Goal: Information Seeking & Learning: Learn about a topic

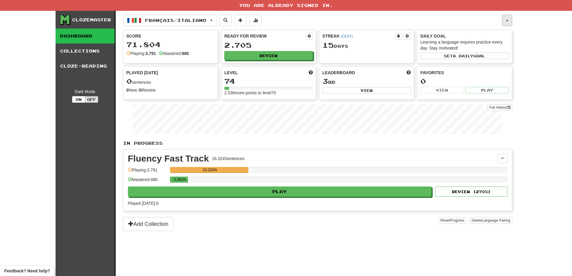
click at [509, 20] on button "button" at bounding box center [507, 20] width 10 height 11
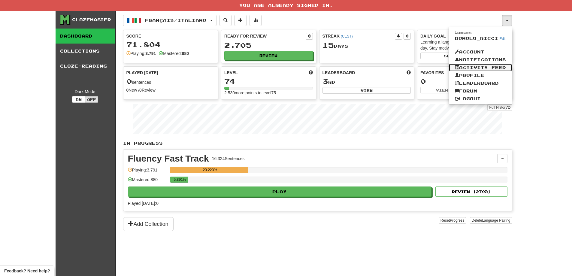
click at [482, 66] on link "Activity Feed" at bounding box center [480, 68] width 63 height 8
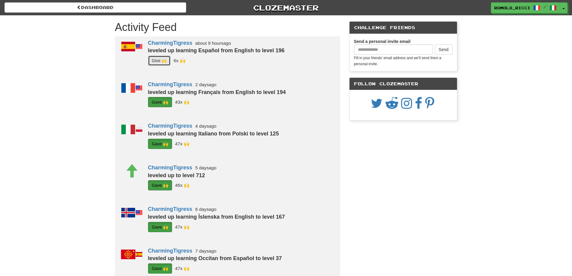
click at [156, 59] on button "G i ve 🙌" at bounding box center [159, 61] width 23 height 10
click at [567, 8] on button "Toggle Dropdown" at bounding box center [564, 8] width 8 height 11
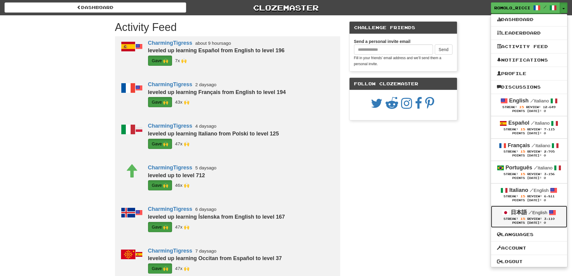
click at [525, 212] on strong "日本語" at bounding box center [519, 212] width 16 height 6
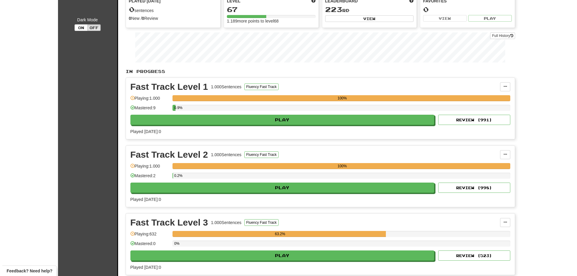
scroll to position [180, 0]
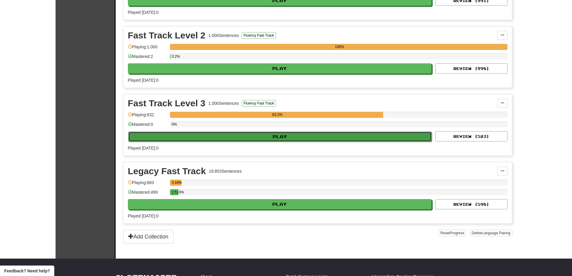
click at [324, 139] on button "Play" at bounding box center [280, 137] width 304 height 10
select select "**"
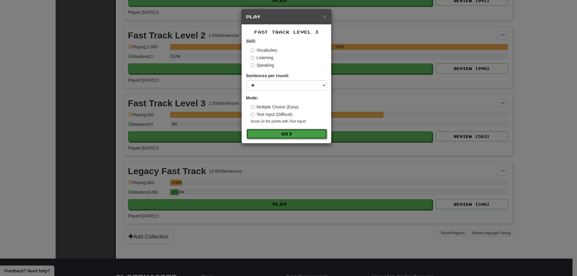
click at [318, 136] on button "Go" at bounding box center [286, 134] width 81 height 10
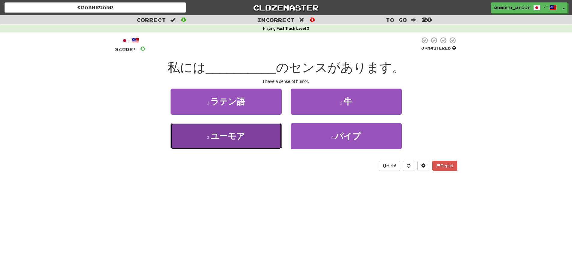
click at [258, 145] on button "3 . ユーモア" at bounding box center [226, 136] width 111 height 26
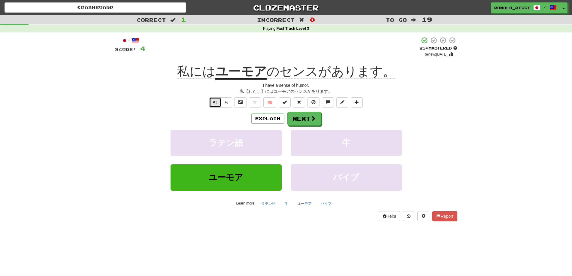
click at [219, 105] on button "Text-to-speech controls" at bounding box center [215, 102] width 12 height 10
click at [303, 114] on button "Next" at bounding box center [305, 119] width 34 height 14
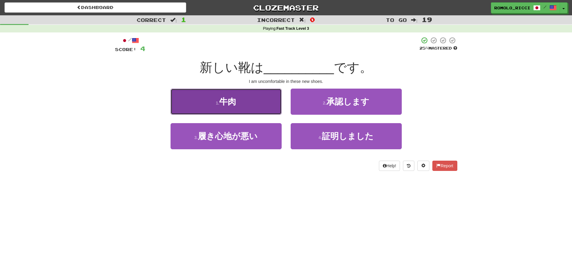
click at [252, 105] on button "1 . 牛肉" at bounding box center [226, 102] width 111 height 26
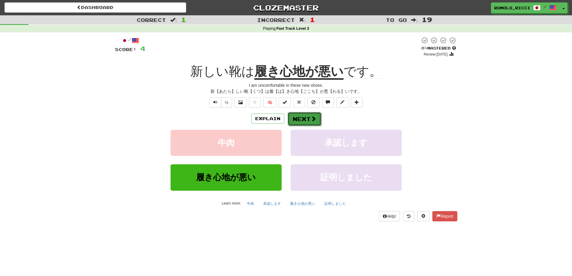
click at [307, 117] on button "Next" at bounding box center [305, 119] width 34 height 14
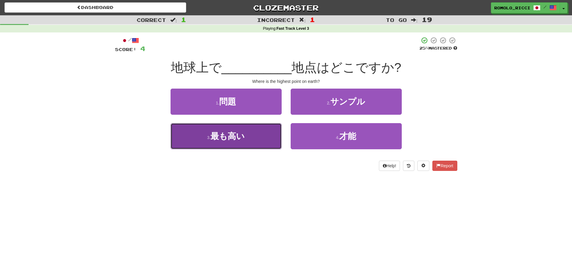
click at [254, 137] on button "3 . 最も高い" at bounding box center [226, 136] width 111 height 26
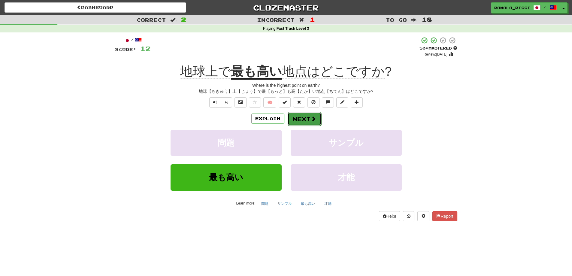
click at [307, 118] on button "Next" at bounding box center [305, 119] width 34 height 14
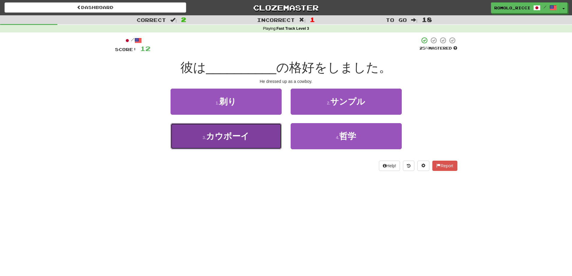
click at [266, 132] on button "3 . カウボーイ" at bounding box center [226, 136] width 111 height 26
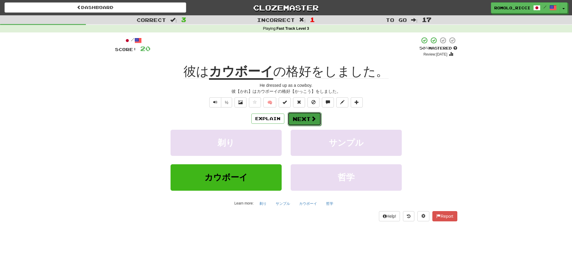
click at [299, 118] on button "Next" at bounding box center [305, 119] width 34 height 14
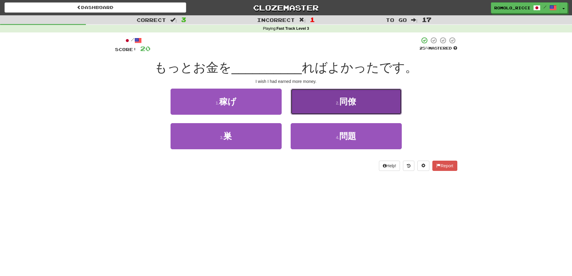
click at [330, 110] on button "2 . 同僚" at bounding box center [346, 102] width 111 height 26
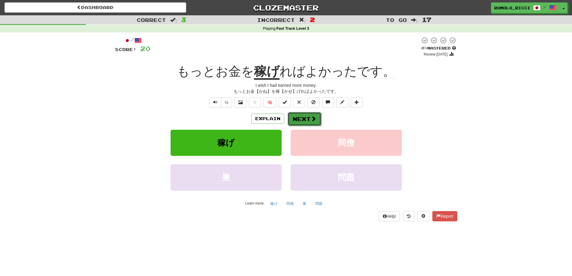
click at [308, 113] on button "Next" at bounding box center [305, 119] width 34 height 14
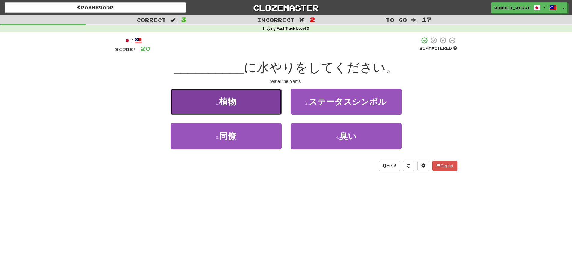
click at [254, 97] on button "1 . 植物" at bounding box center [226, 102] width 111 height 26
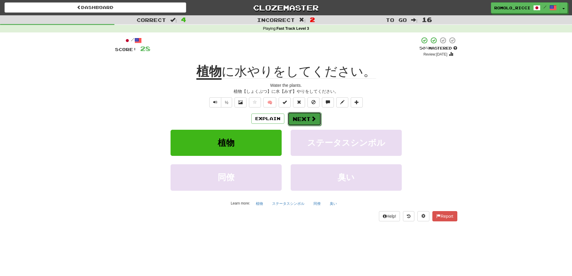
click at [309, 118] on button "Next" at bounding box center [305, 119] width 34 height 14
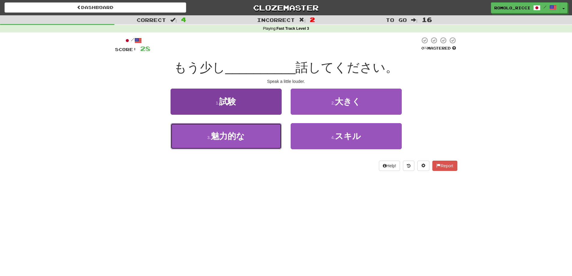
click at [242, 138] on span "魅力的な" at bounding box center [228, 136] width 34 height 9
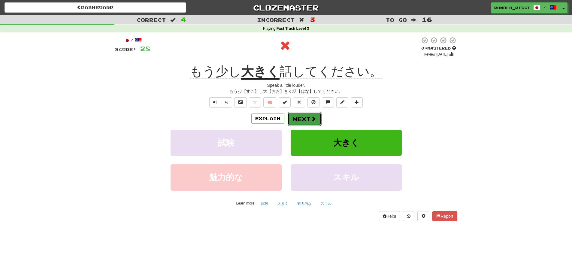
click at [296, 118] on button "Next" at bounding box center [305, 119] width 34 height 14
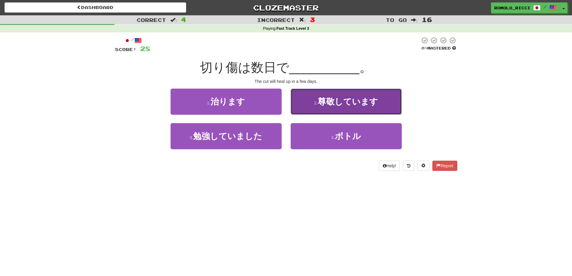
click at [330, 109] on button "2 . 尊敬しています" at bounding box center [346, 102] width 111 height 26
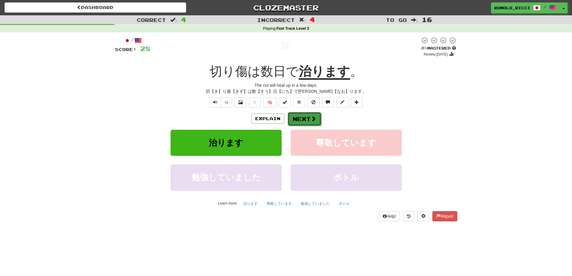
click at [314, 117] on span at bounding box center [313, 118] width 5 height 5
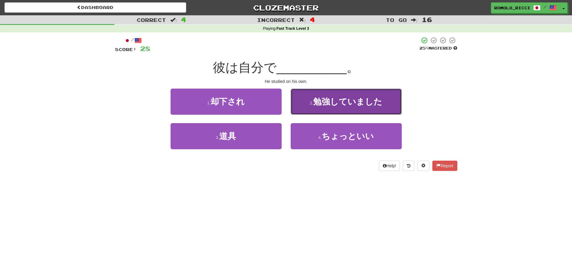
click at [337, 109] on button "2 . 勉強していました" at bounding box center [346, 102] width 111 height 26
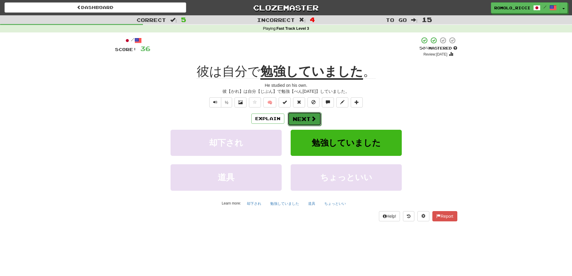
click at [301, 118] on button "Next" at bounding box center [305, 119] width 34 height 14
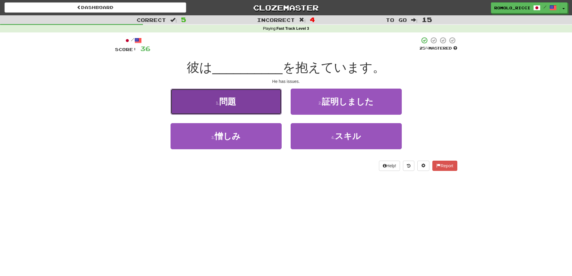
click at [243, 103] on button "1 . 問題" at bounding box center [226, 102] width 111 height 26
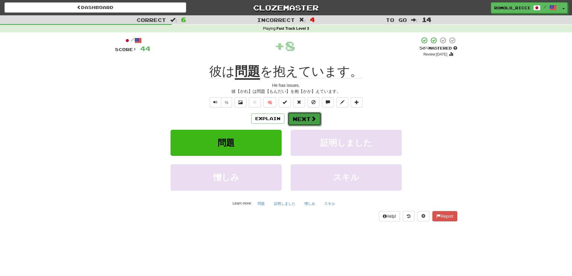
click at [304, 119] on button "Next" at bounding box center [305, 119] width 34 height 14
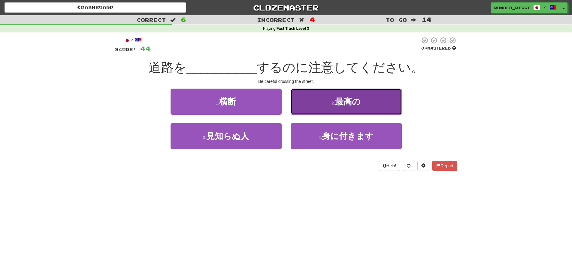
click at [342, 104] on span "最高の" at bounding box center [348, 101] width 26 height 9
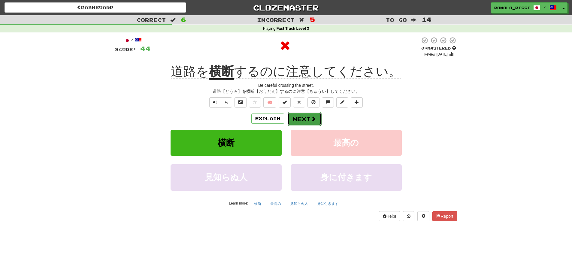
click at [305, 115] on button "Next" at bounding box center [305, 119] width 34 height 14
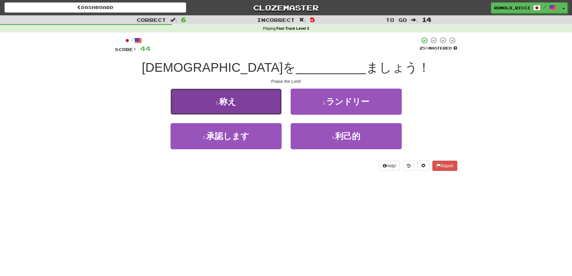
click at [251, 100] on button "1 . 称え" at bounding box center [226, 102] width 111 height 26
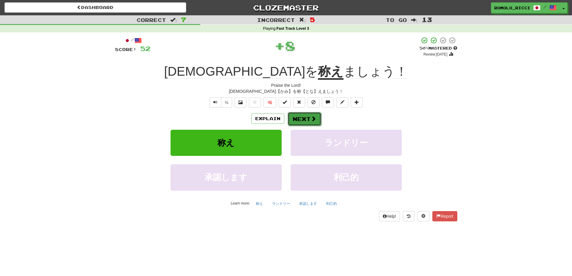
click at [311, 120] on span at bounding box center [313, 118] width 5 height 5
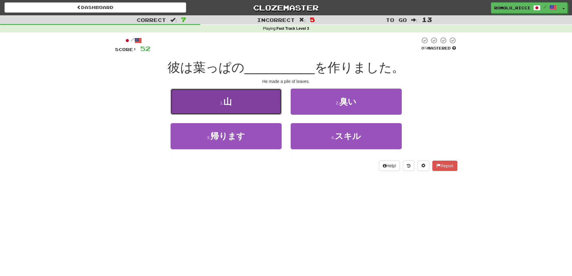
click at [263, 109] on button "1 . 山" at bounding box center [226, 102] width 111 height 26
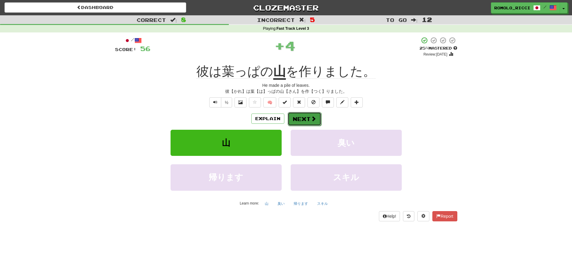
click at [315, 117] on span at bounding box center [313, 118] width 5 height 5
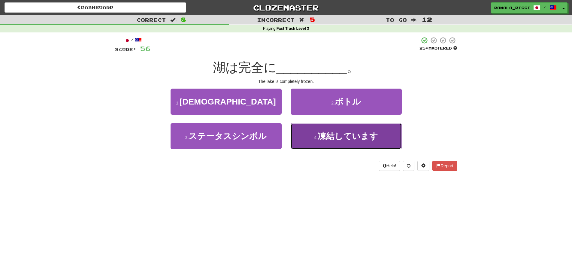
click at [322, 139] on span "凍結しています" at bounding box center [348, 136] width 60 height 9
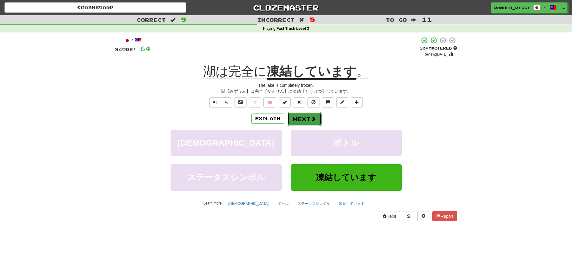
click at [299, 117] on button "Next" at bounding box center [305, 119] width 34 height 14
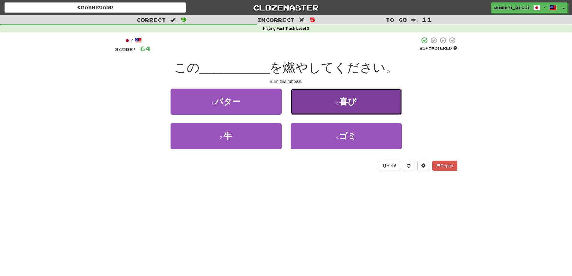
click at [357, 113] on button "2 . 喜び" at bounding box center [346, 102] width 111 height 26
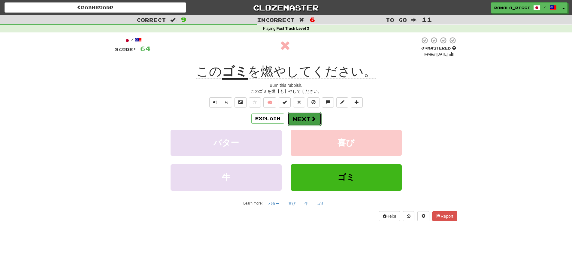
click at [304, 118] on button "Next" at bounding box center [305, 119] width 34 height 14
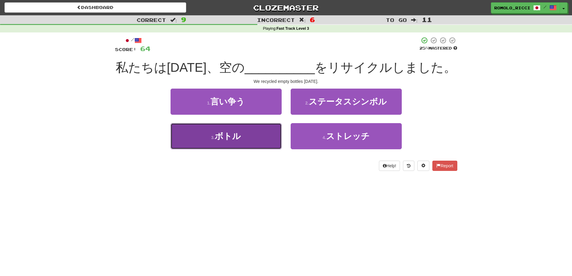
click at [276, 138] on button "3 . ボトル" at bounding box center [226, 136] width 111 height 26
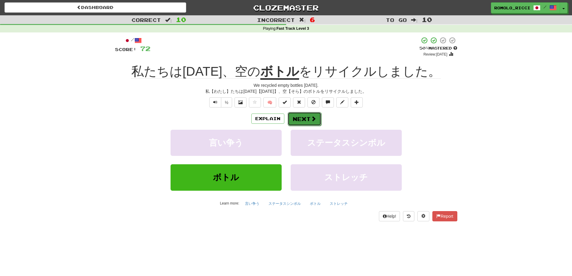
click at [314, 116] on span at bounding box center [313, 118] width 5 height 5
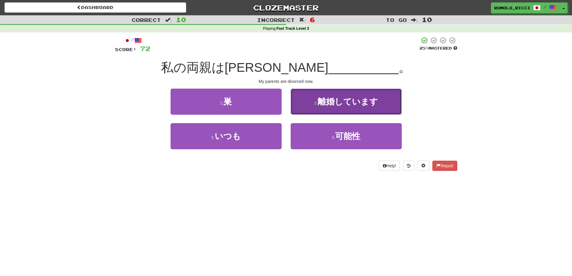
click at [339, 101] on span "離婚しています" at bounding box center [348, 101] width 60 height 9
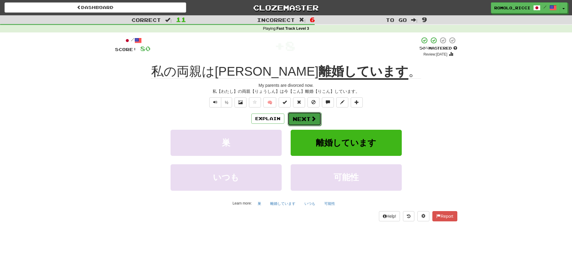
click at [304, 118] on button "Next" at bounding box center [305, 119] width 34 height 14
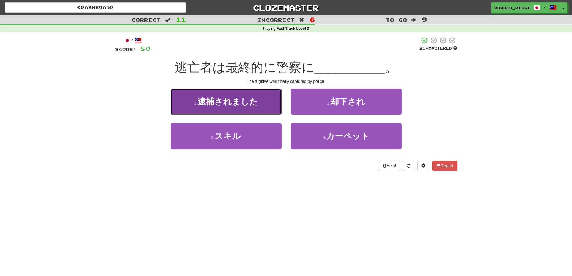
click at [262, 99] on button "1 . 逮捕されました" at bounding box center [226, 102] width 111 height 26
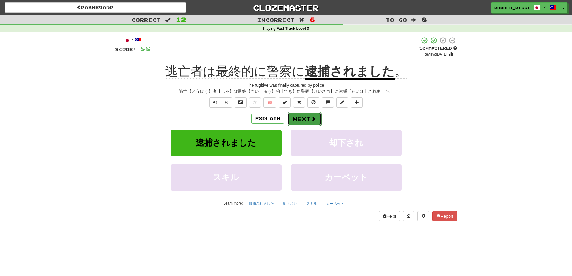
click at [298, 116] on button "Next" at bounding box center [305, 119] width 34 height 14
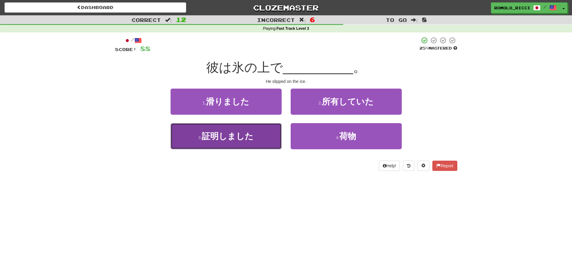
click at [240, 139] on span "証明しました" at bounding box center [228, 136] width 52 height 9
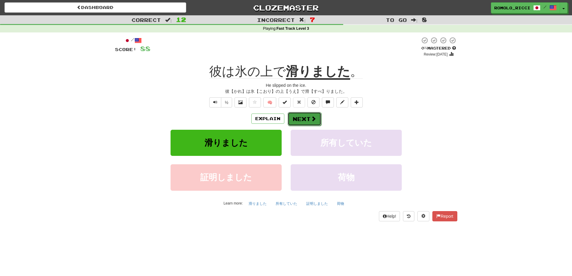
click at [309, 122] on button "Next" at bounding box center [305, 119] width 34 height 14
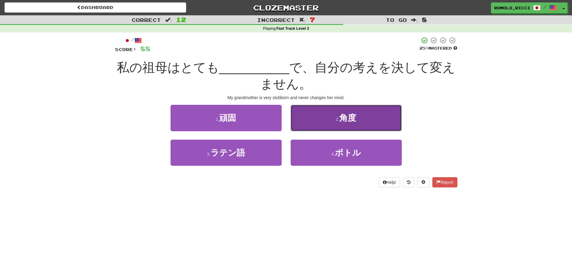
click at [335, 120] on button "2 . 角度" at bounding box center [346, 118] width 111 height 26
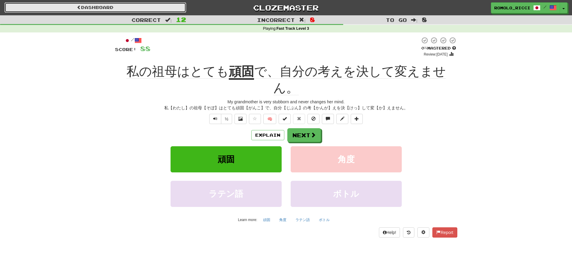
click at [146, 6] on link "Dashboard" at bounding box center [96, 7] width 182 height 10
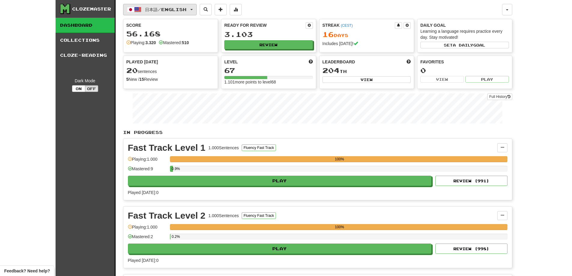
click at [182, 8] on span "日本語 / English" at bounding box center [165, 9] width 41 height 5
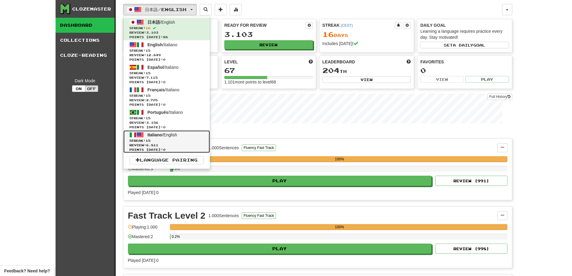
click at [152, 138] on span "Streak: 15" at bounding box center [166, 140] width 74 height 5
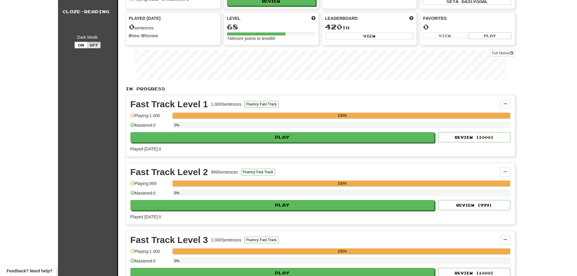
scroll to position [90, 0]
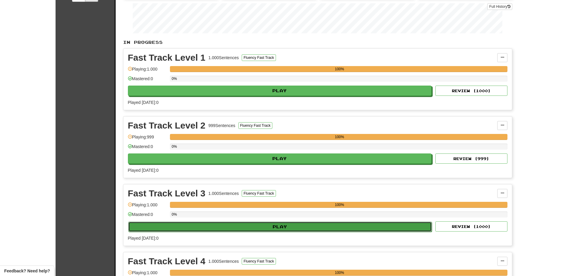
click at [295, 228] on button "Play" at bounding box center [280, 227] width 304 height 10
select select "**"
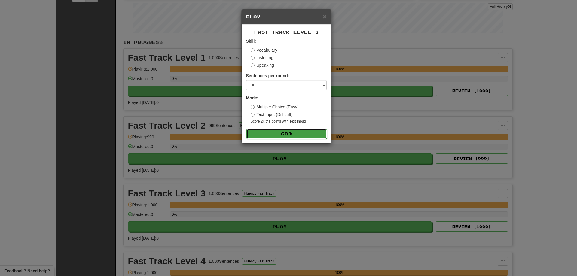
click at [279, 135] on button "Go" at bounding box center [286, 134] width 81 height 10
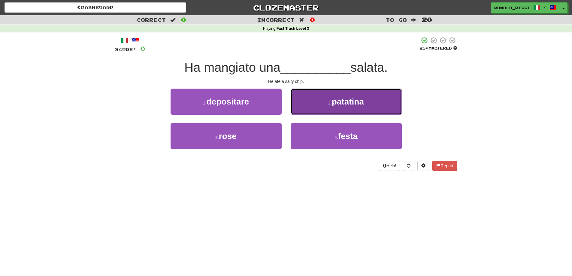
click at [343, 107] on button "2 . [GEOGRAPHIC_DATA]" at bounding box center [346, 102] width 111 height 26
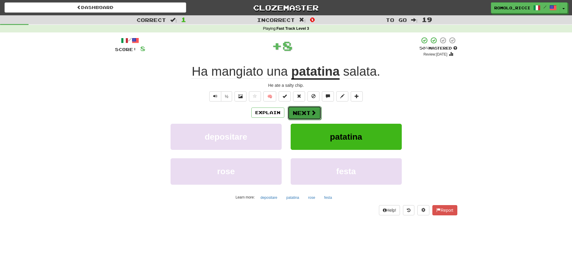
click at [301, 113] on button "Next" at bounding box center [305, 113] width 34 height 14
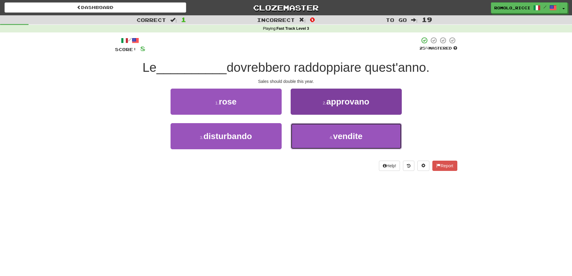
click at [336, 139] on span "vendite" at bounding box center [347, 136] width 29 height 9
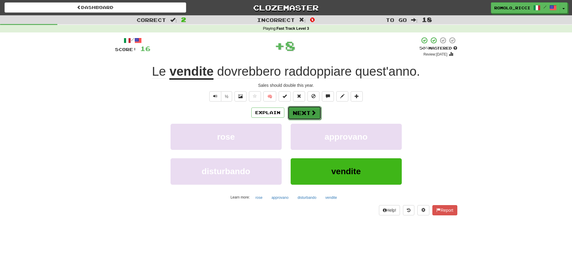
click at [299, 116] on button "Next" at bounding box center [305, 113] width 34 height 14
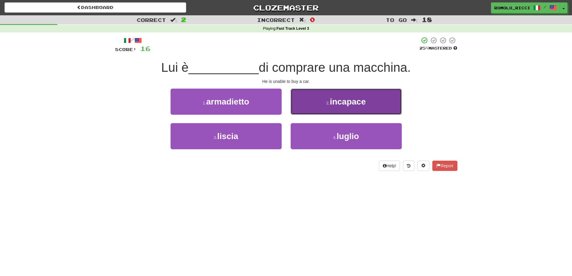
click at [350, 101] on span "incapace" at bounding box center [348, 101] width 36 height 9
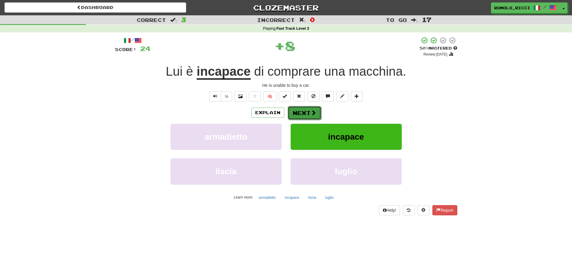
click at [304, 114] on button "Next" at bounding box center [305, 113] width 34 height 14
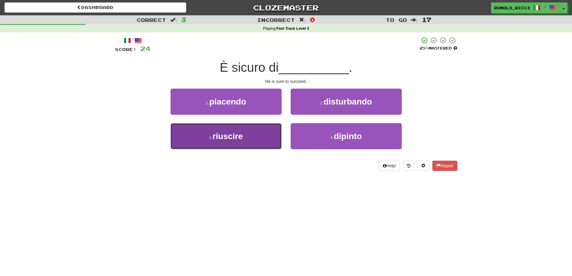
click at [270, 137] on button "3 . riuscire" at bounding box center [226, 136] width 111 height 26
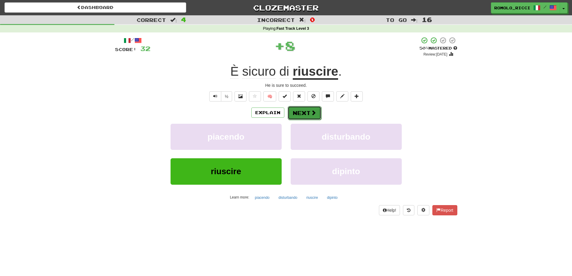
click at [304, 117] on button "Next" at bounding box center [305, 113] width 34 height 14
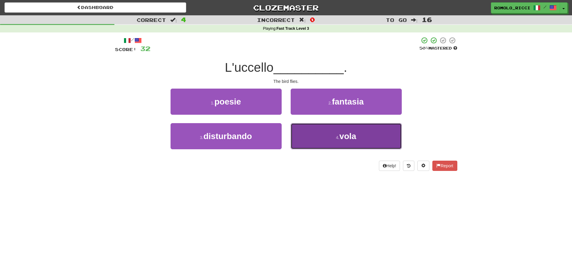
click at [338, 133] on button "4 . vola" at bounding box center [346, 136] width 111 height 26
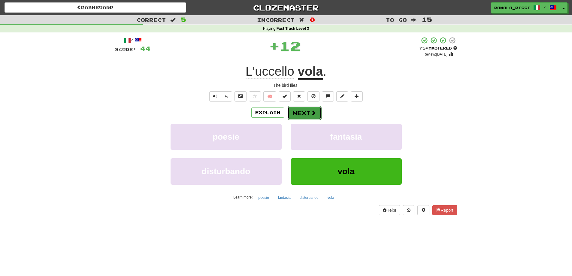
click at [302, 112] on button "Next" at bounding box center [305, 113] width 34 height 14
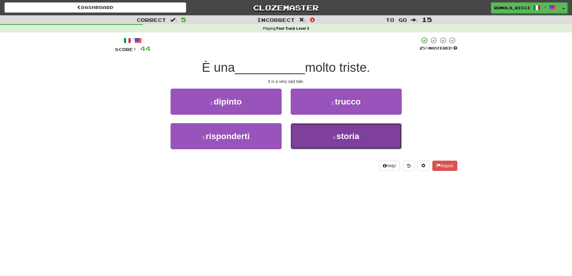
click at [326, 131] on button "4 . storia" at bounding box center [346, 136] width 111 height 26
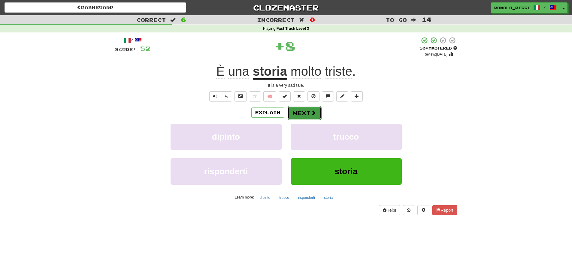
click at [312, 111] on span at bounding box center [313, 112] width 5 height 5
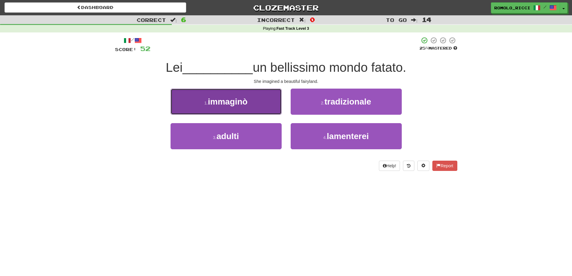
click at [260, 103] on button "1 . immaginò" at bounding box center [226, 102] width 111 height 26
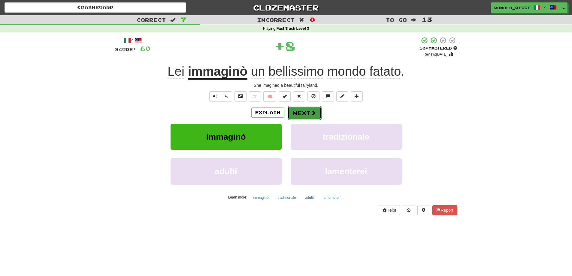
click at [292, 112] on button "Next" at bounding box center [305, 113] width 34 height 14
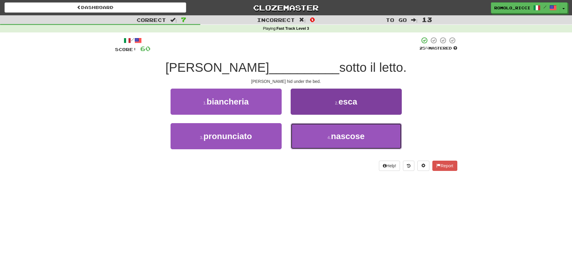
drag, startPoint x: 340, startPoint y: 133, endPoint x: 340, endPoint y: 130, distance: 3.3
click at [340, 133] on span "nascose" at bounding box center [348, 136] width 34 height 9
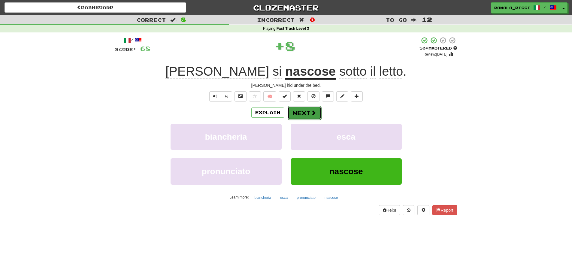
click at [297, 110] on button "Next" at bounding box center [305, 113] width 34 height 14
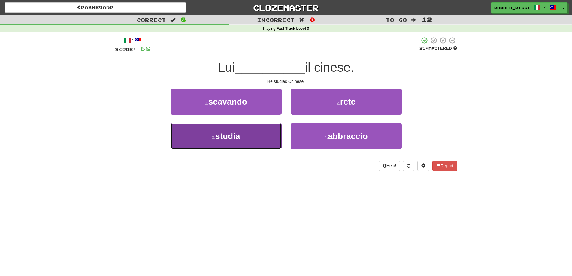
drag, startPoint x: 259, startPoint y: 137, endPoint x: 260, endPoint y: 134, distance: 3.2
click at [258, 136] on button "3 . studia" at bounding box center [226, 136] width 111 height 26
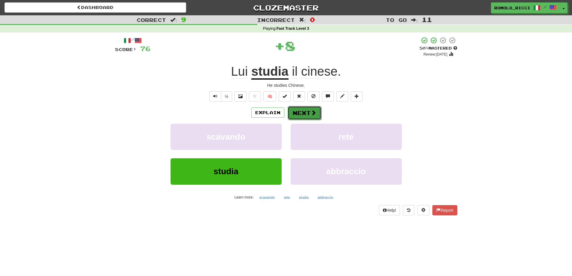
click at [305, 110] on button "Next" at bounding box center [305, 113] width 34 height 14
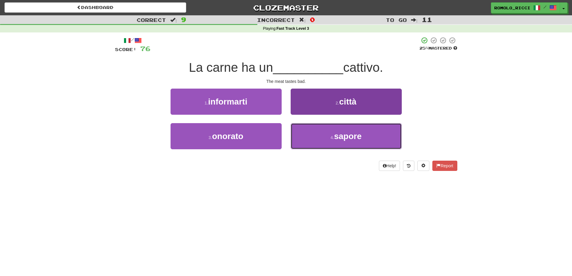
drag, startPoint x: 317, startPoint y: 138, endPoint x: 318, endPoint y: 133, distance: 4.7
click at [318, 134] on button "4 . sapore" at bounding box center [346, 136] width 111 height 26
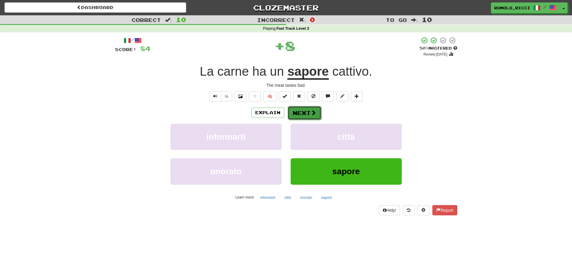
click at [308, 114] on button "Next" at bounding box center [305, 113] width 34 height 14
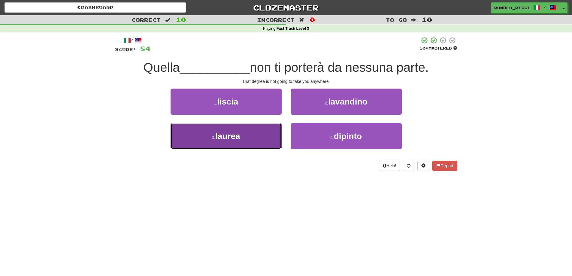
click at [262, 135] on button "3 . laurea" at bounding box center [226, 136] width 111 height 26
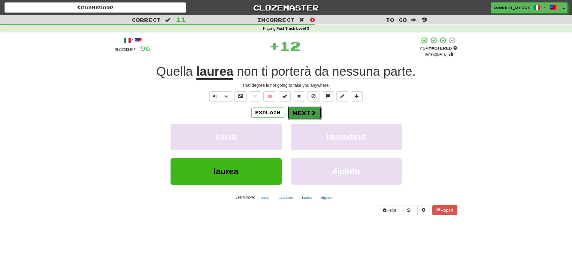
click at [302, 114] on button "Next" at bounding box center [305, 113] width 34 height 14
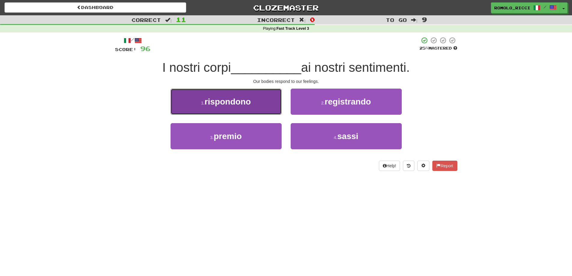
click at [258, 103] on button "1 . rispondono" at bounding box center [226, 102] width 111 height 26
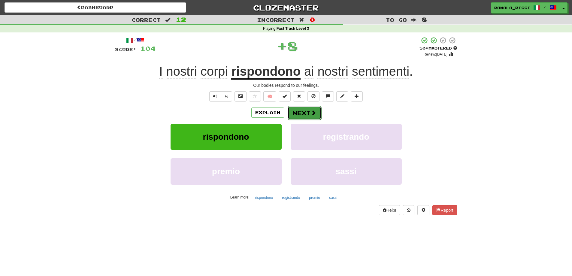
click at [303, 112] on button "Next" at bounding box center [305, 113] width 34 height 14
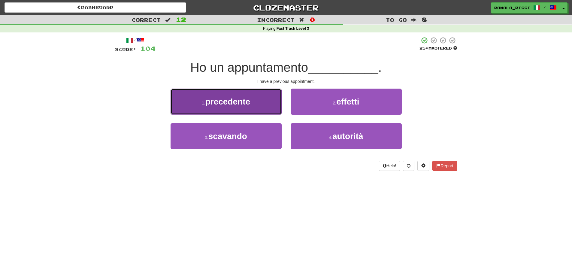
click at [266, 111] on button "1 . precedente" at bounding box center [226, 102] width 111 height 26
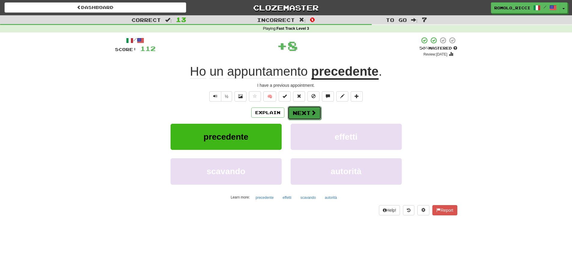
click at [309, 113] on button "Next" at bounding box center [305, 113] width 34 height 14
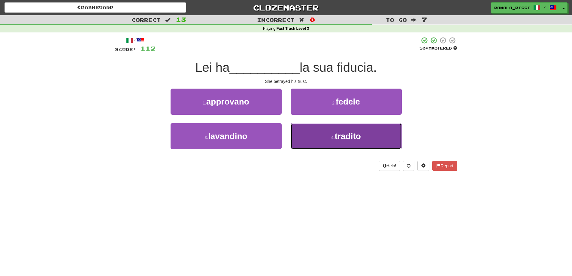
click at [322, 137] on button "4 . tradito" at bounding box center [346, 136] width 111 height 26
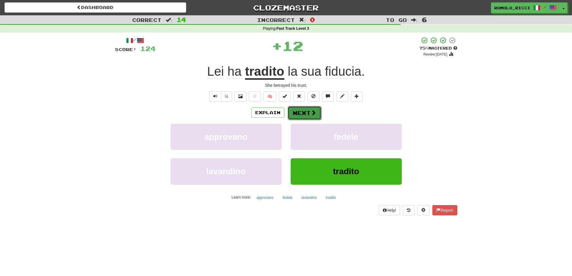
click at [301, 113] on button "Next" at bounding box center [305, 113] width 34 height 14
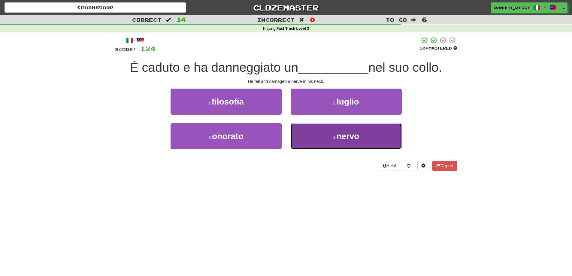
click at [351, 141] on button "4 . nervo" at bounding box center [346, 136] width 111 height 26
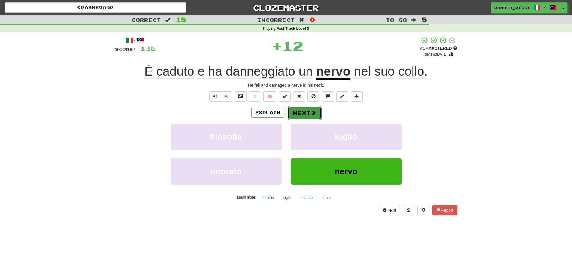
click at [305, 110] on button "Next" at bounding box center [305, 113] width 34 height 14
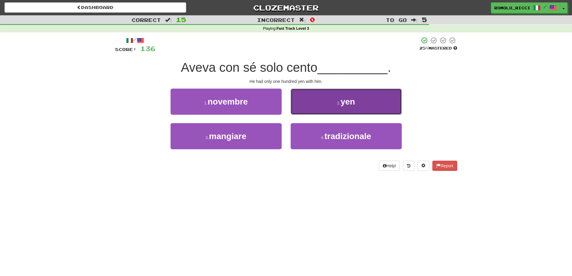
click at [318, 112] on button "2 . yen" at bounding box center [346, 102] width 111 height 26
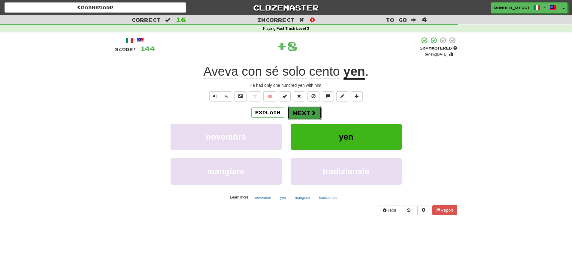
click at [314, 111] on span at bounding box center [313, 112] width 5 height 5
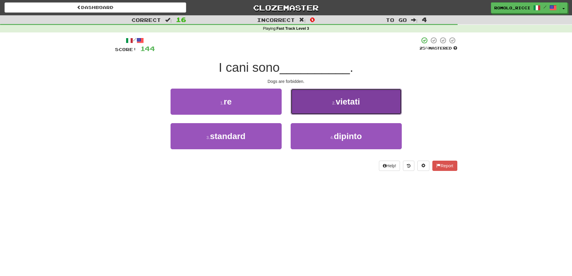
click at [331, 109] on button "2 . vietati" at bounding box center [346, 102] width 111 height 26
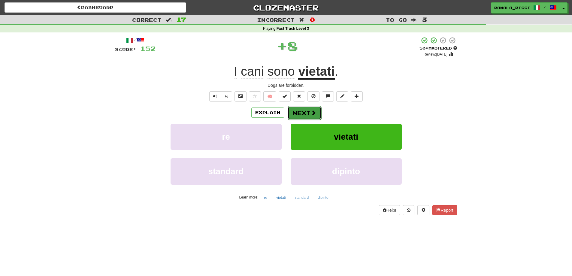
click at [310, 117] on button "Next" at bounding box center [305, 113] width 34 height 14
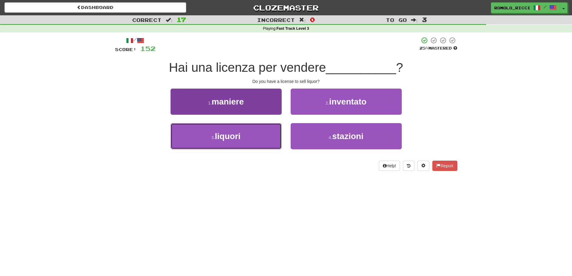
drag, startPoint x: 256, startPoint y: 140, endPoint x: 261, endPoint y: 135, distance: 6.4
click at [257, 139] on button "3 . liquori" at bounding box center [226, 136] width 111 height 26
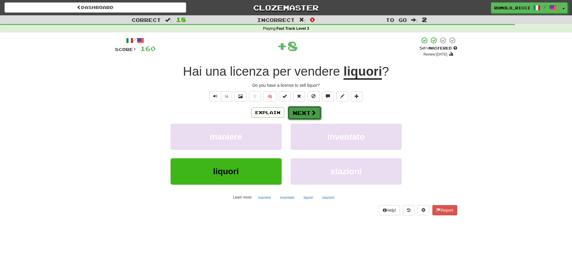
click at [298, 117] on button "Next" at bounding box center [305, 113] width 34 height 14
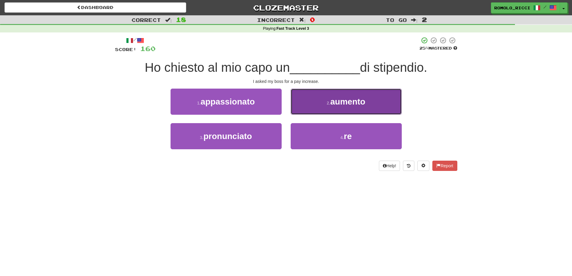
click at [318, 107] on button "2 . aumento" at bounding box center [346, 102] width 111 height 26
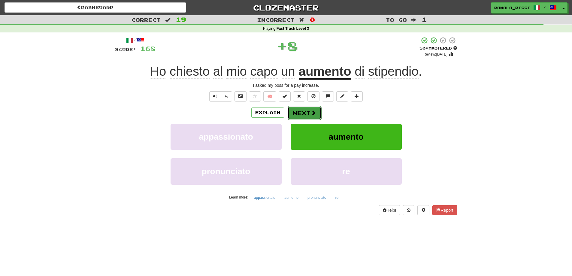
click at [307, 114] on button "Next" at bounding box center [305, 113] width 34 height 14
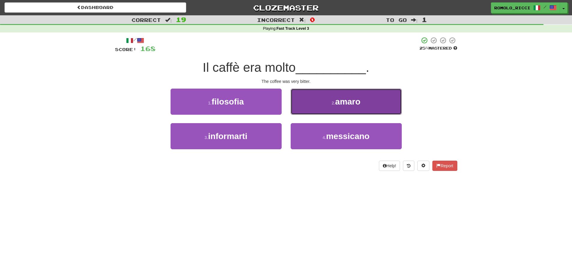
click at [324, 99] on button "2 . amaro" at bounding box center [346, 102] width 111 height 26
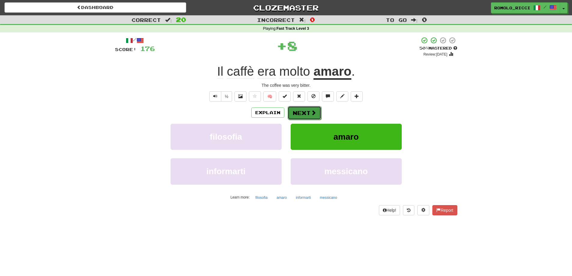
click at [304, 111] on button "Next" at bounding box center [305, 113] width 34 height 14
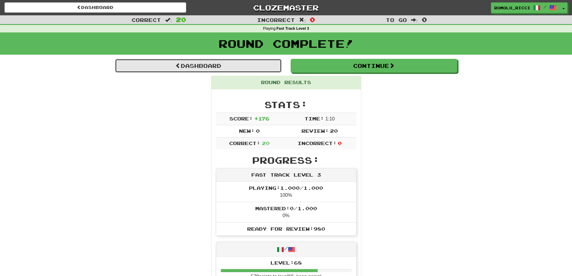
click at [242, 65] on link "Dashboard" at bounding box center [198, 66] width 167 height 14
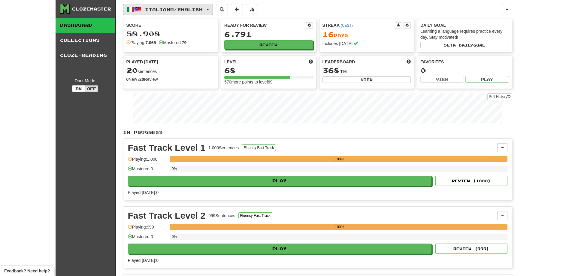
click at [177, 9] on span "Italiano / English" at bounding box center [174, 9] width 58 height 5
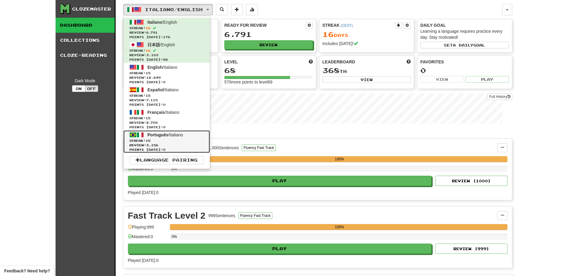
click at [167, 144] on span "Review: 3.156" at bounding box center [166, 145] width 74 height 5
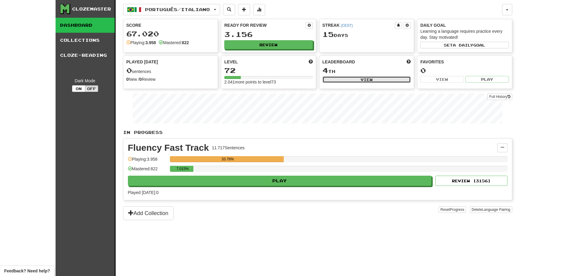
click at [384, 80] on button "View" at bounding box center [367, 79] width 89 height 7
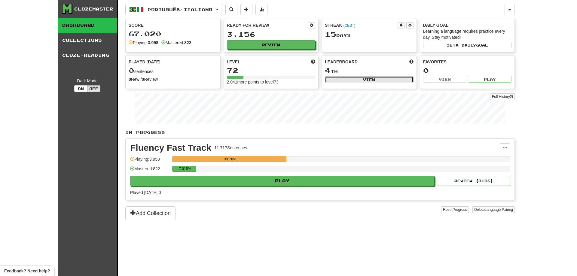
select select "**********"
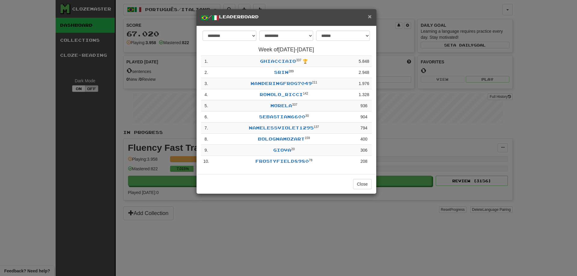
click at [368, 19] on span "×" at bounding box center [370, 16] width 4 height 7
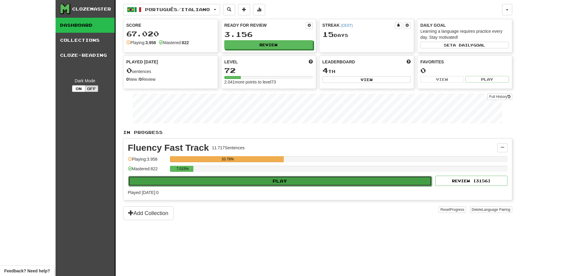
click at [303, 177] on button "Play" at bounding box center [280, 181] width 304 height 10
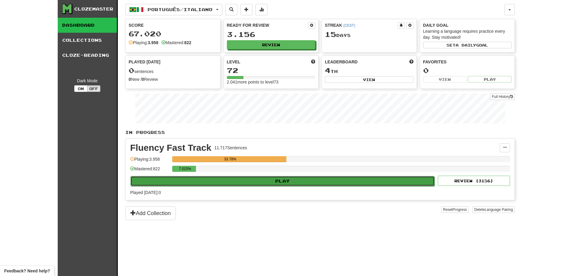
select select "********"
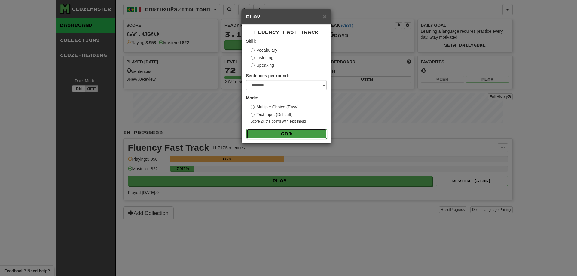
click at [289, 131] on button "Go" at bounding box center [286, 134] width 81 height 10
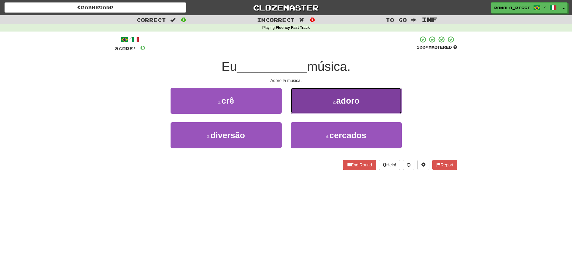
click at [333, 104] on small "2 ." at bounding box center [335, 102] width 4 height 5
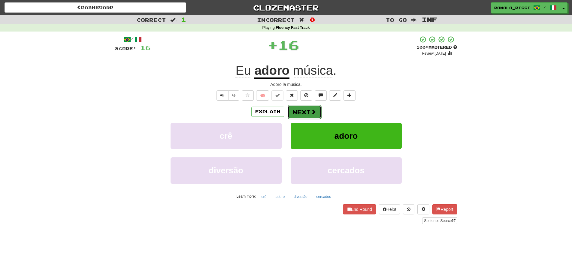
click at [303, 113] on button "Next" at bounding box center [305, 112] width 34 height 14
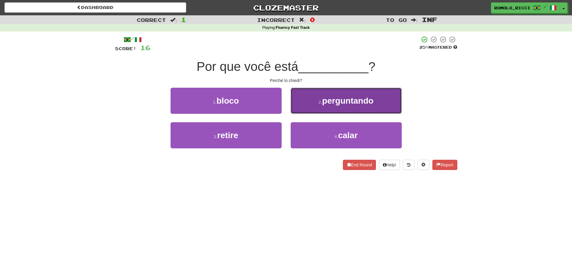
click at [335, 104] on span "perguntando" at bounding box center [347, 100] width 51 height 9
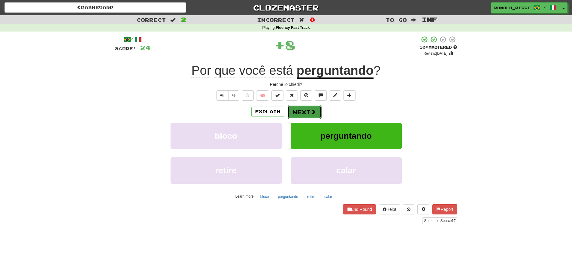
click at [305, 109] on button "Next" at bounding box center [305, 112] width 34 height 14
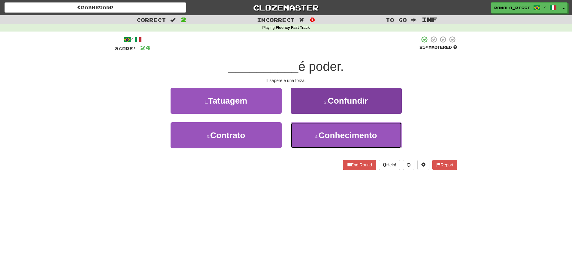
click at [321, 137] on span "Conhecimento" at bounding box center [348, 135] width 58 height 9
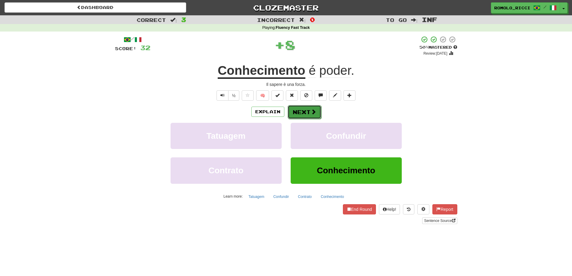
click at [313, 111] on span at bounding box center [313, 111] width 5 height 5
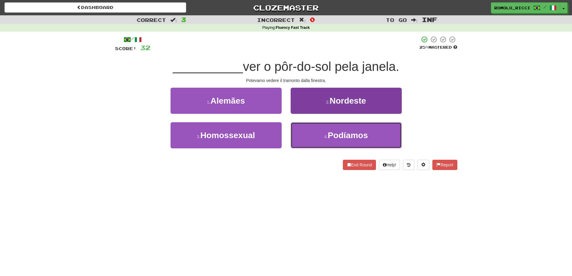
click at [359, 135] on span "Podíamos" at bounding box center [348, 135] width 40 height 9
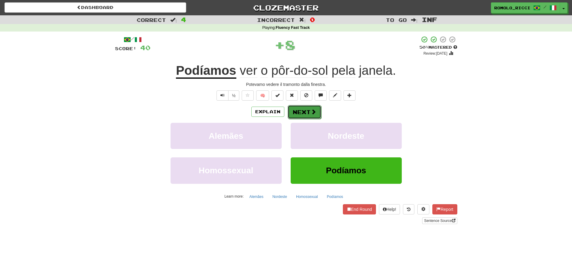
click at [303, 111] on button "Next" at bounding box center [305, 112] width 34 height 14
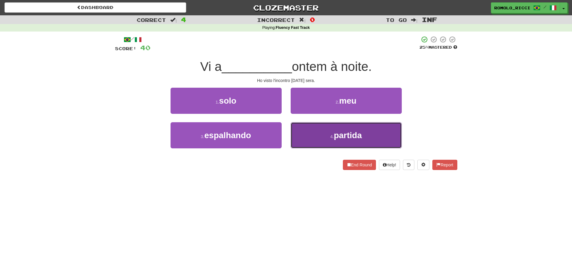
click at [334, 141] on button "4 . partida" at bounding box center [346, 135] width 111 height 26
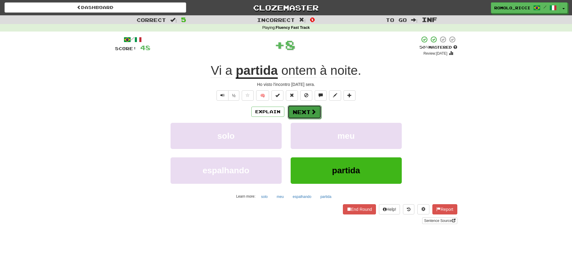
click at [295, 111] on button "Next" at bounding box center [305, 112] width 34 height 14
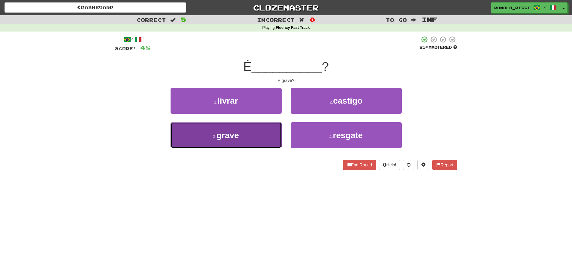
click at [268, 137] on button "3 . grave" at bounding box center [226, 135] width 111 height 26
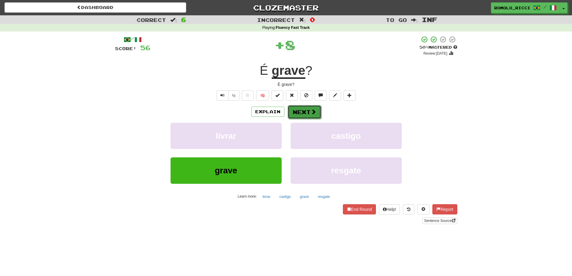
click at [312, 115] on button "Next" at bounding box center [305, 112] width 34 height 14
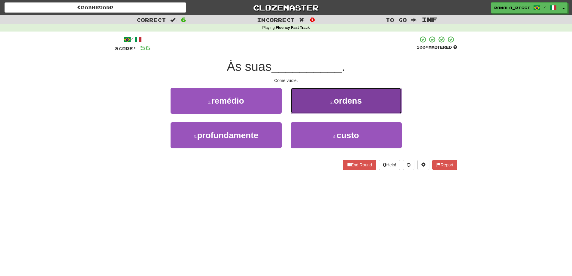
click at [341, 105] on span "ordens" at bounding box center [348, 100] width 28 height 9
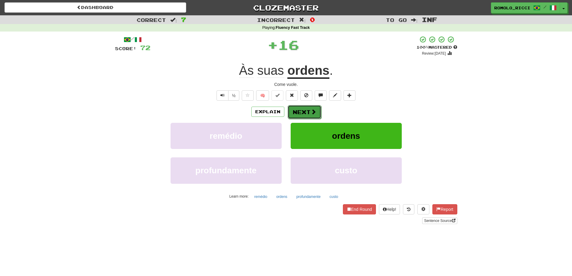
click at [307, 110] on button "Next" at bounding box center [305, 112] width 34 height 14
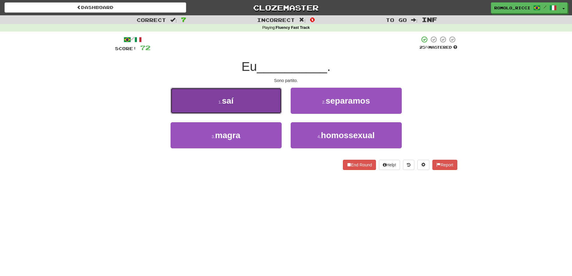
click at [253, 93] on button "1 . [GEOGRAPHIC_DATA]" at bounding box center [226, 101] width 111 height 26
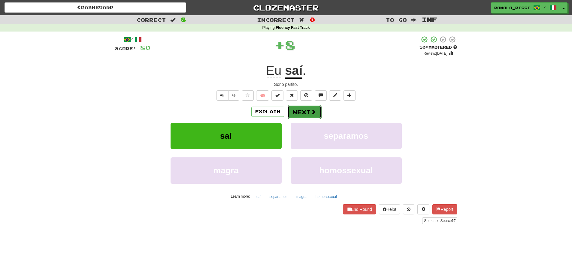
click at [299, 113] on button "Next" at bounding box center [305, 112] width 34 height 14
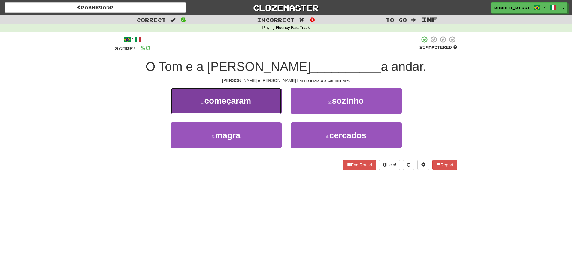
drag, startPoint x: 258, startPoint y: 110, endPoint x: 329, endPoint y: 103, distance: 71.8
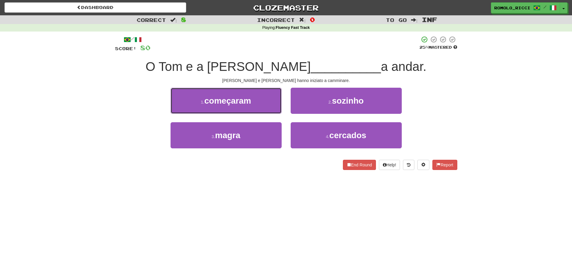
click at [258, 109] on button "1 . começaram" at bounding box center [226, 101] width 111 height 26
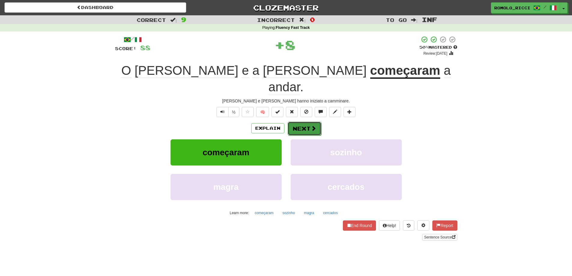
click at [315, 126] on span at bounding box center [313, 128] width 5 height 5
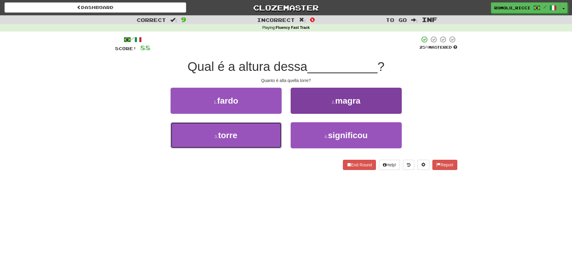
drag, startPoint x: 269, startPoint y: 139, endPoint x: 293, endPoint y: 123, distance: 29.5
click at [269, 138] on button "3 . torre" at bounding box center [226, 135] width 111 height 26
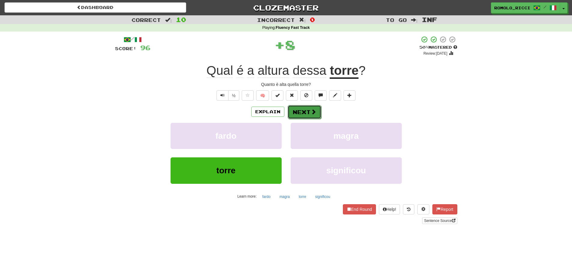
click at [314, 109] on span at bounding box center [313, 111] width 5 height 5
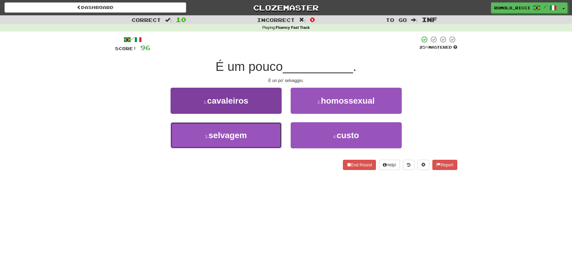
click at [256, 132] on button "3 . selvagem" at bounding box center [226, 135] width 111 height 26
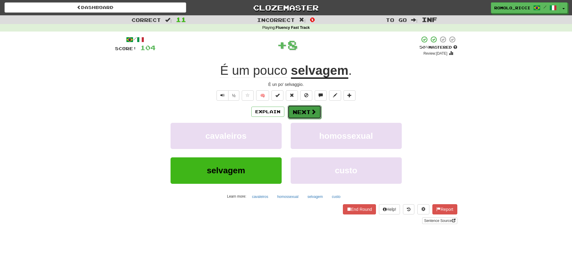
click at [305, 108] on button "Next" at bounding box center [305, 112] width 34 height 14
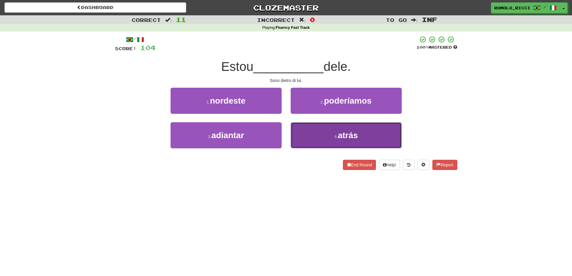
click at [321, 132] on button "4 . atrás" at bounding box center [346, 135] width 111 height 26
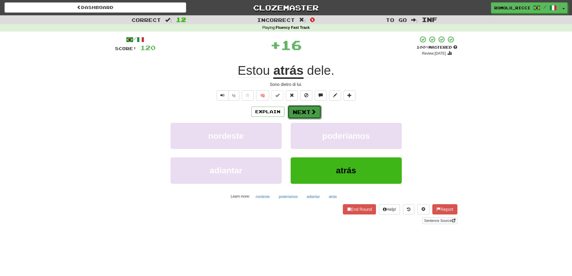
click at [309, 110] on button "Next" at bounding box center [305, 112] width 34 height 14
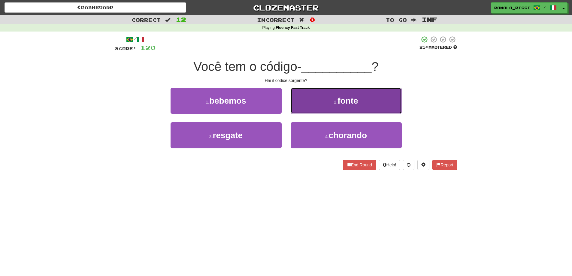
click at [347, 102] on span "fonte" at bounding box center [348, 100] width 20 height 9
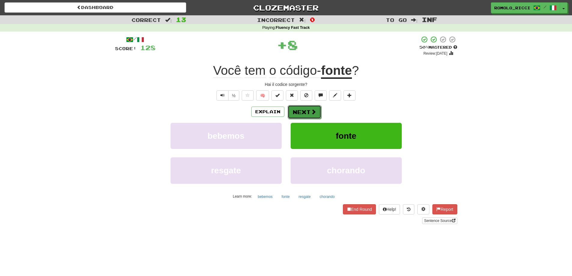
click at [309, 110] on button "Next" at bounding box center [305, 112] width 34 height 14
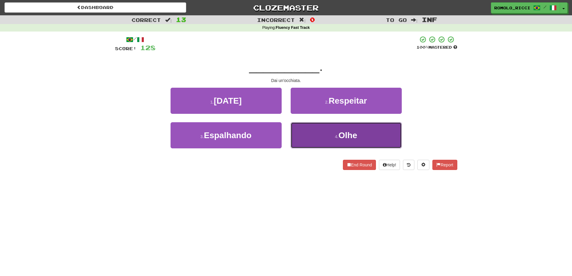
click at [340, 134] on span "Olhe" at bounding box center [348, 135] width 19 height 9
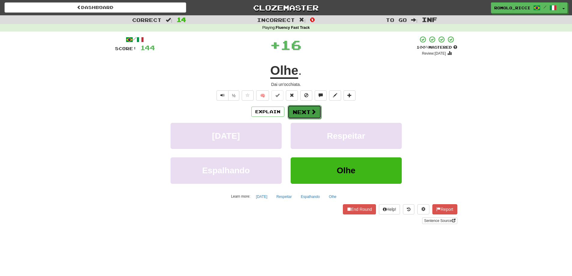
click at [310, 111] on button "Next" at bounding box center [305, 112] width 34 height 14
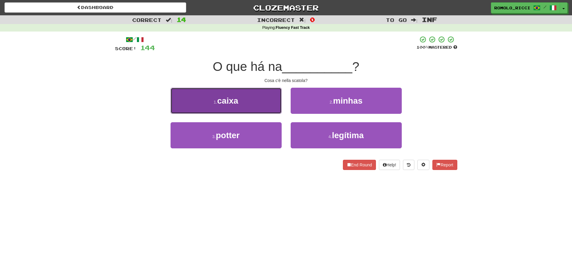
click at [264, 106] on button "1 . caixa" at bounding box center [226, 101] width 111 height 26
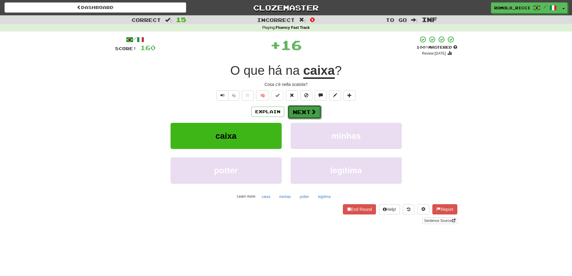
click at [313, 113] on span at bounding box center [313, 111] width 5 height 5
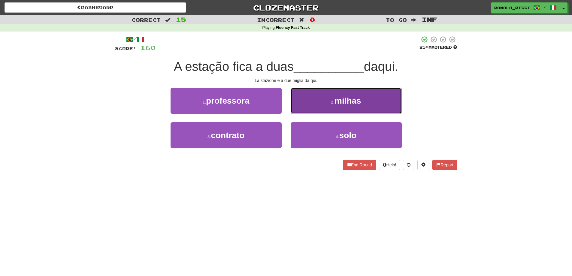
click at [362, 108] on button "2 . milhas" at bounding box center [346, 101] width 111 height 26
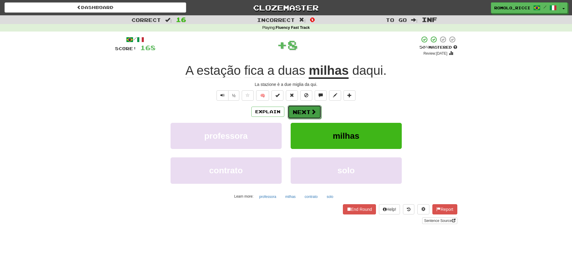
click at [312, 111] on span at bounding box center [313, 111] width 5 height 5
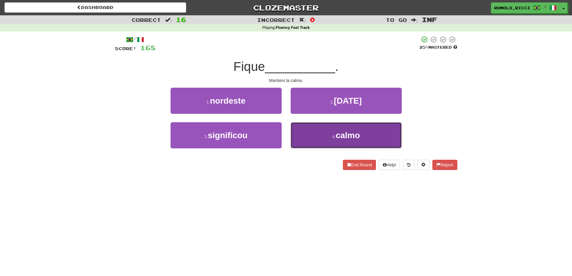
click at [338, 137] on span "calmo" at bounding box center [348, 135] width 24 height 9
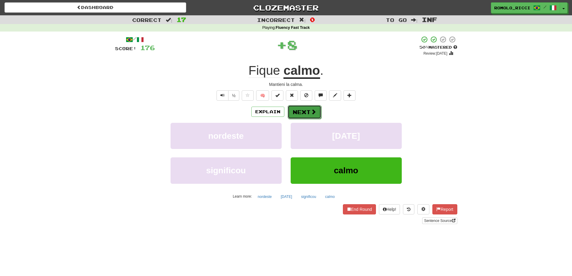
click at [305, 109] on button "Next" at bounding box center [305, 112] width 34 height 14
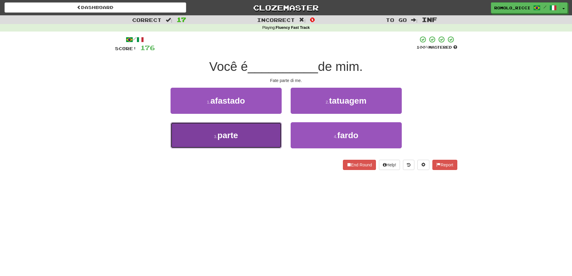
click at [226, 143] on button "3 . parte" at bounding box center [226, 135] width 111 height 26
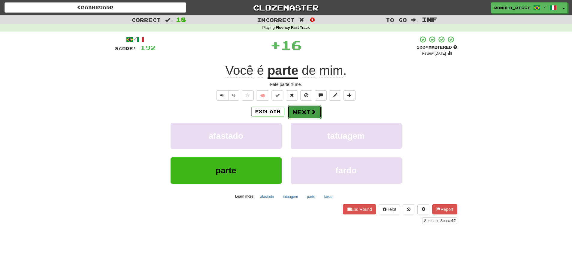
click at [300, 114] on button "Next" at bounding box center [305, 112] width 34 height 14
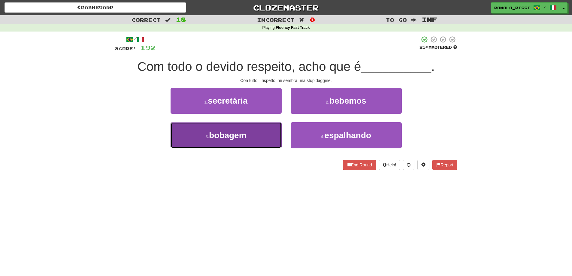
click at [254, 139] on button "3 . bobagem" at bounding box center [226, 135] width 111 height 26
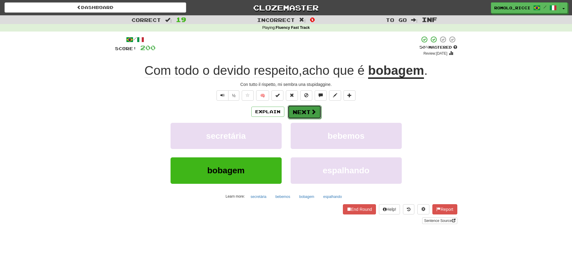
click at [305, 109] on button "Next" at bounding box center [305, 112] width 34 height 14
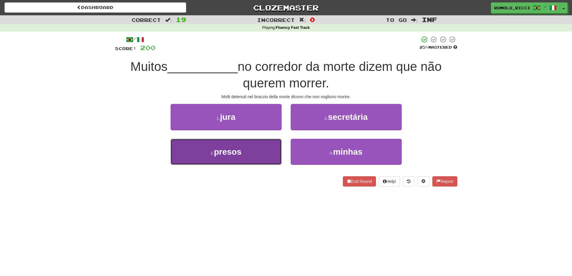
click at [263, 147] on button "3 . presos" at bounding box center [226, 152] width 111 height 26
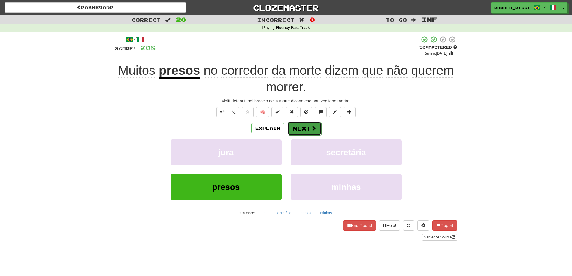
click at [312, 128] on span at bounding box center [313, 128] width 5 height 5
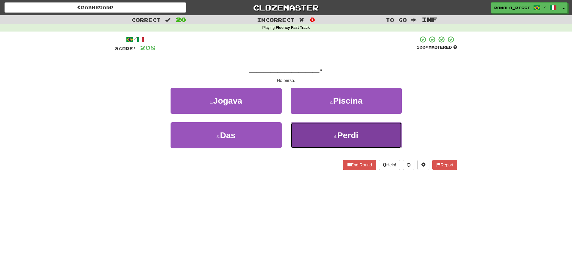
drag, startPoint x: 381, startPoint y: 138, endPoint x: 342, endPoint y: 138, distance: 39.4
click at [381, 138] on button "4 . Perdi" at bounding box center [346, 135] width 111 height 26
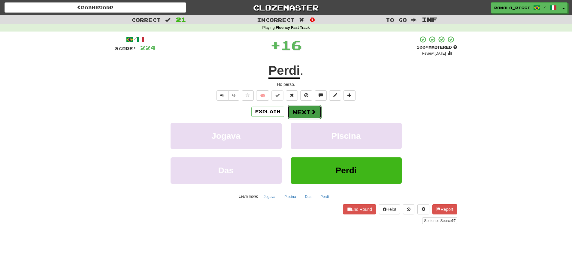
click at [308, 109] on button "Next" at bounding box center [305, 112] width 34 height 14
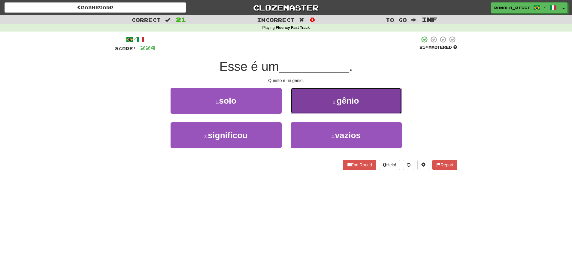
click at [333, 108] on button "2 . gênio" at bounding box center [346, 101] width 111 height 26
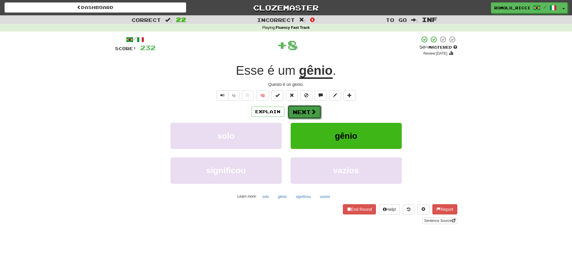
click at [298, 113] on button "Next" at bounding box center [305, 112] width 34 height 14
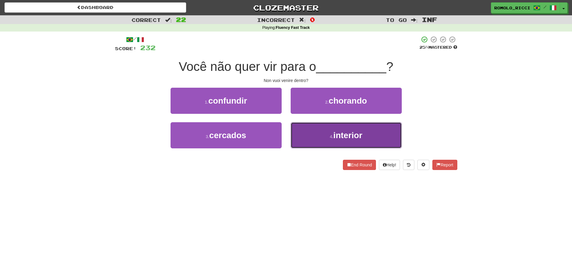
click at [356, 138] on span "interior" at bounding box center [347, 135] width 29 height 9
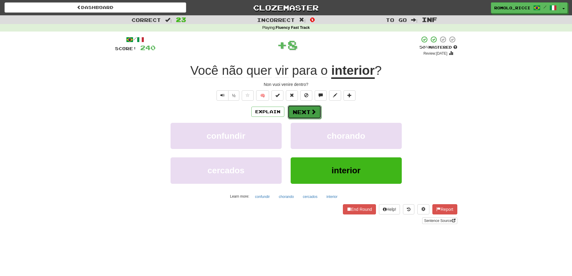
click at [300, 113] on button "Next" at bounding box center [305, 112] width 34 height 14
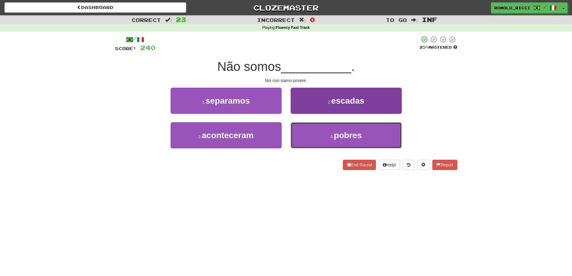
click at [335, 141] on button "4 . pobres" at bounding box center [346, 135] width 111 height 26
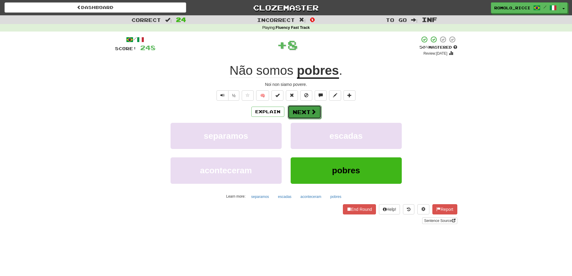
click at [307, 112] on button "Next" at bounding box center [305, 112] width 34 height 14
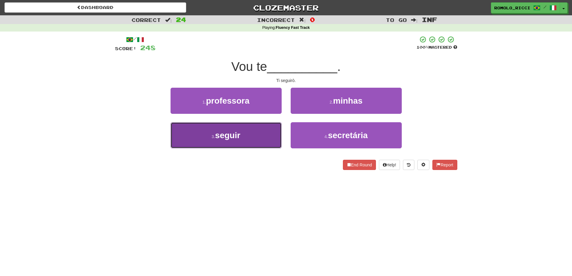
click at [244, 139] on button "3 . seguir" at bounding box center [226, 135] width 111 height 26
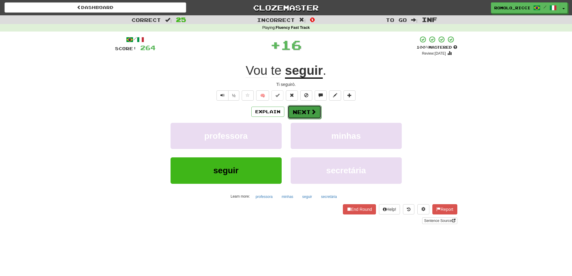
click at [315, 115] on button "Next" at bounding box center [305, 112] width 34 height 14
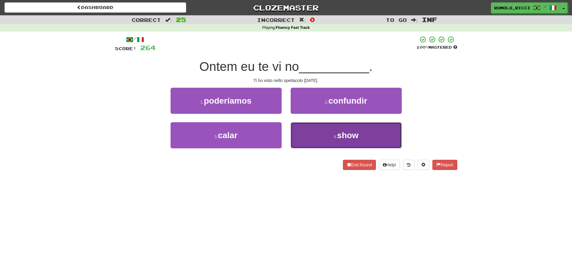
click at [356, 136] on span "show" at bounding box center [348, 135] width 22 height 9
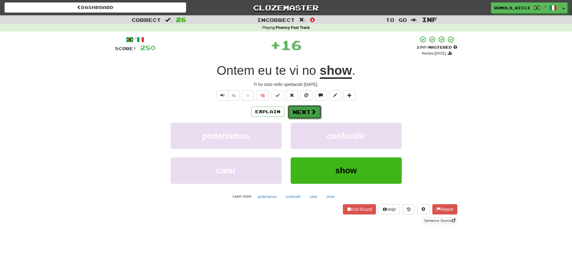
drag, startPoint x: 304, startPoint y: 108, endPoint x: 309, endPoint y: 108, distance: 5.1
click at [309, 108] on button "Next" at bounding box center [305, 112] width 34 height 14
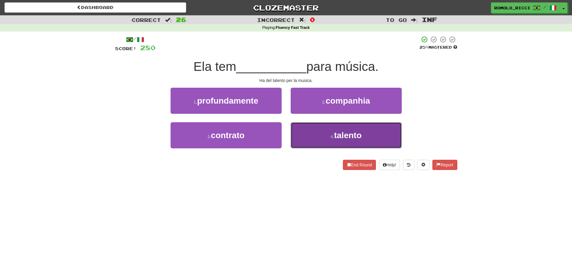
click at [321, 132] on button "4 . talento" at bounding box center [346, 135] width 111 height 26
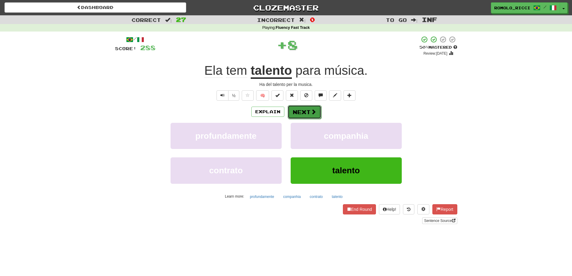
click at [308, 110] on button "Next" at bounding box center [305, 112] width 34 height 14
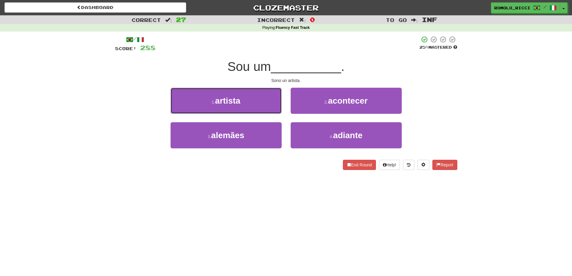
drag, startPoint x: 264, startPoint y: 102, endPoint x: 315, endPoint y: 100, distance: 51.1
click at [265, 102] on button "1 . artista" at bounding box center [226, 101] width 111 height 26
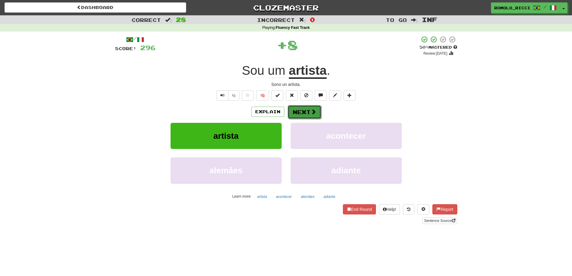
click at [312, 115] on button "Next" at bounding box center [305, 112] width 34 height 14
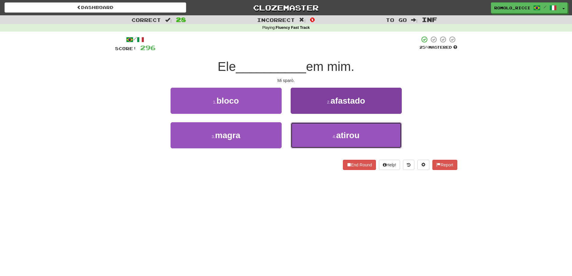
click at [360, 126] on button "4 . atirou" at bounding box center [346, 135] width 111 height 26
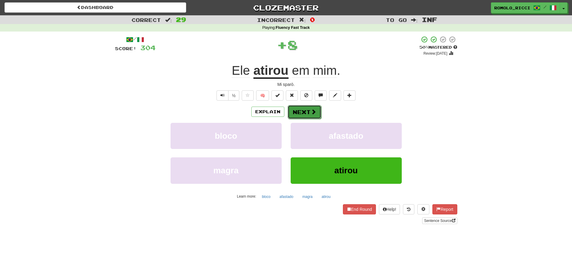
click at [304, 111] on button "Next" at bounding box center [305, 112] width 34 height 14
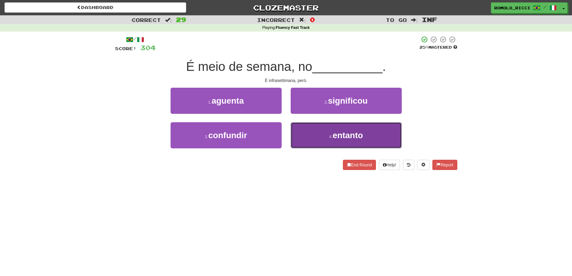
click at [334, 133] on span "entanto" at bounding box center [348, 135] width 30 height 9
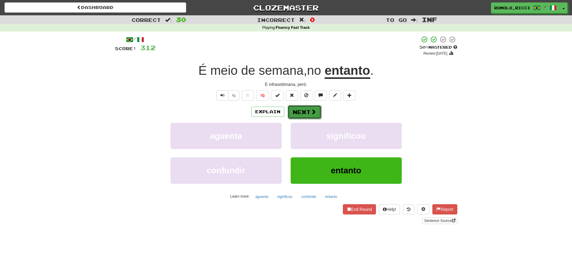
click at [318, 113] on button "Next" at bounding box center [305, 112] width 34 height 14
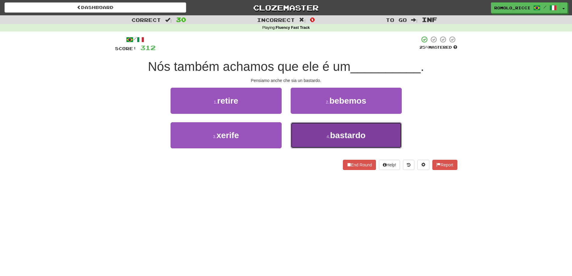
click at [339, 135] on span "bastardo" at bounding box center [347, 135] width 35 height 9
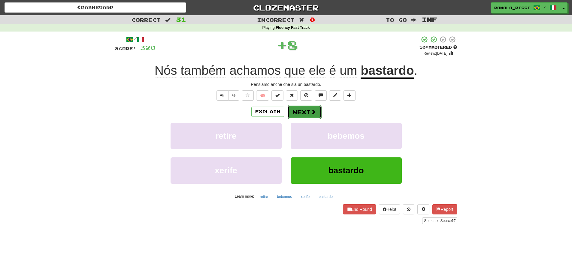
click at [320, 112] on button "Next" at bounding box center [305, 112] width 34 height 14
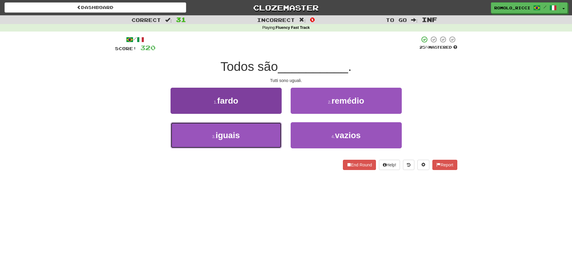
click at [254, 138] on button "3 . iguais" at bounding box center [226, 135] width 111 height 26
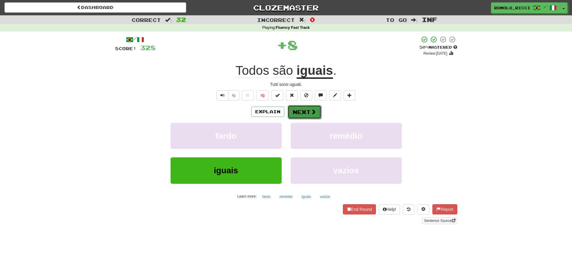
click at [314, 110] on span at bounding box center [313, 111] width 5 height 5
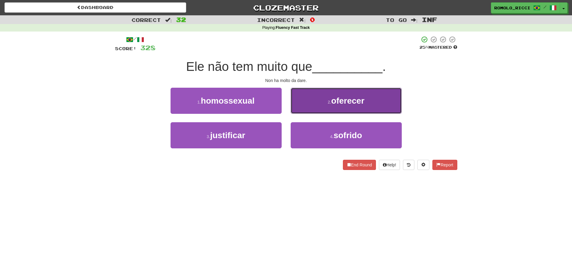
click at [339, 99] on span "oferecer" at bounding box center [347, 100] width 33 height 9
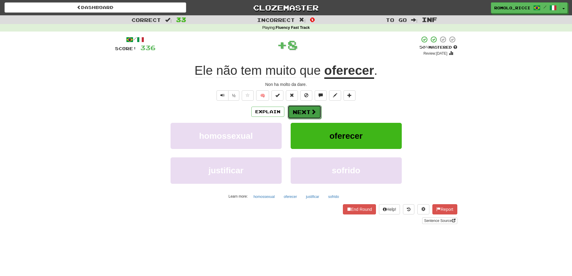
click at [314, 112] on span at bounding box center [313, 111] width 5 height 5
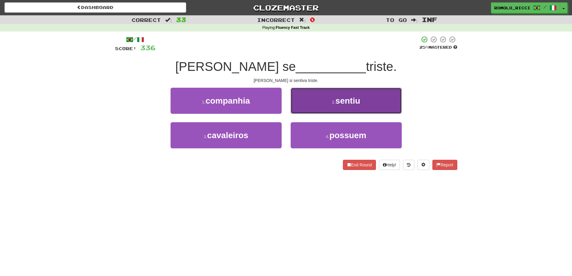
click at [359, 105] on span "sentiu" at bounding box center [348, 100] width 25 height 9
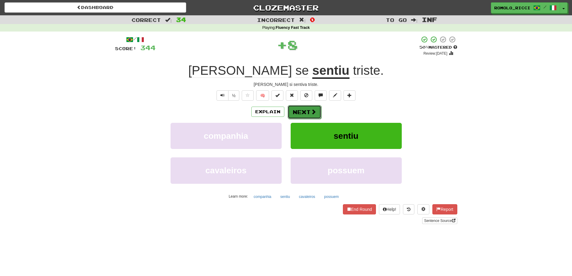
click at [301, 114] on button "Next" at bounding box center [305, 112] width 34 height 14
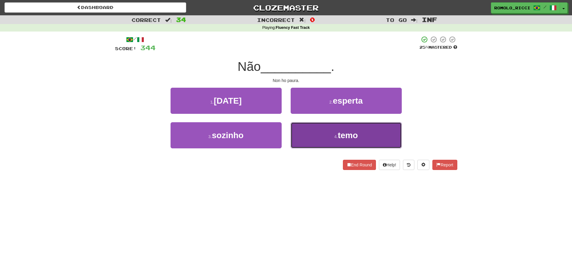
click at [328, 133] on button "4 . temo" at bounding box center [346, 135] width 111 height 26
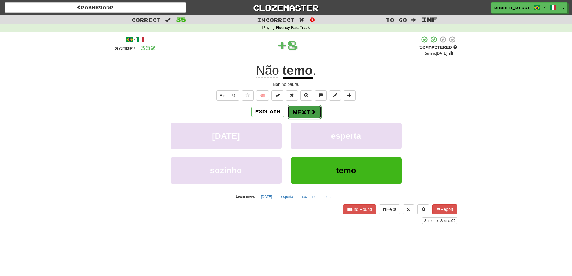
click at [306, 111] on button "Next" at bounding box center [305, 112] width 34 height 14
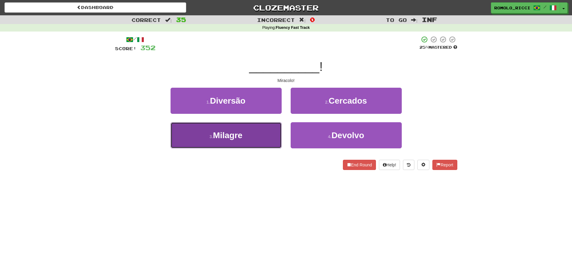
click at [268, 133] on button "3 . Milagre" at bounding box center [226, 135] width 111 height 26
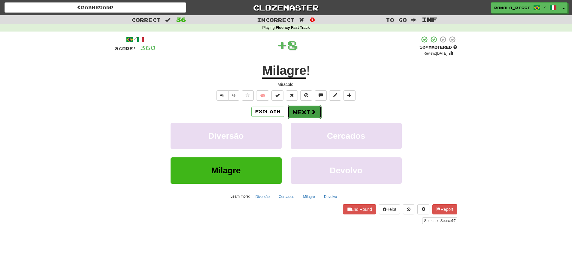
click at [319, 112] on button "Next" at bounding box center [305, 112] width 34 height 14
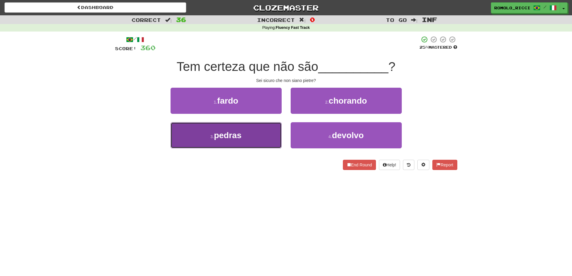
click at [256, 139] on button "3 . pedras" at bounding box center [226, 135] width 111 height 26
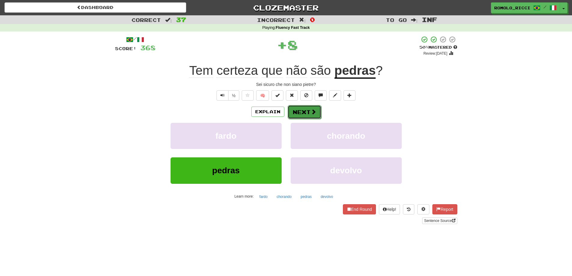
click at [308, 115] on button "Next" at bounding box center [305, 112] width 34 height 14
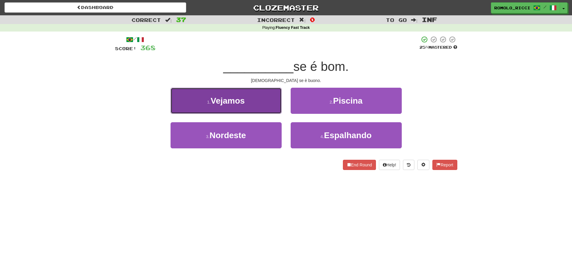
click at [261, 108] on button "1 . Vejamos" at bounding box center [226, 101] width 111 height 26
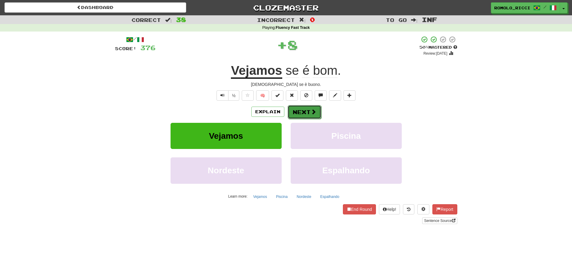
click at [305, 115] on button "Next" at bounding box center [305, 112] width 34 height 14
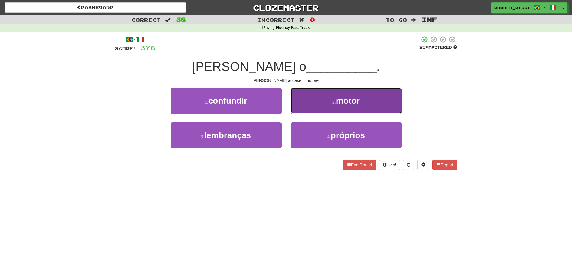
click at [329, 106] on button "2 . motor" at bounding box center [346, 101] width 111 height 26
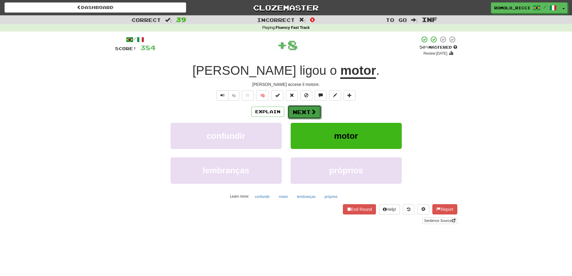
click at [302, 111] on button "Next" at bounding box center [305, 112] width 34 height 14
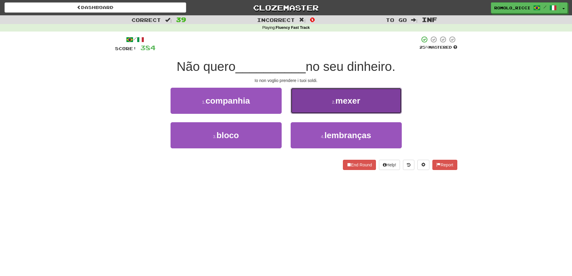
click at [362, 103] on button "2 . mexer" at bounding box center [346, 101] width 111 height 26
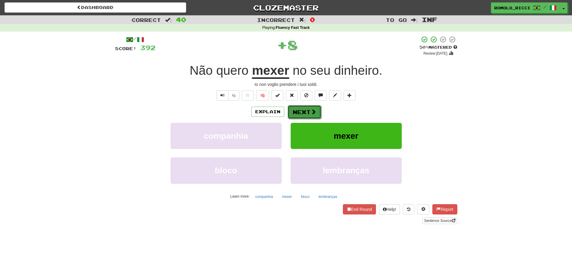
click at [309, 109] on button "Next" at bounding box center [305, 112] width 34 height 14
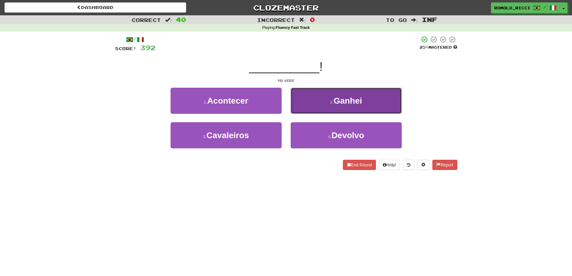
click at [359, 103] on span "Ganhei" at bounding box center [348, 100] width 29 height 9
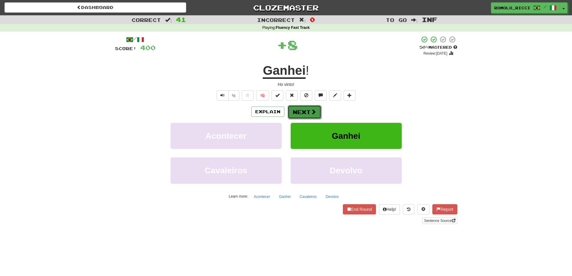
click at [299, 113] on button "Next" at bounding box center [305, 112] width 34 height 14
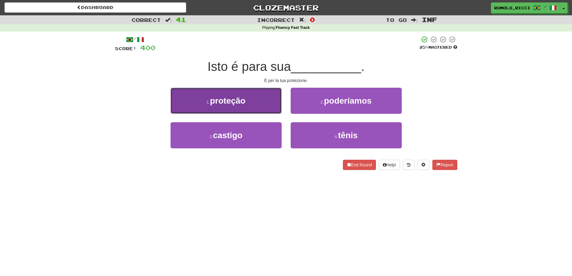
click at [254, 105] on button "1 . proteção" at bounding box center [226, 101] width 111 height 26
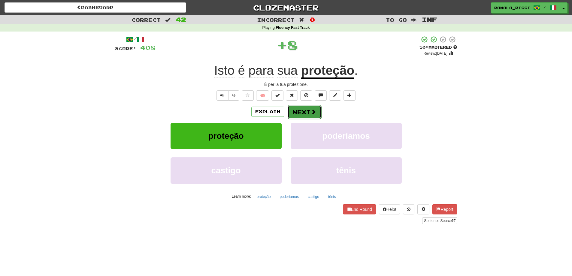
click at [306, 111] on button "Next" at bounding box center [305, 112] width 34 height 14
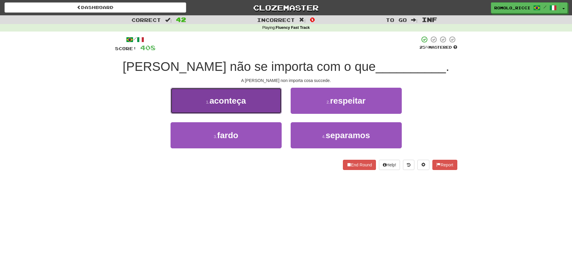
click at [254, 107] on button "1 . aconteça" at bounding box center [226, 101] width 111 height 26
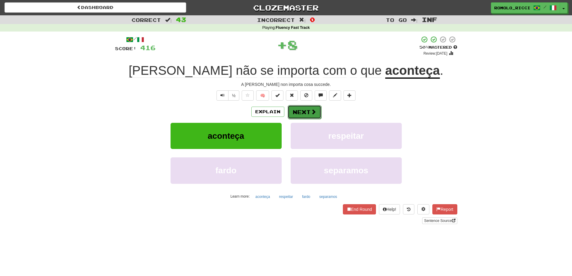
click at [306, 113] on button "Next" at bounding box center [305, 112] width 34 height 14
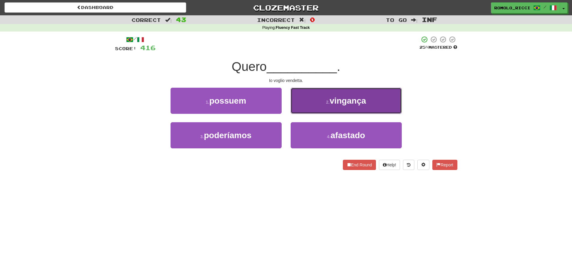
click at [326, 106] on button "2 . vingança" at bounding box center [346, 101] width 111 height 26
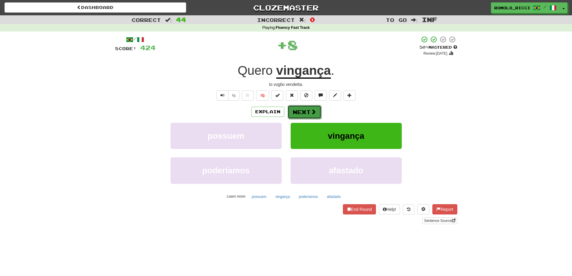
click at [296, 113] on button "Next" at bounding box center [305, 112] width 34 height 14
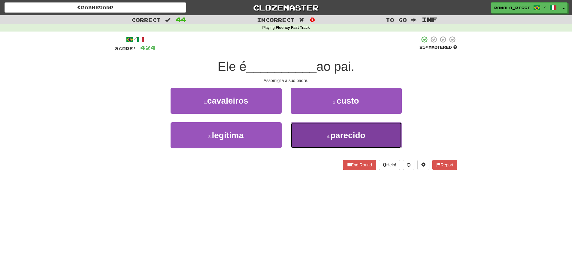
click at [344, 136] on span "parecido" at bounding box center [347, 135] width 35 height 9
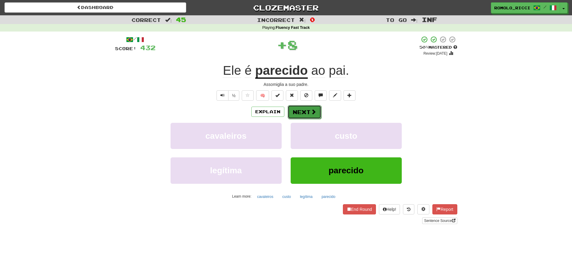
click at [309, 113] on button "Next" at bounding box center [305, 112] width 34 height 14
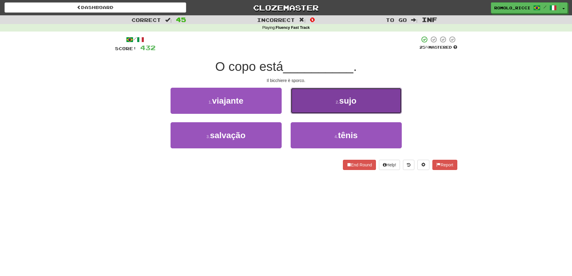
click at [351, 106] on button "2 . sujo" at bounding box center [346, 101] width 111 height 26
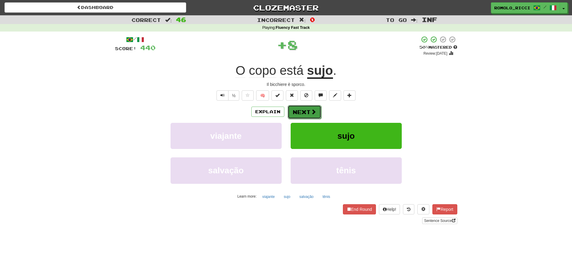
click at [315, 110] on span at bounding box center [313, 111] width 5 height 5
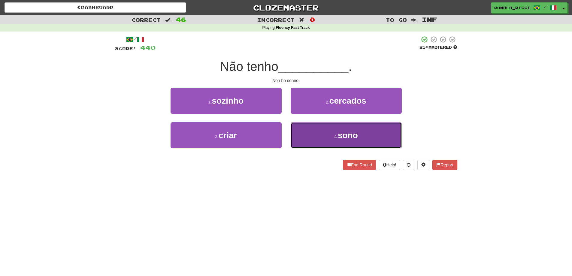
click at [315, 135] on button "4 . sono" at bounding box center [346, 135] width 111 height 26
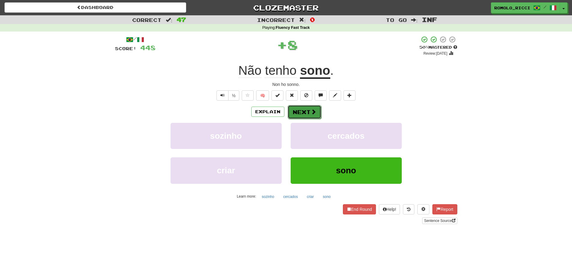
click at [305, 109] on button "Next" at bounding box center [305, 112] width 34 height 14
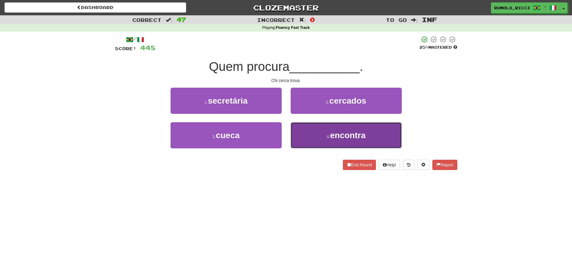
drag, startPoint x: 309, startPoint y: 137, endPoint x: 314, endPoint y: 133, distance: 6.2
click at [309, 137] on button "4 . encontra" at bounding box center [346, 135] width 111 height 26
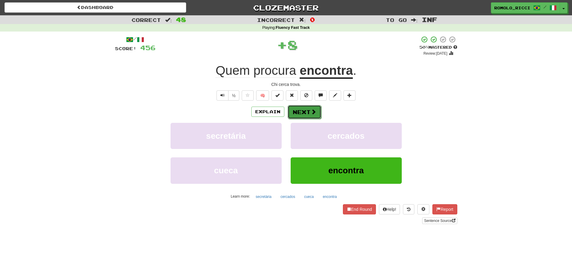
click at [303, 114] on button "Next" at bounding box center [305, 112] width 34 height 14
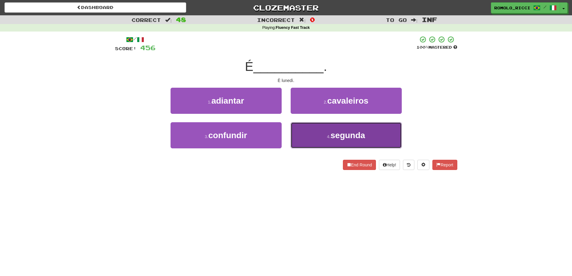
click at [326, 134] on button "4 . segunda" at bounding box center [346, 135] width 111 height 26
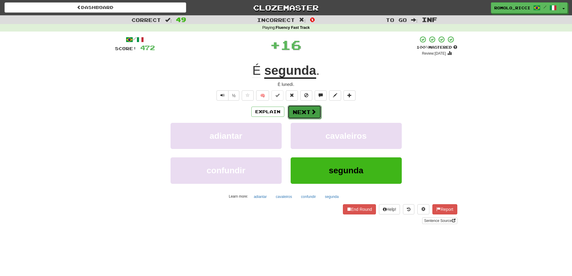
click at [306, 110] on button "Next" at bounding box center [305, 112] width 34 height 14
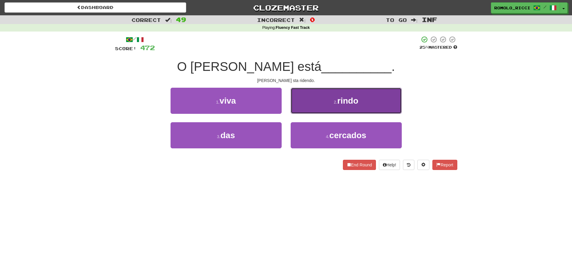
click at [321, 106] on button "2 . rindo" at bounding box center [346, 101] width 111 height 26
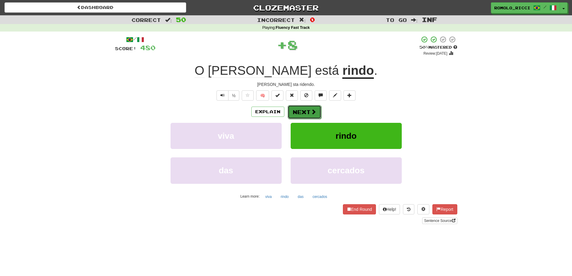
click at [301, 110] on button "Next" at bounding box center [305, 112] width 34 height 14
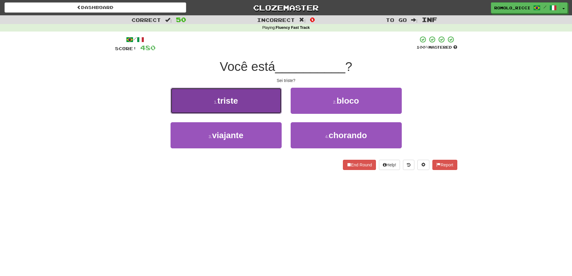
click at [251, 113] on button "1 . triste" at bounding box center [226, 101] width 111 height 26
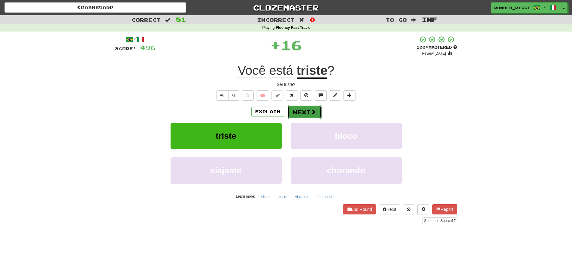
click at [310, 113] on button "Next" at bounding box center [305, 112] width 34 height 14
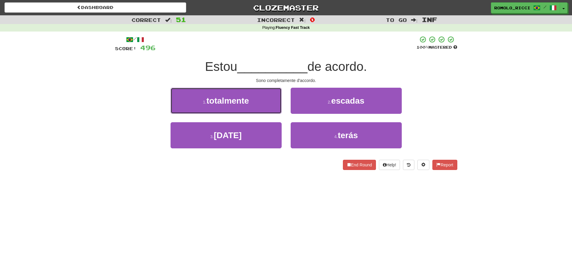
drag, startPoint x: 274, startPoint y: 108, endPoint x: 316, endPoint y: 104, distance: 42.6
click at [274, 108] on button "1 . totalmente" at bounding box center [226, 101] width 111 height 26
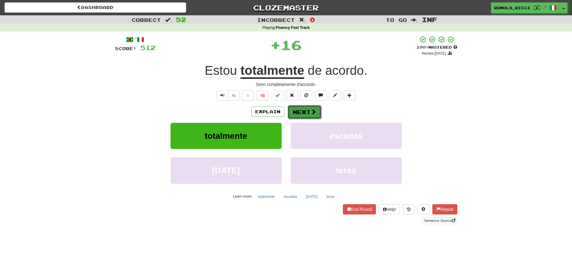
click at [306, 112] on button "Next" at bounding box center [305, 112] width 34 height 14
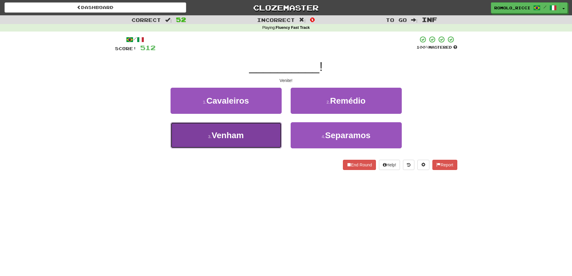
click at [256, 135] on button "3 . Venham" at bounding box center [226, 135] width 111 height 26
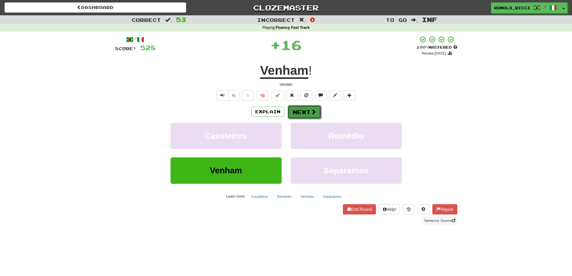
click at [313, 109] on span at bounding box center [313, 111] width 5 height 5
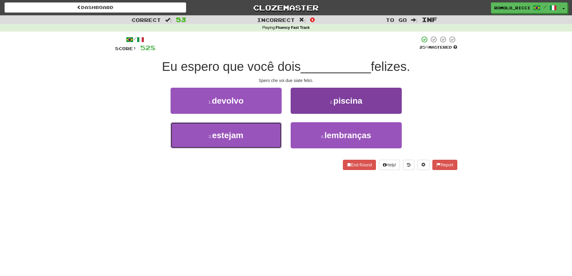
drag, startPoint x: 247, startPoint y: 141, endPoint x: 329, endPoint y: 123, distance: 83.7
click at [249, 141] on button "3 . estejam" at bounding box center [226, 135] width 111 height 26
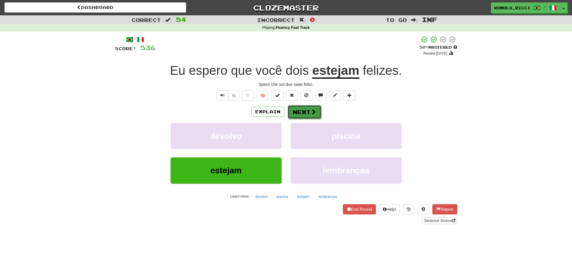
click at [309, 111] on button "Next" at bounding box center [305, 112] width 34 height 14
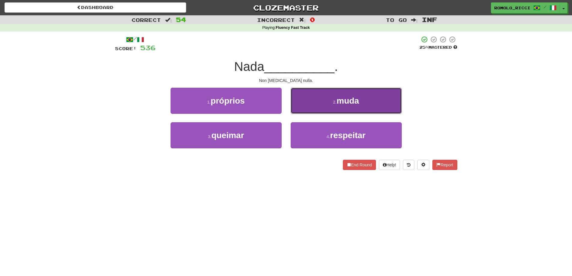
click at [324, 108] on button "2 . muda" at bounding box center [346, 101] width 111 height 26
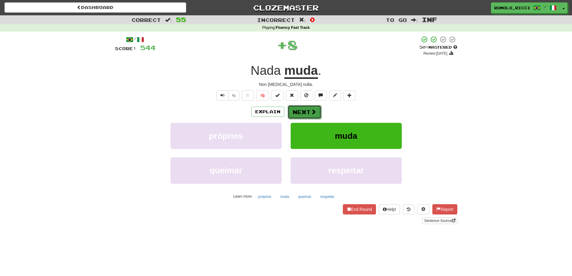
click at [306, 108] on button "Next" at bounding box center [305, 112] width 34 height 14
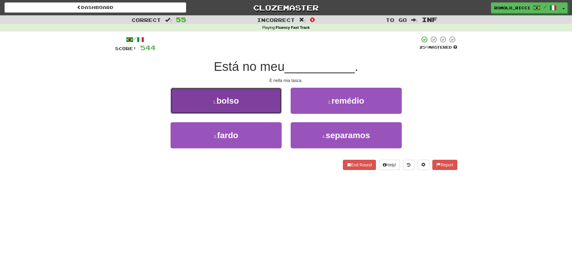
click at [253, 109] on button "1 . bolso" at bounding box center [226, 101] width 111 height 26
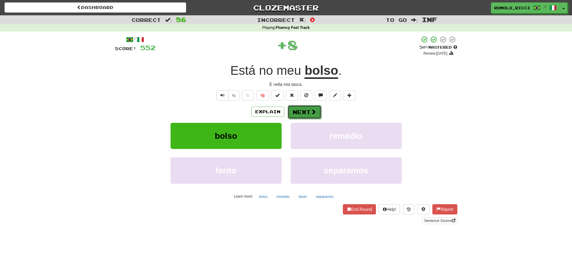
click at [309, 108] on button "Next" at bounding box center [305, 112] width 34 height 14
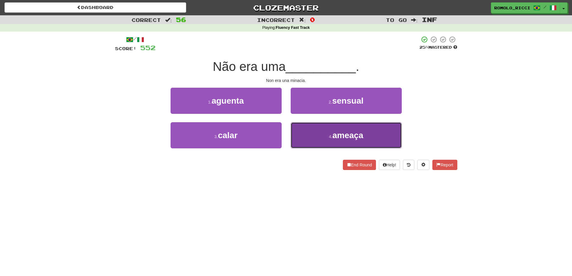
click at [337, 131] on span "ameaça" at bounding box center [348, 135] width 31 height 9
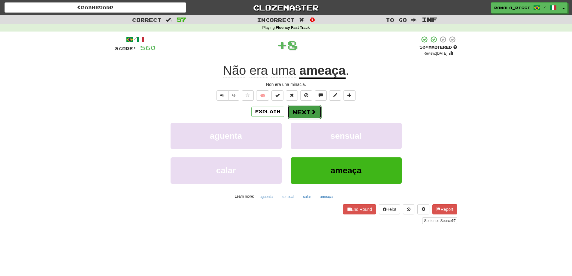
click at [303, 115] on button "Next" at bounding box center [305, 112] width 34 height 14
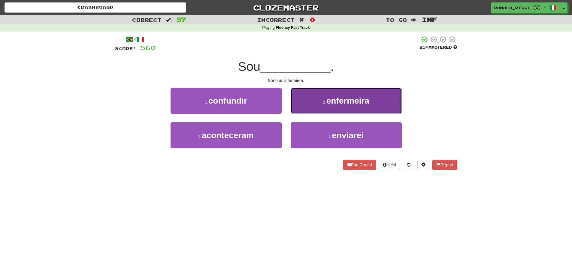
drag, startPoint x: 331, startPoint y: 104, endPoint x: 349, endPoint y: 101, distance: 18.9
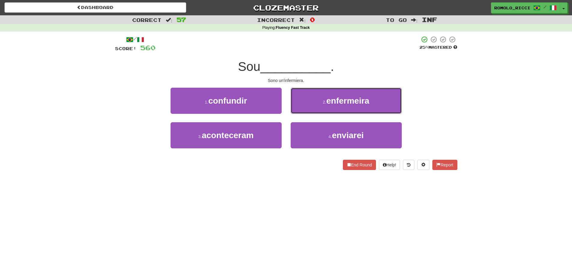
click at [333, 104] on span "enfermeira" at bounding box center [348, 100] width 43 height 9
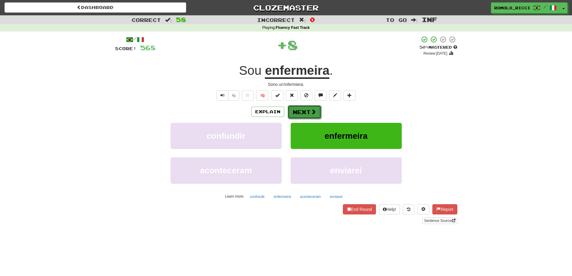
click at [306, 114] on button "Next" at bounding box center [305, 112] width 34 height 14
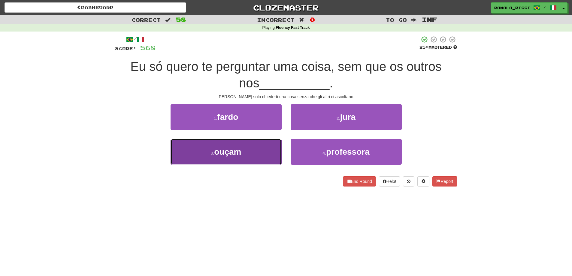
click at [270, 150] on button "3 . ouçam" at bounding box center [226, 152] width 111 height 26
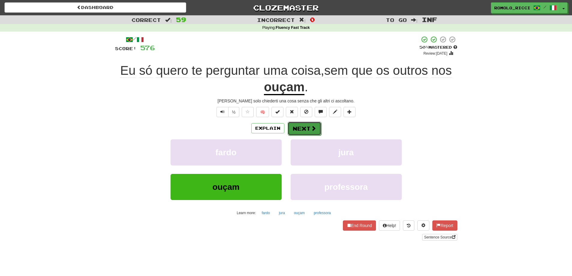
click at [311, 127] on span at bounding box center [313, 128] width 5 height 5
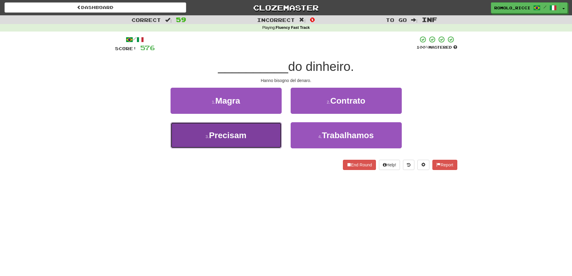
click at [279, 137] on button "3 . Precisam" at bounding box center [226, 135] width 111 height 26
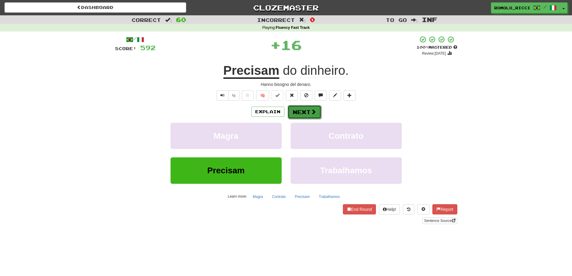
click at [309, 112] on button "Next" at bounding box center [305, 112] width 34 height 14
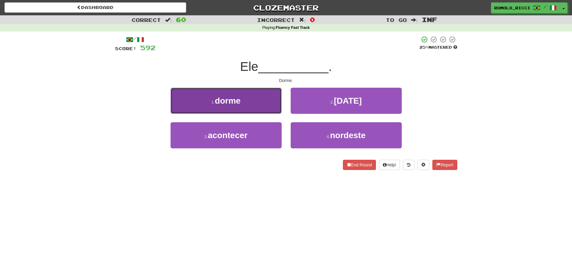
click at [265, 108] on button "1 . dorme" at bounding box center [226, 101] width 111 height 26
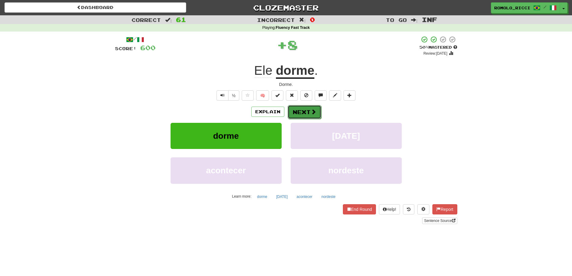
click at [306, 114] on button "Next" at bounding box center [305, 112] width 34 height 14
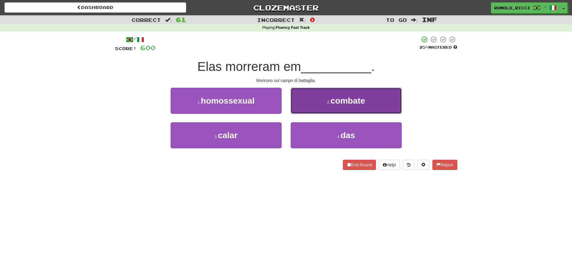
click at [321, 110] on button "2 . combate" at bounding box center [346, 101] width 111 height 26
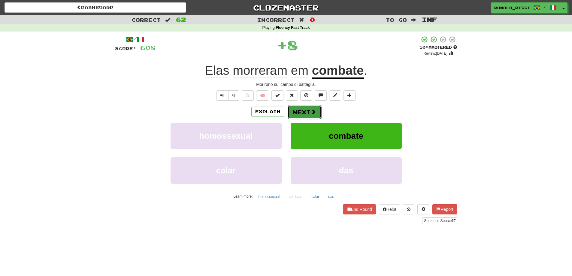
click at [309, 112] on button "Next" at bounding box center [305, 112] width 34 height 14
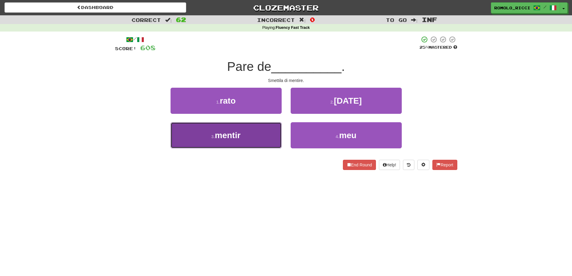
click at [250, 134] on button "3 . mentir" at bounding box center [226, 135] width 111 height 26
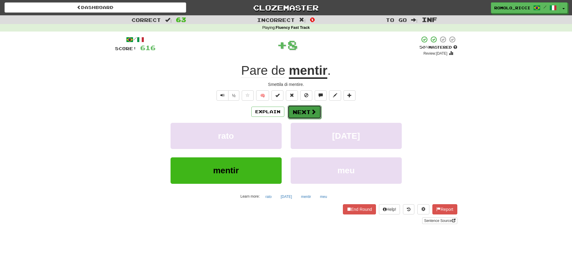
click at [311, 111] on span at bounding box center [313, 111] width 5 height 5
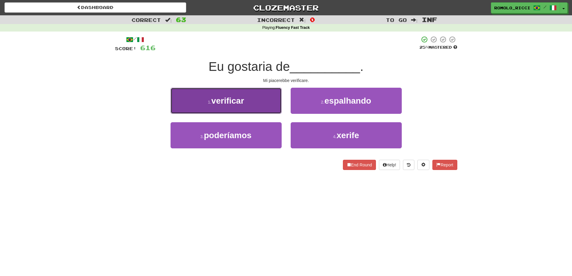
click at [248, 109] on button "1 . verificar" at bounding box center [226, 101] width 111 height 26
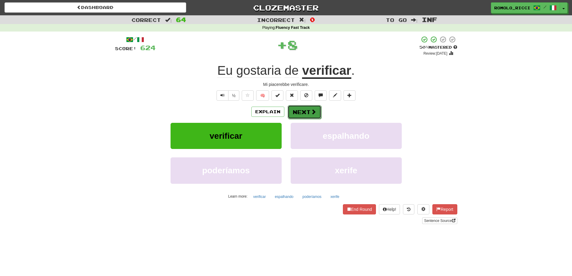
click at [319, 110] on button "Next" at bounding box center [305, 112] width 34 height 14
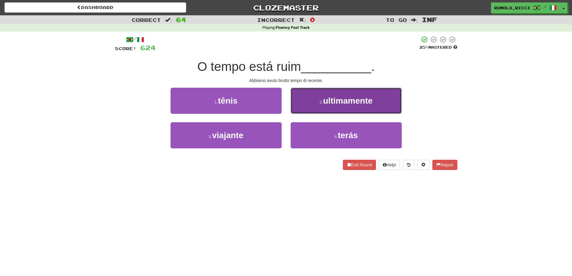
click at [334, 102] on span "ultimamente" at bounding box center [348, 100] width 50 height 9
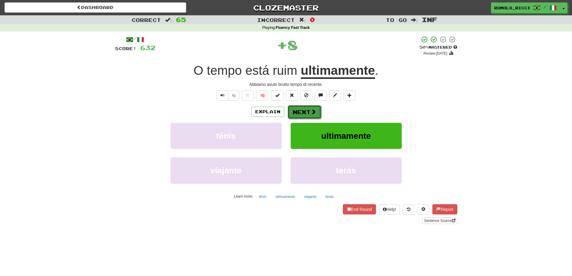
click at [315, 111] on span at bounding box center [313, 111] width 5 height 5
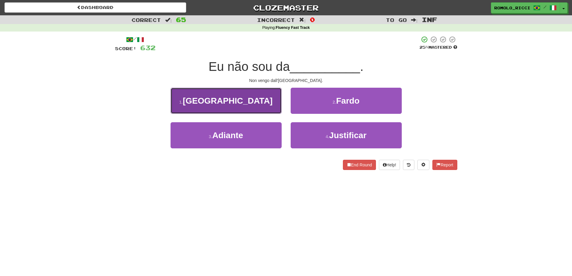
click at [246, 101] on button "1 . Índia" at bounding box center [226, 101] width 111 height 26
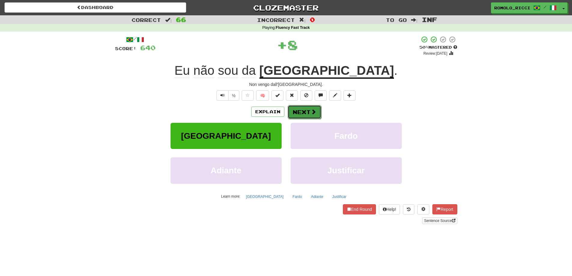
click at [311, 111] on span at bounding box center [313, 111] width 5 height 5
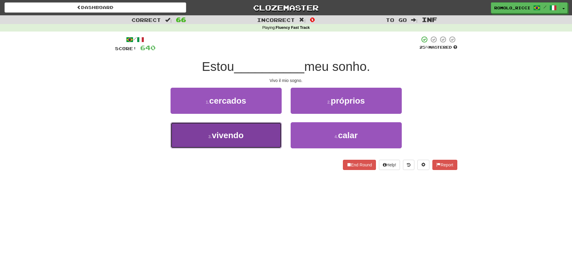
click at [255, 139] on button "3 . vivendo" at bounding box center [226, 135] width 111 height 26
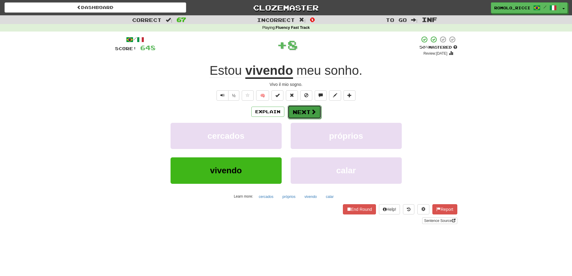
click at [309, 114] on button "Next" at bounding box center [305, 112] width 34 height 14
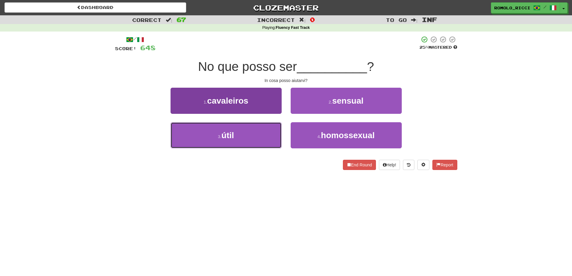
drag, startPoint x: 262, startPoint y: 132, endPoint x: 273, endPoint y: 129, distance: 12.1
click at [261, 132] on button "3 . útil" at bounding box center [226, 135] width 111 height 26
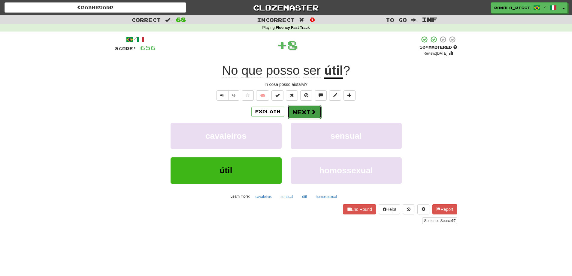
click at [311, 113] on span at bounding box center [313, 111] width 5 height 5
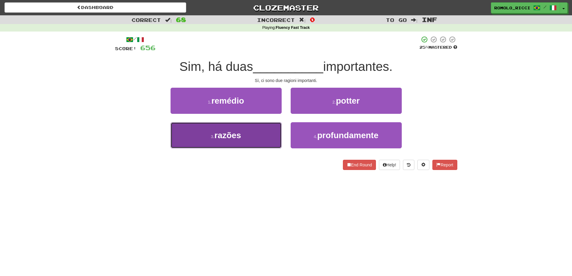
click at [264, 132] on button "3 . razões" at bounding box center [226, 135] width 111 height 26
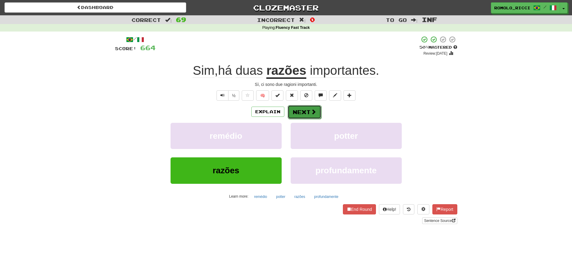
click at [311, 111] on span at bounding box center [313, 111] width 5 height 5
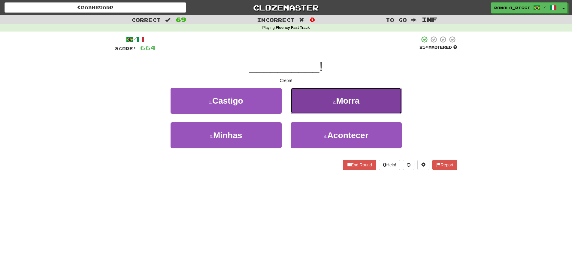
click at [348, 109] on button "2 . Morra" at bounding box center [346, 101] width 111 height 26
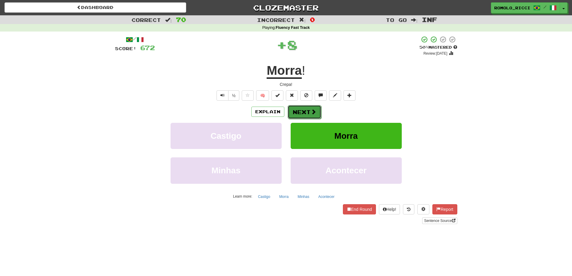
click at [302, 111] on button "Next" at bounding box center [305, 112] width 34 height 14
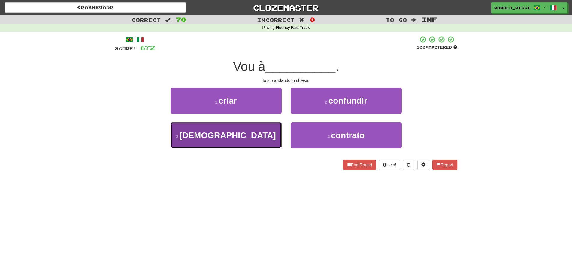
click at [259, 138] on button "3 . igreja" at bounding box center [226, 135] width 111 height 26
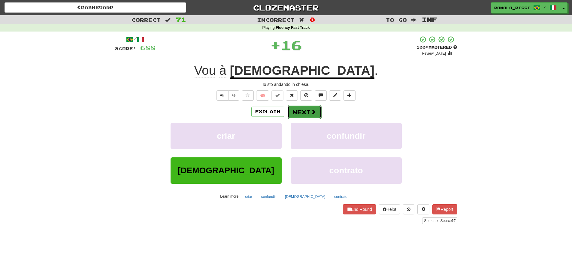
click at [309, 112] on button "Next" at bounding box center [305, 112] width 34 height 14
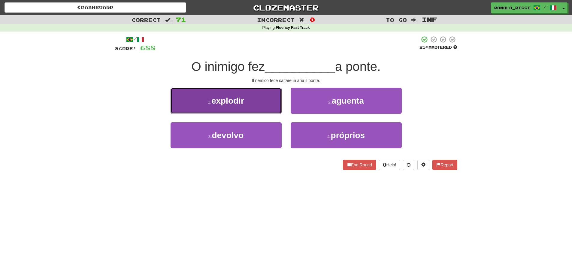
click at [272, 100] on button "1 . explodir" at bounding box center [226, 101] width 111 height 26
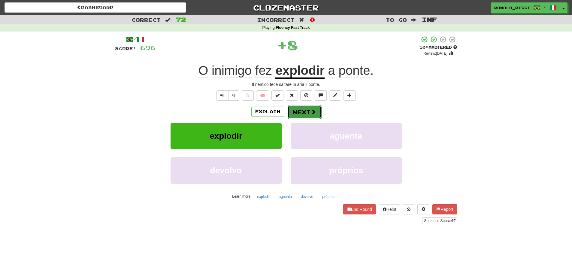
click at [311, 114] on button "Next" at bounding box center [305, 112] width 34 height 14
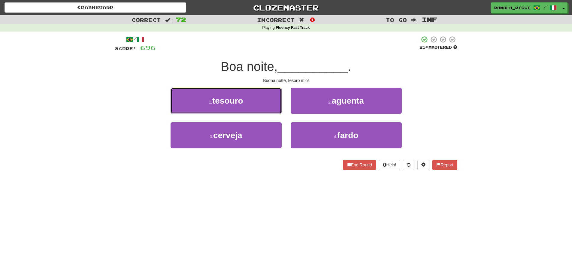
drag, startPoint x: 253, startPoint y: 101, endPoint x: 257, endPoint y: 103, distance: 4.7
click at [253, 101] on button "1 . tesouro" at bounding box center [226, 101] width 111 height 26
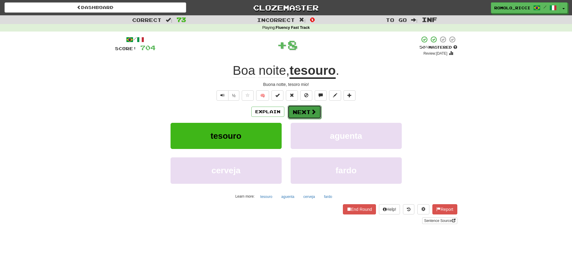
click at [307, 114] on button "Next" at bounding box center [305, 112] width 34 height 14
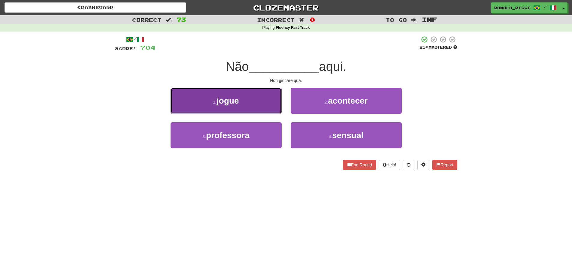
click at [256, 103] on button "1 . jogue" at bounding box center [226, 101] width 111 height 26
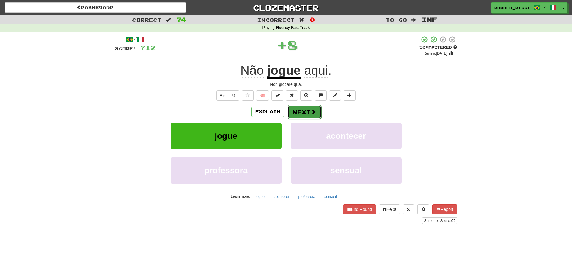
click at [304, 114] on button "Next" at bounding box center [305, 112] width 34 height 14
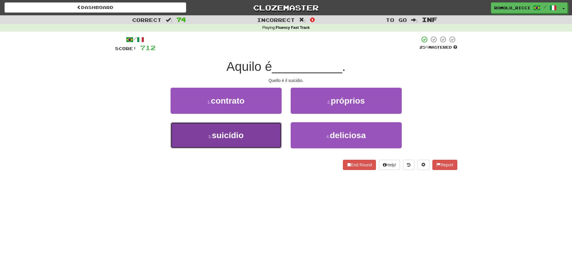
click at [265, 132] on button "3 . suicídio" at bounding box center [226, 135] width 111 height 26
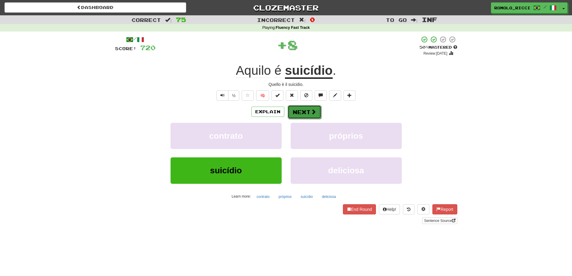
click at [308, 114] on button "Next" at bounding box center [305, 112] width 34 height 14
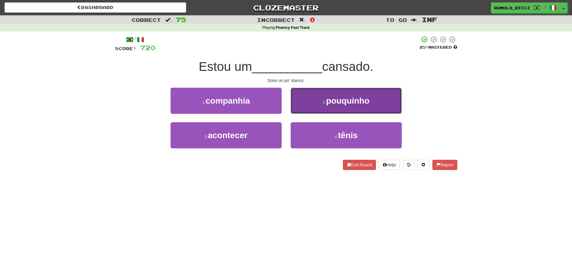
click at [331, 106] on button "2 . pouquinho" at bounding box center [346, 101] width 111 height 26
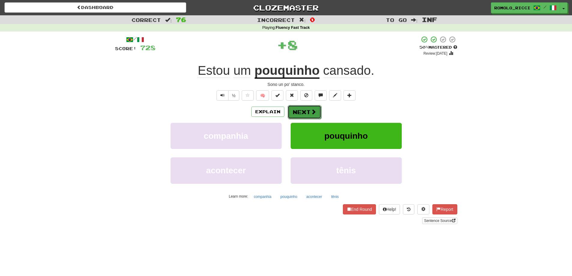
click at [311, 110] on span at bounding box center [313, 111] width 5 height 5
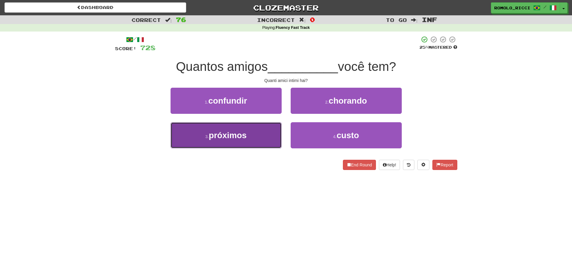
click at [263, 134] on button "3 . próximos" at bounding box center [226, 135] width 111 height 26
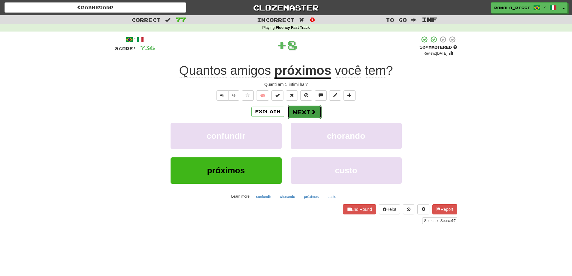
click at [312, 112] on span at bounding box center [313, 111] width 5 height 5
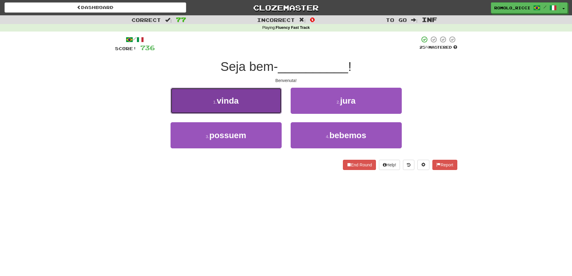
click at [263, 108] on button "1 . vinda" at bounding box center [226, 101] width 111 height 26
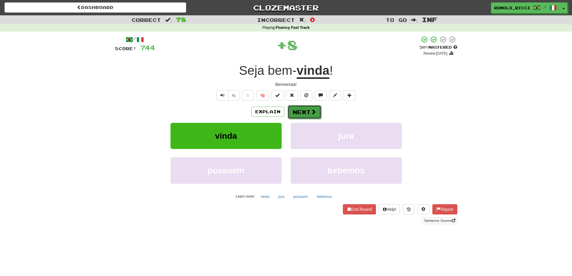
click at [312, 110] on span at bounding box center [313, 111] width 5 height 5
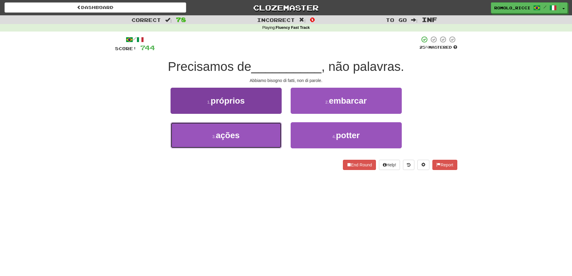
drag, startPoint x: 265, startPoint y: 135, endPoint x: 269, endPoint y: 135, distance: 4.0
click at [265, 135] on button "3 . ações" at bounding box center [226, 135] width 111 height 26
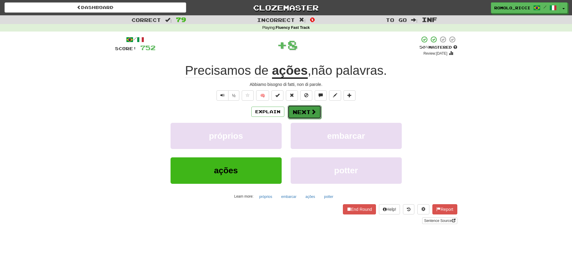
click at [315, 111] on span at bounding box center [313, 111] width 5 height 5
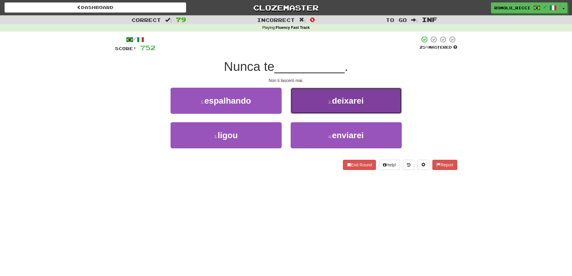
click at [343, 99] on span "deixarei" at bounding box center [348, 100] width 32 height 9
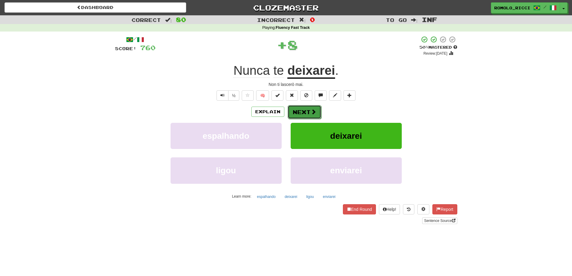
click at [309, 112] on button "Next" at bounding box center [305, 112] width 34 height 14
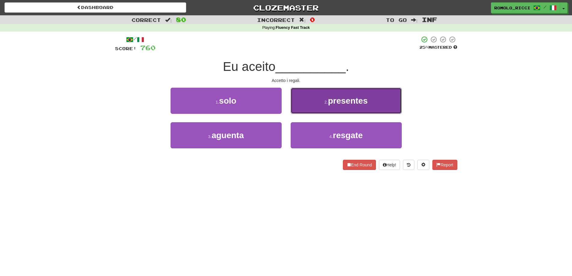
click at [336, 110] on button "2 . presentes" at bounding box center [346, 101] width 111 height 26
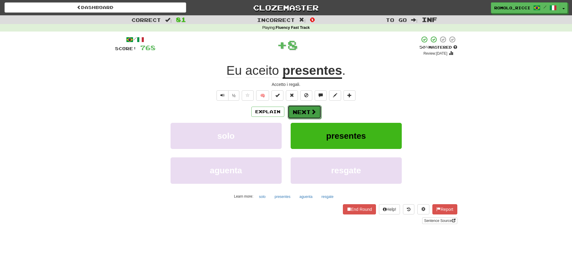
click at [315, 108] on button "Next" at bounding box center [305, 112] width 34 height 14
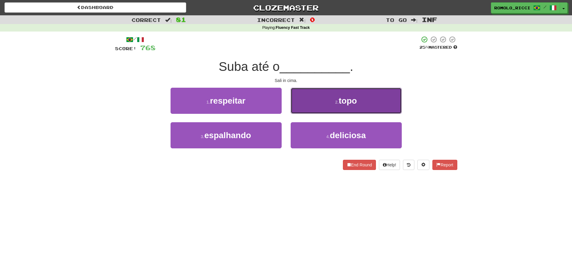
click at [326, 107] on button "2 . topo" at bounding box center [346, 101] width 111 height 26
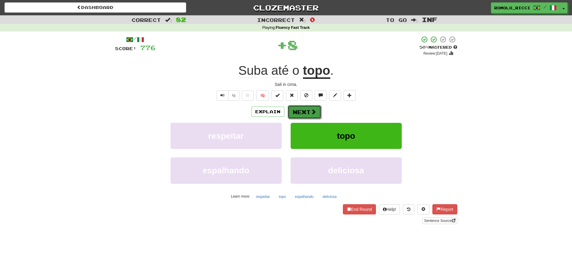
click at [312, 113] on span at bounding box center [313, 111] width 5 height 5
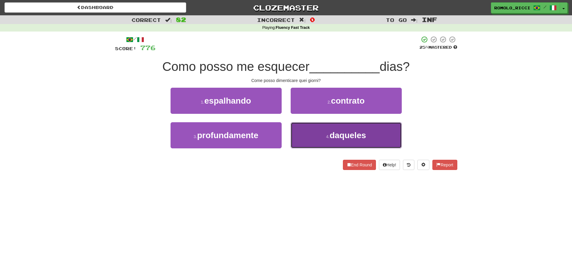
click at [317, 130] on button "4 . daqueles" at bounding box center [346, 135] width 111 height 26
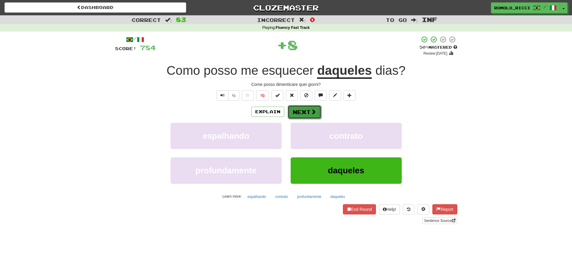
click at [319, 111] on button "Next" at bounding box center [305, 112] width 34 height 14
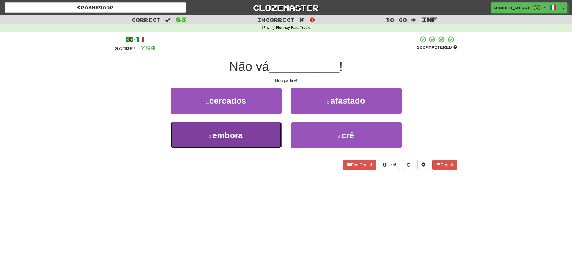
click at [257, 136] on button "3 . embora" at bounding box center [226, 135] width 111 height 26
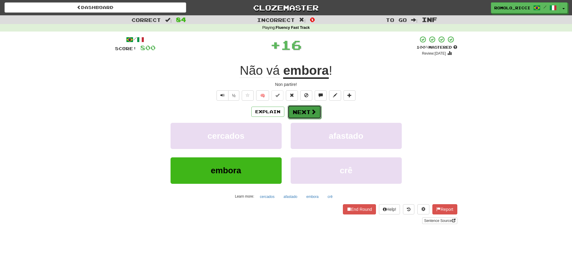
click at [313, 107] on button "Next" at bounding box center [305, 112] width 34 height 14
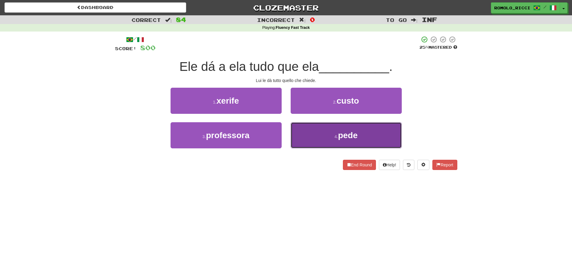
click at [337, 134] on small "4 ." at bounding box center [337, 136] width 4 height 5
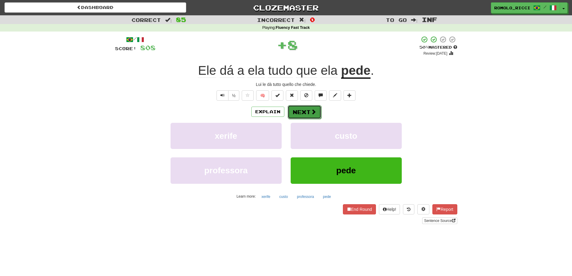
click at [303, 109] on button "Next" at bounding box center [305, 112] width 34 height 14
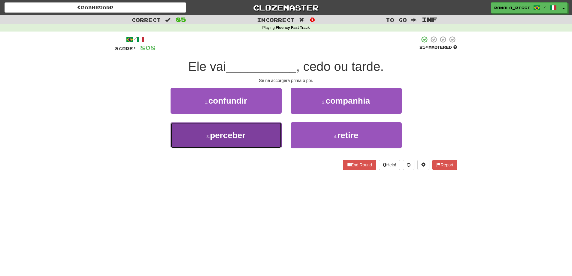
click at [270, 139] on button "3 . perceber" at bounding box center [226, 135] width 111 height 26
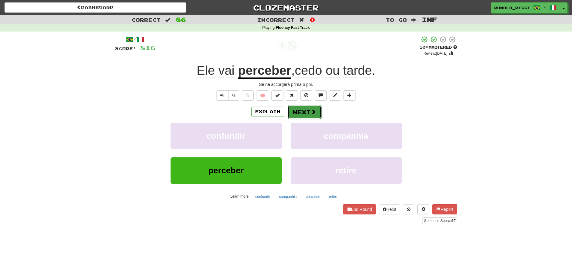
click at [317, 114] on button "Next" at bounding box center [305, 112] width 34 height 14
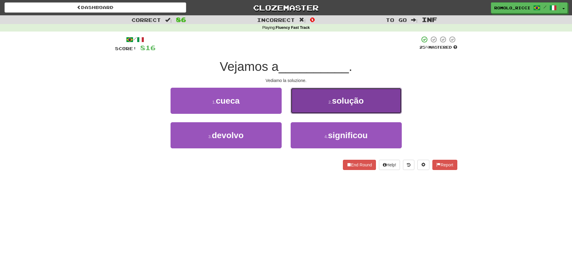
click at [333, 102] on span "solução" at bounding box center [348, 100] width 32 height 9
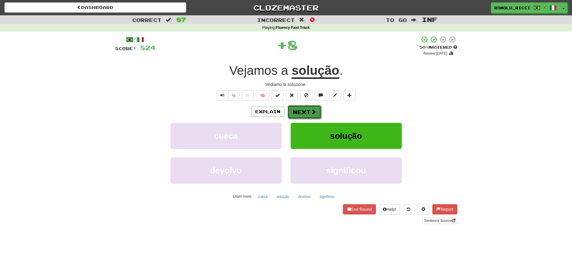
click at [311, 109] on span at bounding box center [313, 111] width 5 height 5
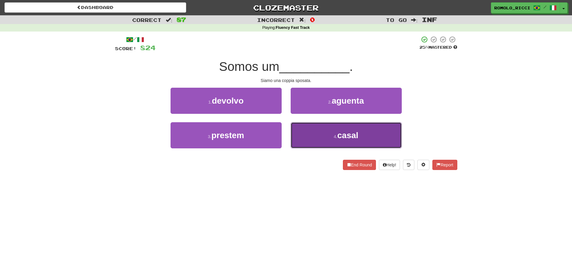
click at [349, 142] on button "4 . casal" at bounding box center [346, 135] width 111 height 26
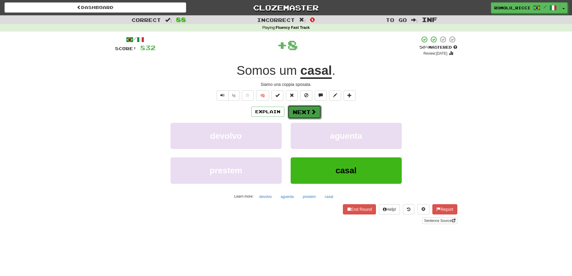
click at [312, 110] on span at bounding box center [313, 111] width 5 height 5
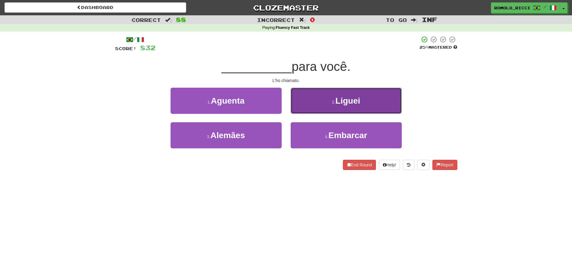
click at [358, 104] on span "Liguei" at bounding box center [348, 100] width 25 height 9
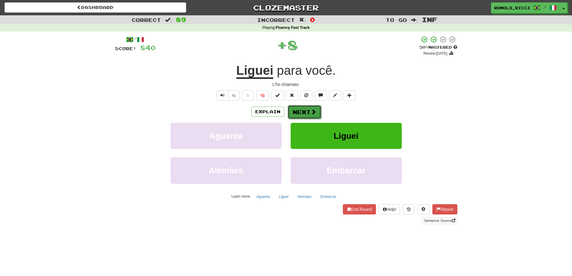
click at [312, 113] on span at bounding box center [313, 111] width 5 height 5
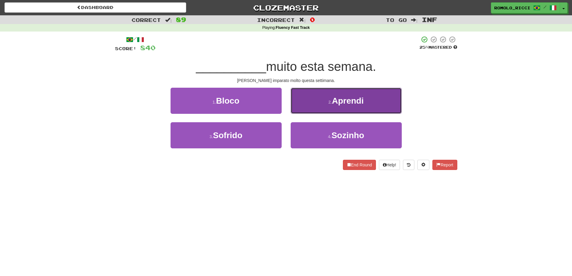
click at [333, 108] on button "2 . Aprendi" at bounding box center [346, 101] width 111 height 26
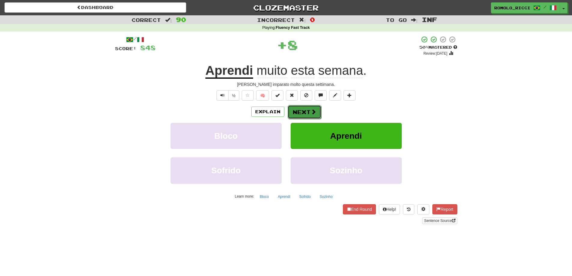
click at [310, 111] on button "Next" at bounding box center [305, 112] width 34 height 14
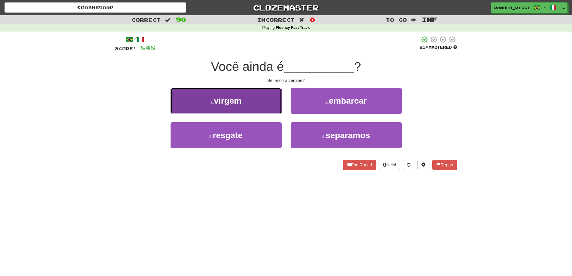
click at [255, 101] on button "1 . virgem" at bounding box center [226, 101] width 111 height 26
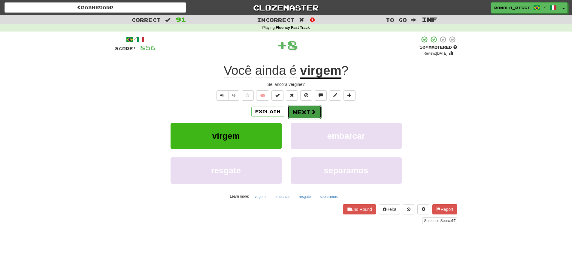
click at [314, 111] on span at bounding box center [313, 111] width 5 height 5
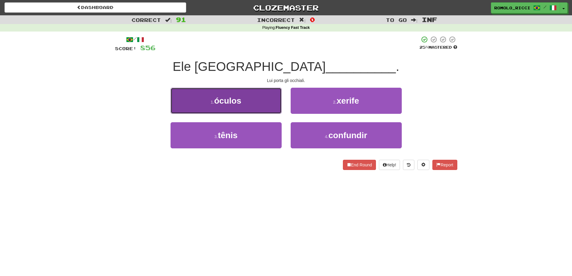
click at [252, 113] on button "1 . óculos" at bounding box center [226, 101] width 111 height 26
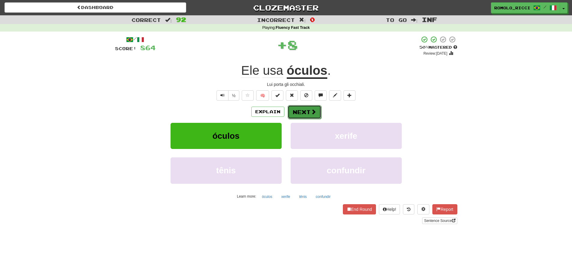
click at [305, 112] on button "Next" at bounding box center [305, 112] width 34 height 14
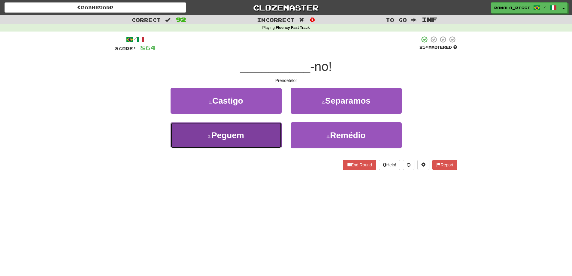
click at [267, 138] on button "3 . Peguem" at bounding box center [226, 135] width 111 height 26
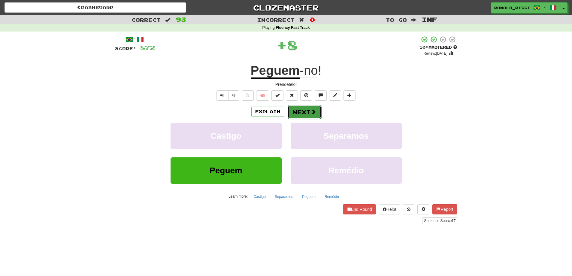
click at [309, 111] on button "Next" at bounding box center [305, 112] width 34 height 14
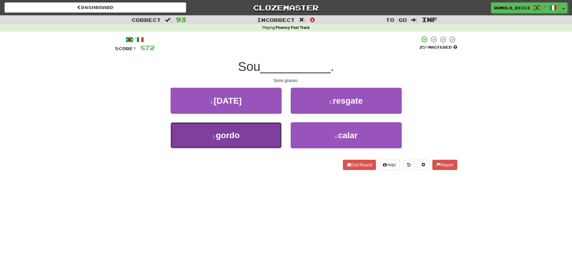
click at [251, 139] on button "3 . gordo" at bounding box center [226, 135] width 111 height 26
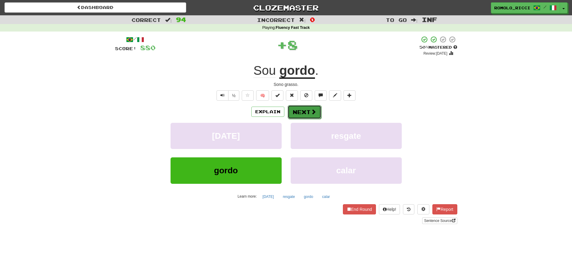
click at [311, 111] on span at bounding box center [313, 111] width 5 height 5
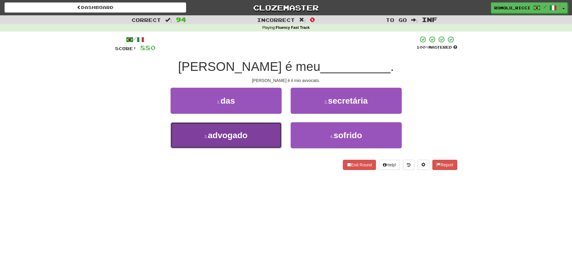
click at [261, 132] on button "3 . advogado" at bounding box center [226, 135] width 111 height 26
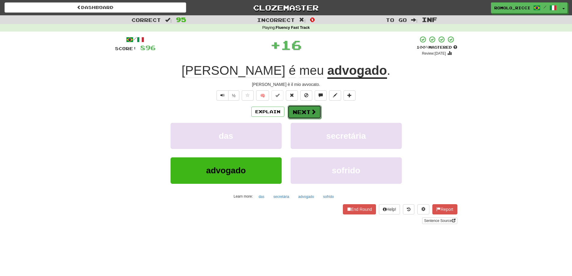
click at [302, 114] on button "Next" at bounding box center [305, 112] width 34 height 14
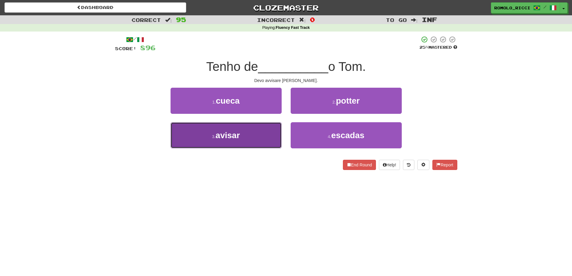
click at [246, 135] on button "3 . avisar" at bounding box center [226, 135] width 111 height 26
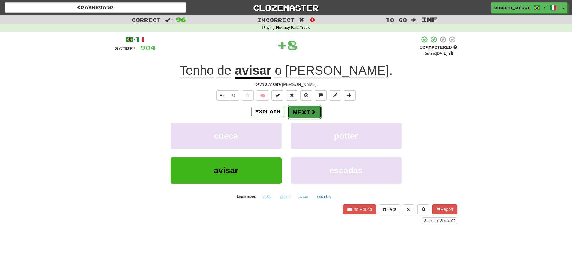
click at [311, 112] on span at bounding box center [313, 111] width 5 height 5
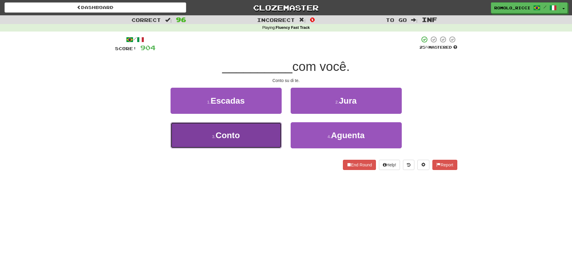
click at [267, 129] on button "3 . Conto" at bounding box center [226, 135] width 111 height 26
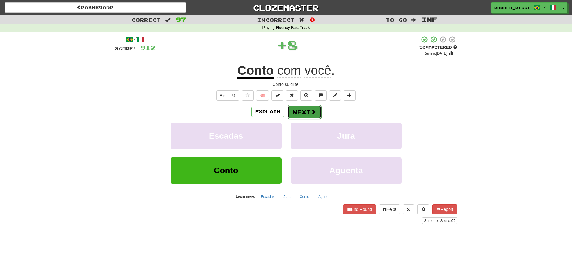
click at [311, 113] on span at bounding box center [313, 111] width 5 height 5
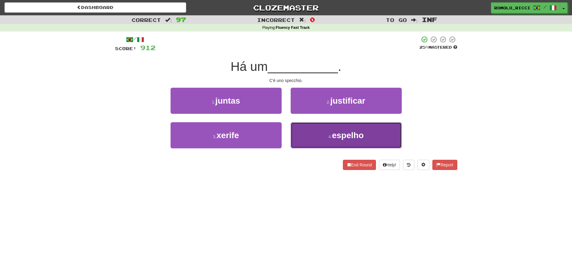
click at [333, 135] on span "espelho" at bounding box center [348, 135] width 32 height 9
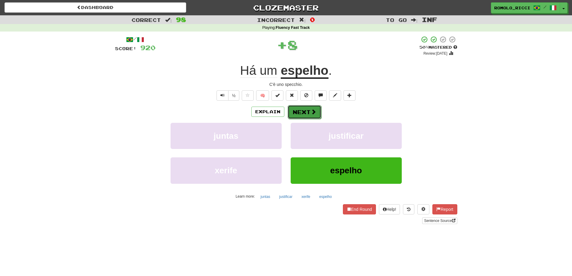
click at [296, 111] on button "Next" at bounding box center [305, 112] width 34 height 14
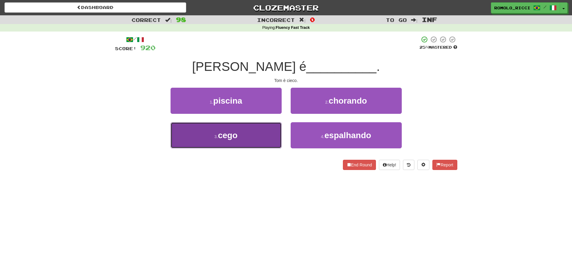
click at [273, 141] on button "3 . cego" at bounding box center [226, 135] width 111 height 26
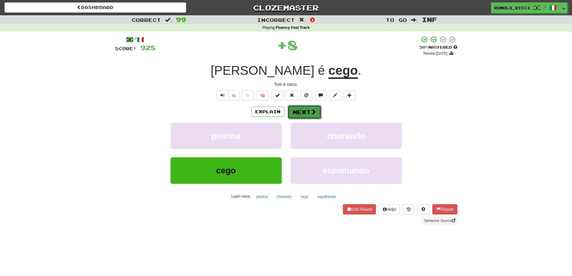
click at [308, 116] on button "Next" at bounding box center [305, 112] width 34 height 14
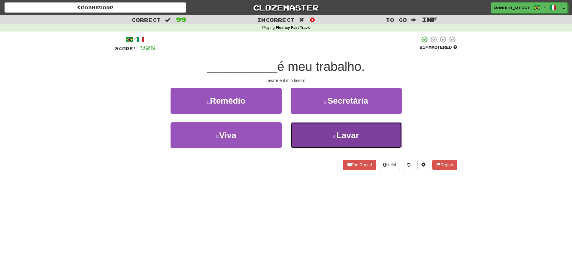
click at [359, 131] on span "Lavar" at bounding box center [348, 135] width 23 height 9
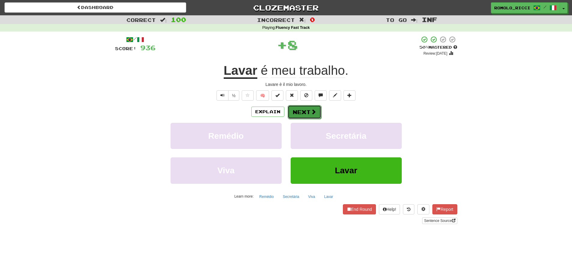
click at [309, 111] on button "Next" at bounding box center [305, 112] width 34 height 14
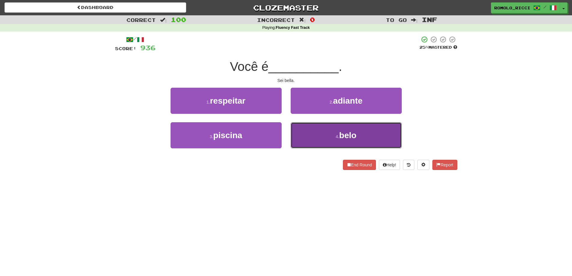
click at [329, 139] on button "4 . belo" at bounding box center [346, 135] width 111 height 26
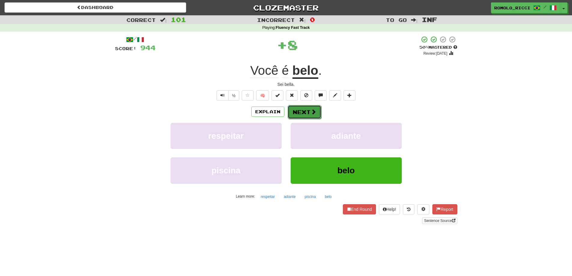
click at [314, 112] on span at bounding box center [313, 111] width 5 height 5
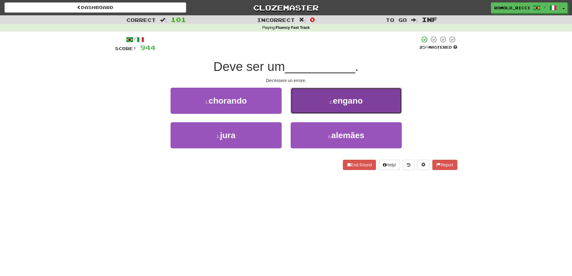
click at [332, 109] on button "2 . engano" at bounding box center [346, 101] width 111 height 26
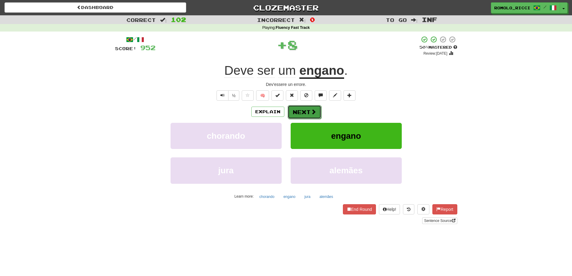
click at [304, 115] on button "Next" at bounding box center [305, 112] width 34 height 14
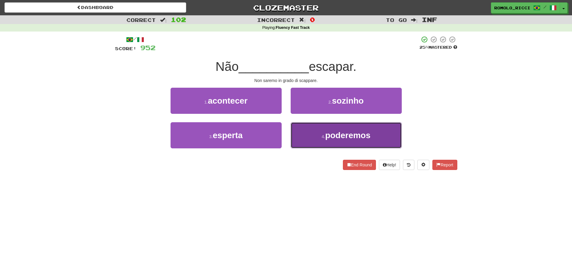
click at [336, 140] on button "4 . poderemos" at bounding box center [346, 135] width 111 height 26
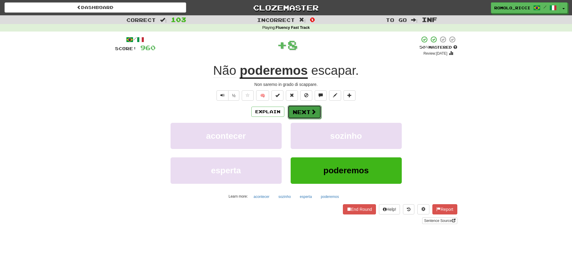
click at [300, 112] on button "Next" at bounding box center [305, 112] width 34 height 14
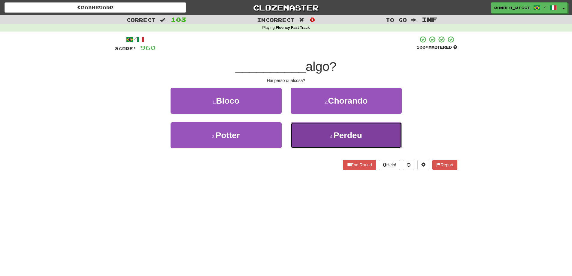
click at [360, 132] on span "Perdeu" at bounding box center [348, 135] width 29 height 9
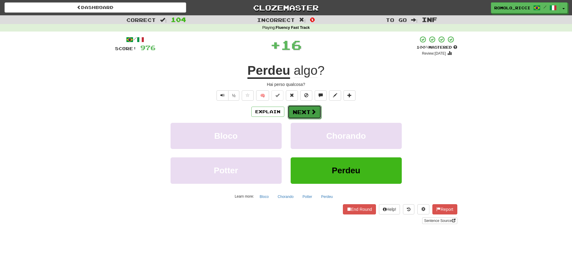
click at [305, 113] on button "Next" at bounding box center [305, 112] width 34 height 14
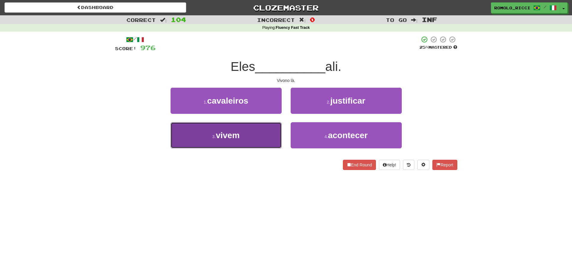
click at [267, 141] on button "3 . vivem" at bounding box center [226, 135] width 111 height 26
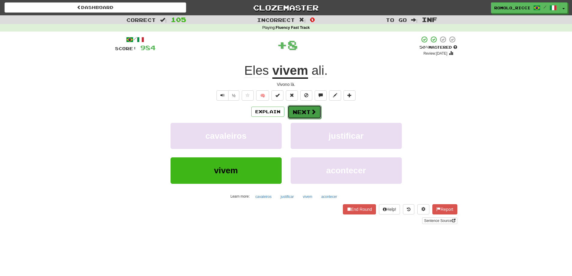
click at [308, 114] on button "Next" at bounding box center [305, 112] width 34 height 14
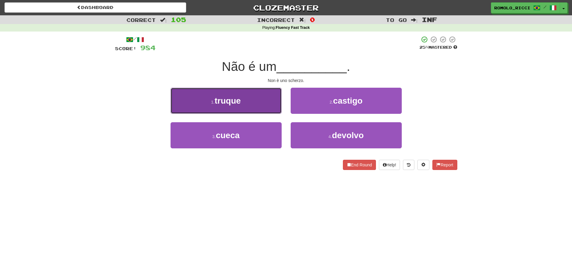
click at [256, 108] on button "1 . truque" at bounding box center [226, 101] width 111 height 26
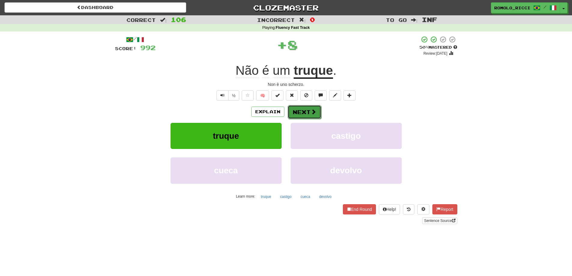
click at [311, 113] on span at bounding box center [313, 111] width 5 height 5
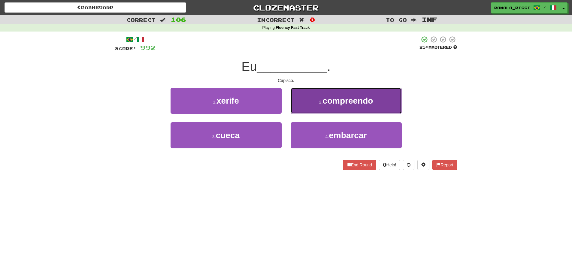
click at [330, 108] on button "2 . compreendo" at bounding box center [346, 101] width 111 height 26
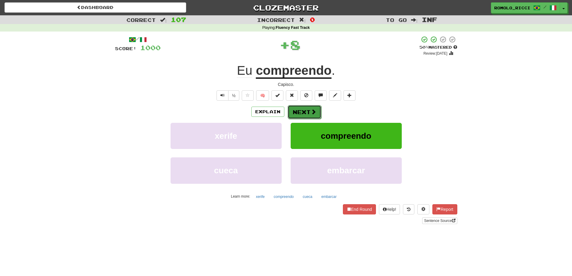
click at [309, 113] on button "Next" at bounding box center [305, 112] width 34 height 14
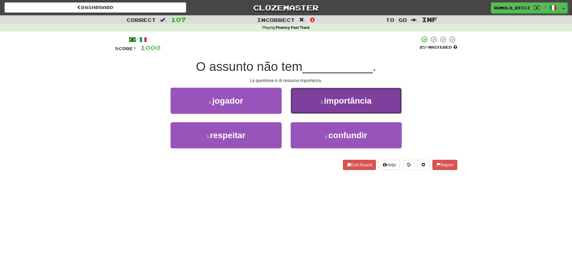
click at [308, 106] on button "2 . importância" at bounding box center [346, 101] width 111 height 26
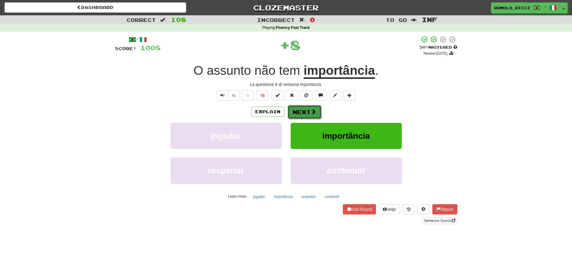
click at [299, 113] on button "Next" at bounding box center [305, 112] width 34 height 14
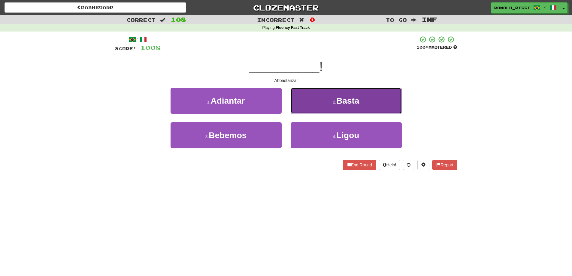
click at [356, 105] on span "Basta" at bounding box center [347, 100] width 23 height 9
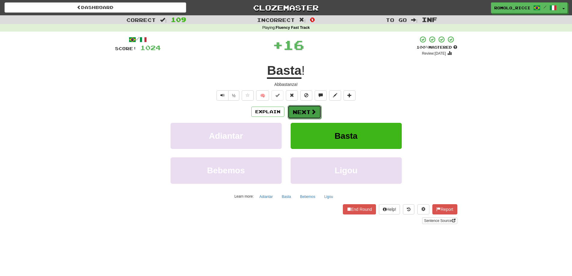
click at [310, 111] on button "Next" at bounding box center [305, 112] width 34 height 14
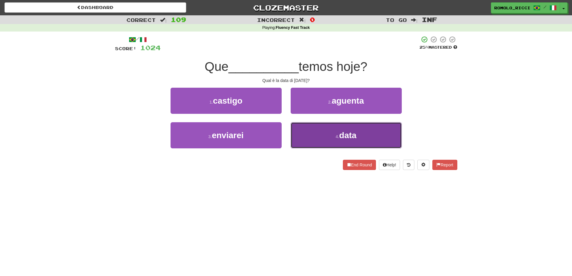
click at [349, 131] on span "data" at bounding box center [347, 135] width 17 height 9
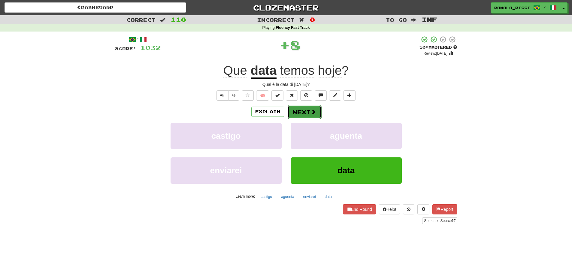
click at [306, 112] on button "Next" at bounding box center [305, 112] width 34 height 14
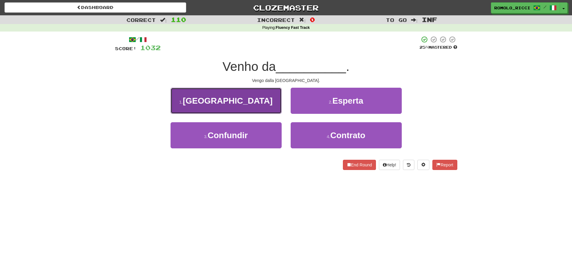
click at [243, 107] on button "1 . China" at bounding box center [226, 101] width 111 height 26
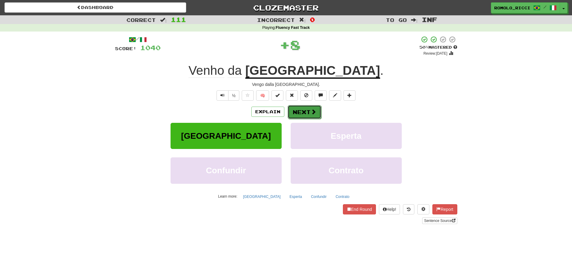
click at [301, 111] on button "Next" at bounding box center [305, 112] width 34 height 14
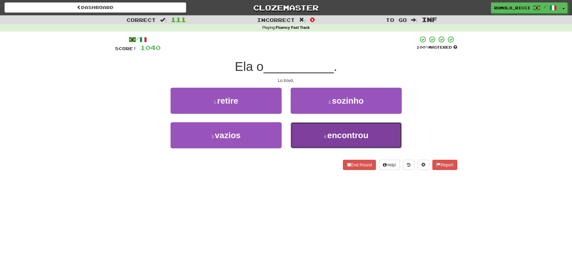
click at [339, 134] on span "encontrou" at bounding box center [347, 135] width 41 height 9
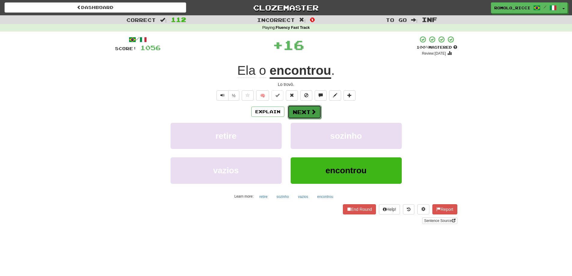
click at [299, 110] on button "Next" at bounding box center [305, 112] width 34 height 14
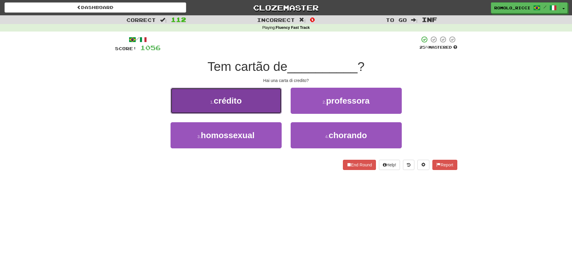
click at [269, 105] on button "1 . crédito" at bounding box center [226, 101] width 111 height 26
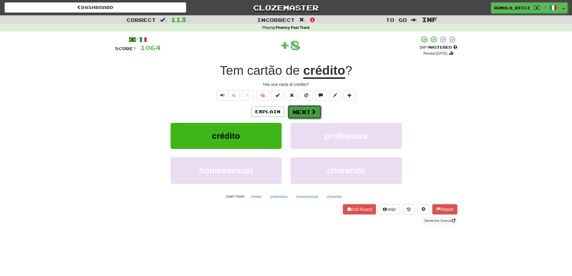
click at [307, 110] on button "Next" at bounding box center [305, 112] width 34 height 14
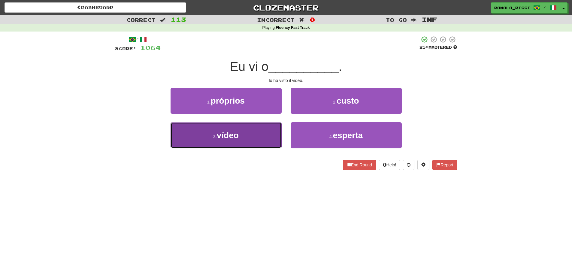
click at [281, 132] on button "3 . vídeo" at bounding box center [226, 135] width 111 height 26
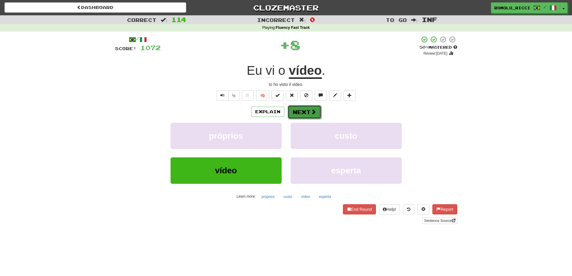
click at [303, 113] on button "Next" at bounding box center [305, 112] width 34 height 14
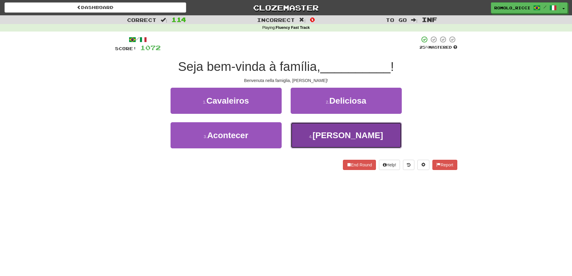
click at [312, 132] on button "4 . Mina" at bounding box center [346, 135] width 111 height 26
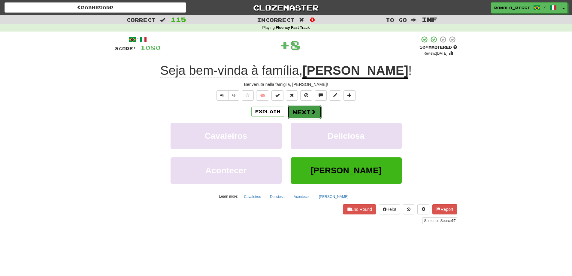
click at [307, 111] on button "Next" at bounding box center [305, 112] width 34 height 14
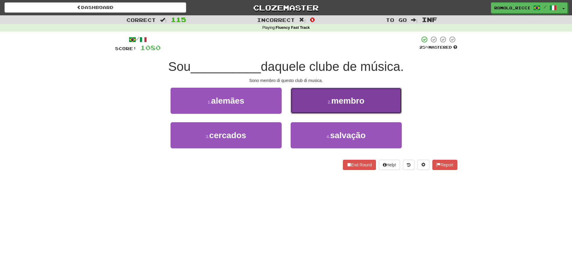
click at [341, 102] on span "membro" at bounding box center [347, 100] width 33 height 9
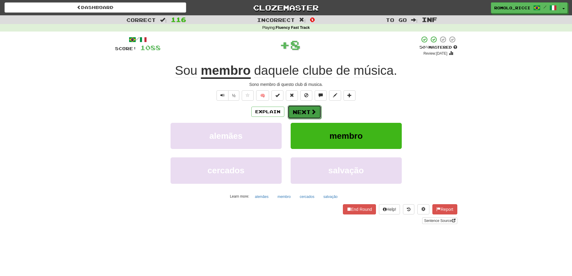
click at [311, 111] on span at bounding box center [313, 111] width 5 height 5
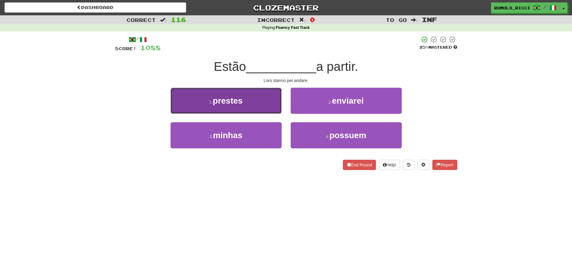
click at [244, 108] on button "1 . prestes" at bounding box center [226, 101] width 111 height 26
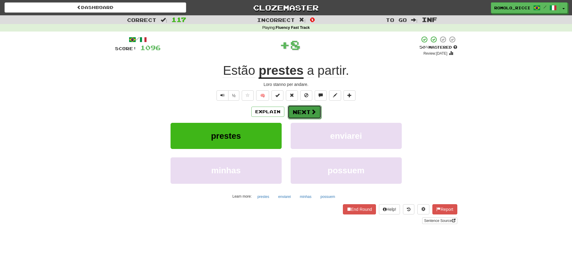
click at [313, 109] on span at bounding box center [313, 111] width 5 height 5
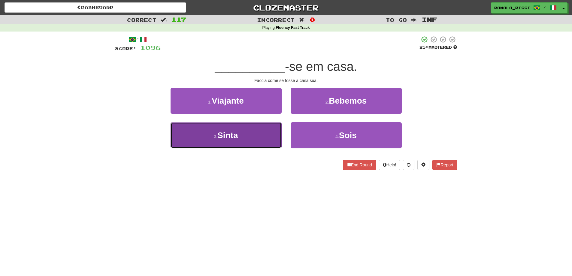
click at [253, 142] on button "3 . Sinta" at bounding box center [226, 135] width 111 height 26
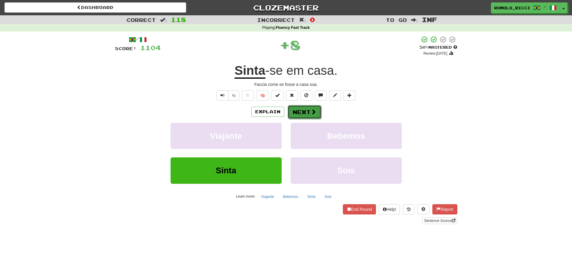
click at [308, 115] on button "Next" at bounding box center [305, 112] width 34 height 14
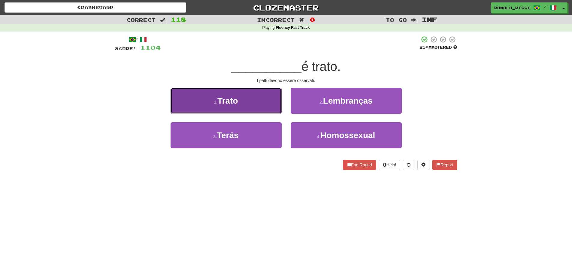
click at [261, 106] on button "1 . Trato" at bounding box center [226, 101] width 111 height 26
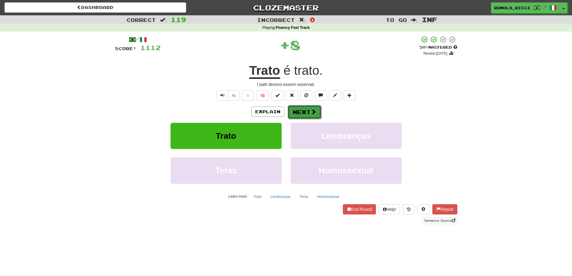
click at [311, 113] on span at bounding box center [313, 111] width 5 height 5
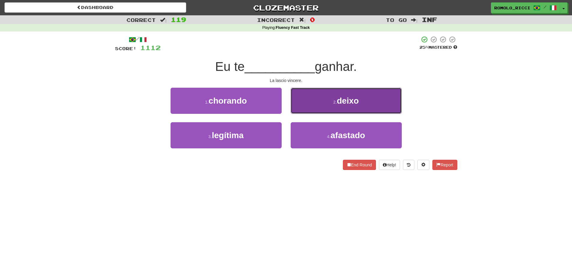
click at [326, 105] on button "2 . deixo" at bounding box center [346, 101] width 111 height 26
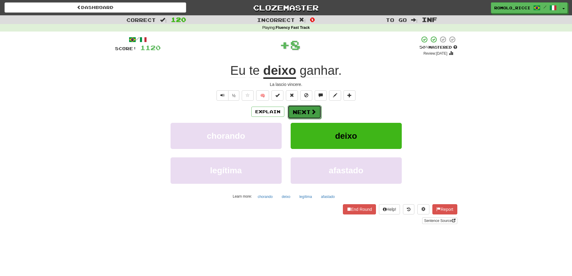
click at [304, 110] on button "Next" at bounding box center [305, 112] width 34 height 14
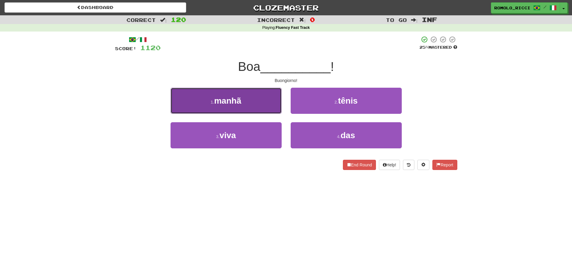
click at [251, 106] on button "1 . manhã" at bounding box center [226, 101] width 111 height 26
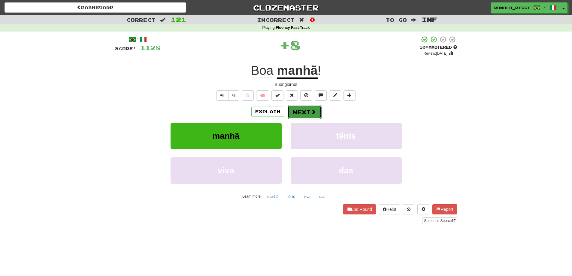
click at [309, 114] on button "Next" at bounding box center [305, 112] width 34 height 14
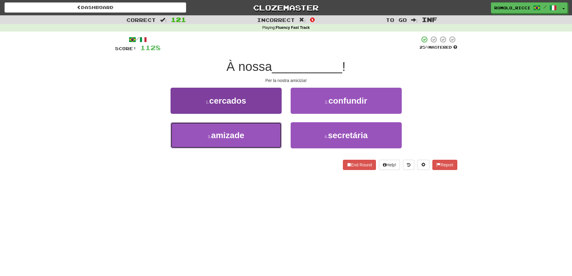
click at [236, 144] on button "3 . amizade" at bounding box center [226, 135] width 111 height 26
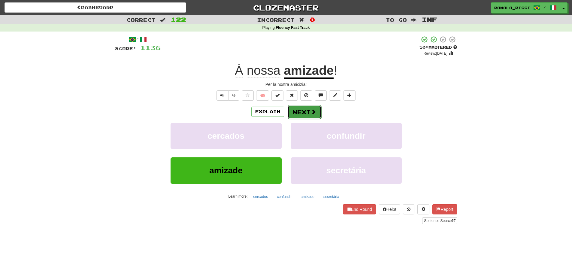
click at [308, 113] on button "Next" at bounding box center [305, 112] width 34 height 14
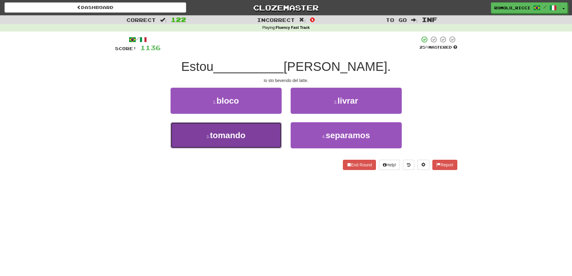
click at [277, 137] on button "3 . tomando" at bounding box center [226, 135] width 111 height 26
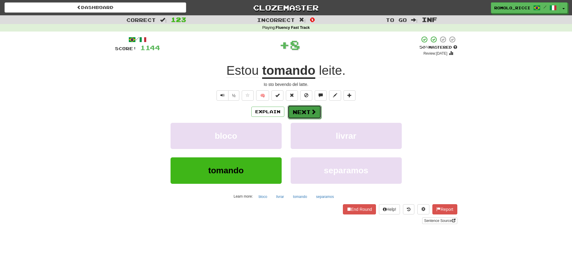
click at [312, 111] on span at bounding box center [313, 111] width 5 height 5
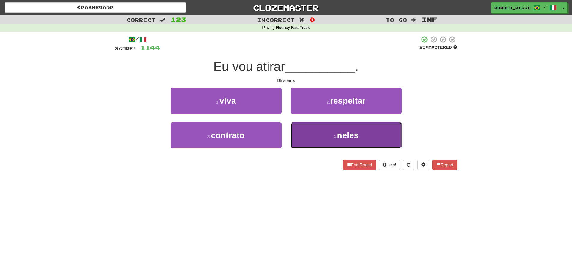
click at [345, 139] on span "neles" at bounding box center [348, 135] width 22 height 9
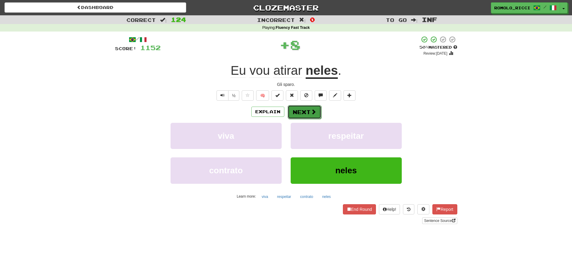
click at [308, 116] on button "Next" at bounding box center [305, 112] width 34 height 14
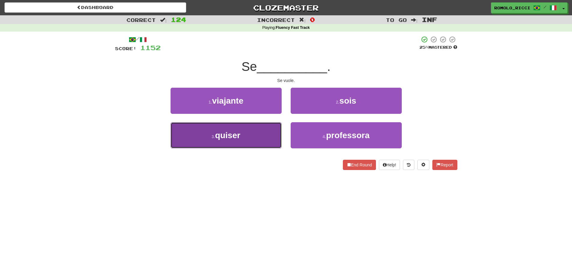
click at [245, 140] on button "3 . quiser" at bounding box center [226, 135] width 111 height 26
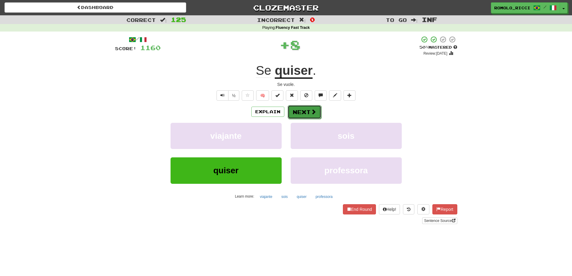
click at [313, 112] on span at bounding box center [313, 111] width 5 height 5
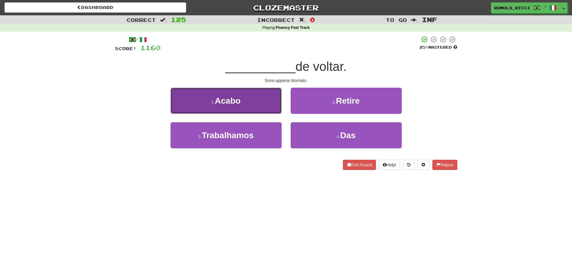
click at [257, 99] on button "1 . Acabo" at bounding box center [226, 101] width 111 height 26
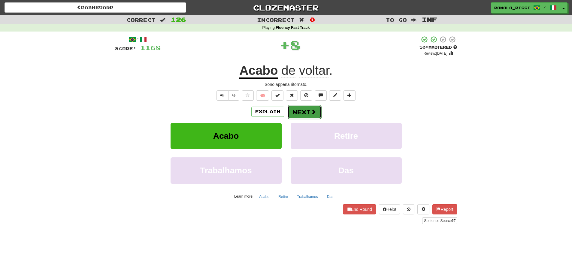
click at [312, 111] on span at bounding box center [313, 111] width 5 height 5
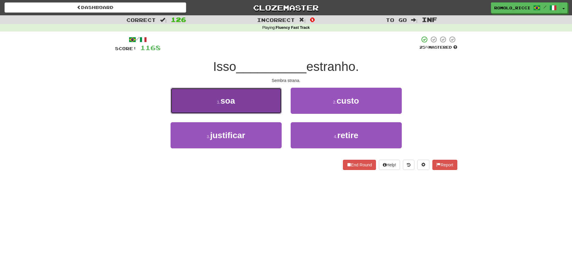
click at [257, 111] on button "1 . soa" at bounding box center [226, 101] width 111 height 26
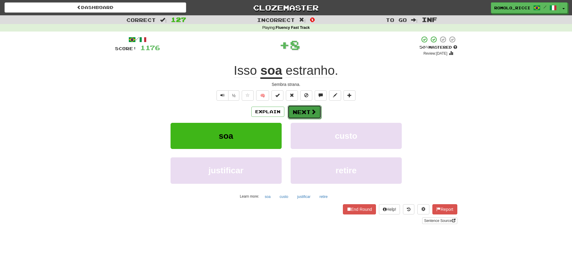
click at [307, 115] on button "Next" at bounding box center [305, 112] width 34 height 14
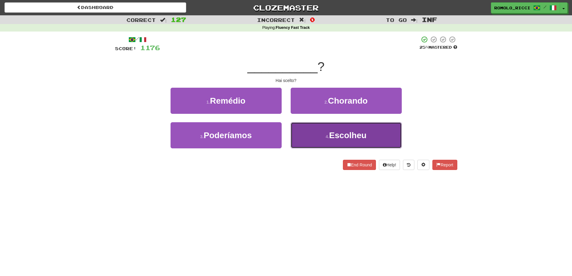
click at [309, 135] on button "4 . Escolheu" at bounding box center [346, 135] width 111 height 26
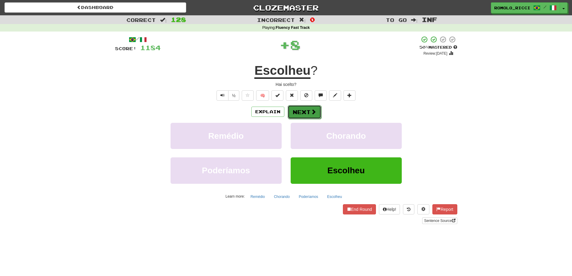
click at [300, 107] on button "Next" at bounding box center [305, 112] width 34 height 14
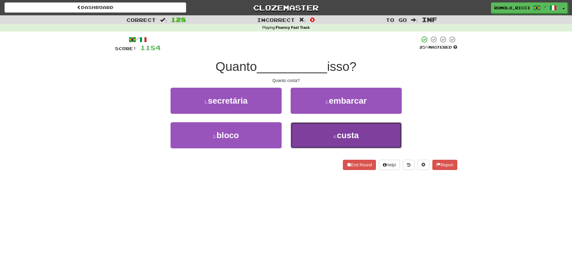
click at [327, 139] on button "4 . custa" at bounding box center [346, 135] width 111 height 26
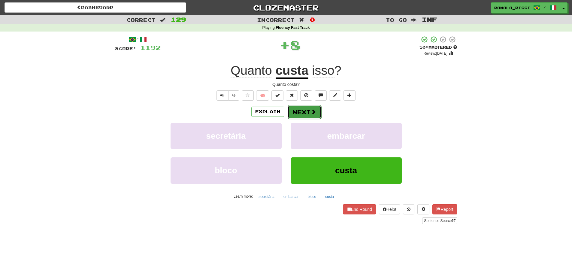
click at [308, 111] on button "Next" at bounding box center [305, 112] width 34 height 14
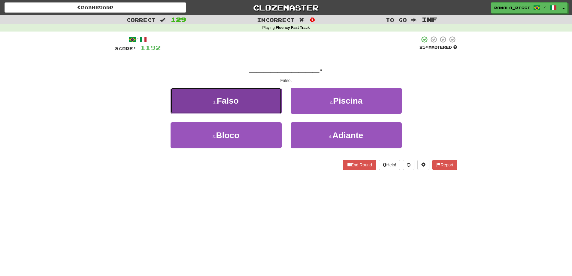
click at [267, 108] on button "1 . Falso" at bounding box center [226, 101] width 111 height 26
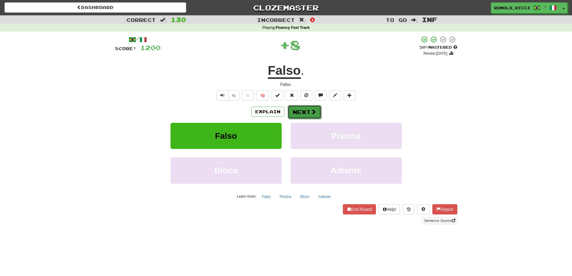
click at [312, 111] on span at bounding box center [313, 111] width 5 height 5
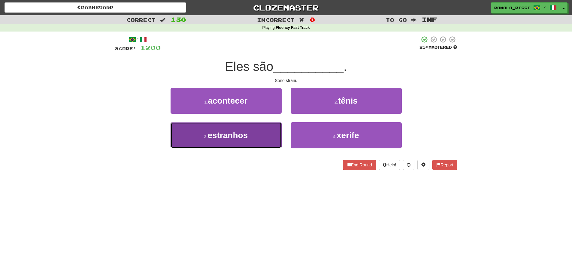
click at [251, 135] on button "3 . estranhos" at bounding box center [226, 135] width 111 height 26
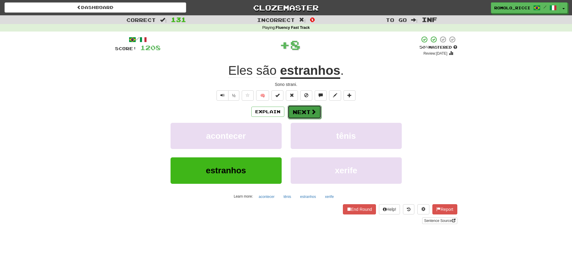
click at [298, 108] on button "Next" at bounding box center [305, 112] width 34 height 14
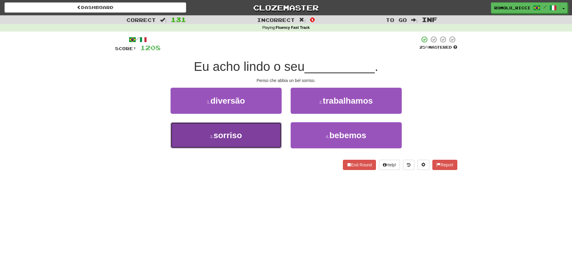
click at [241, 138] on span "sorriso" at bounding box center [228, 135] width 29 height 9
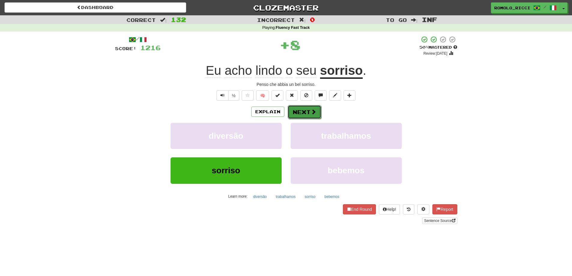
click at [306, 111] on button "Next" at bounding box center [305, 112] width 34 height 14
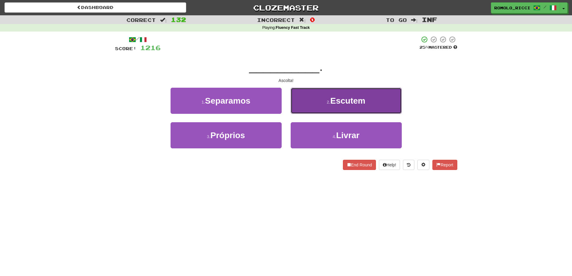
click at [330, 109] on button "2 . Escutem" at bounding box center [346, 101] width 111 height 26
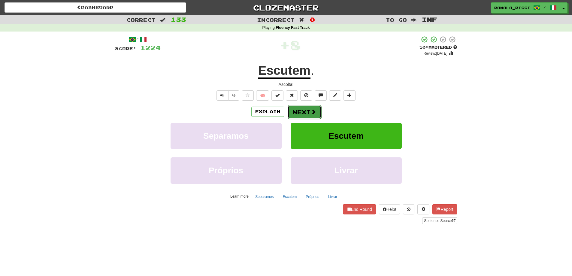
click at [301, 114] on button "Next" at bounding box center [305, 112] width 34 height 14
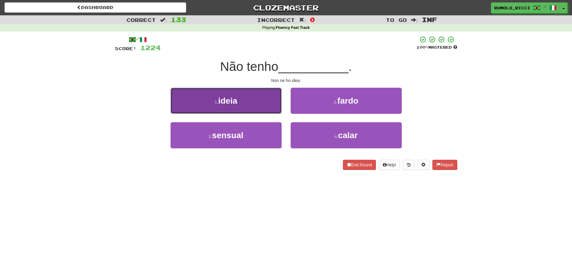
click at [251, 108] on button "1 . ideia" at bounding box center [226, 101] width 111 height 26
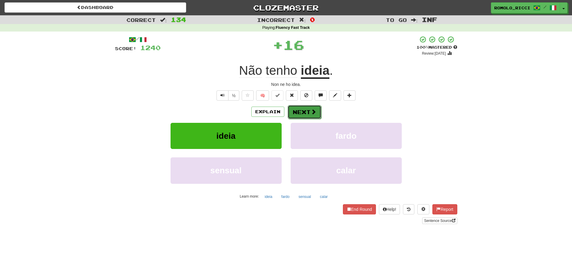
click at [301, 114] on button "Next" at bounding box center [305, 112] width 34 height 14
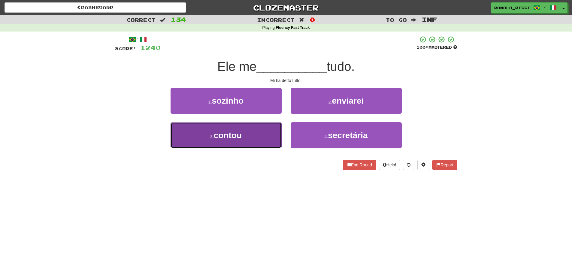
click at [234, 135] on span "contou" at bounding box center [228, 135] width 28 height 9
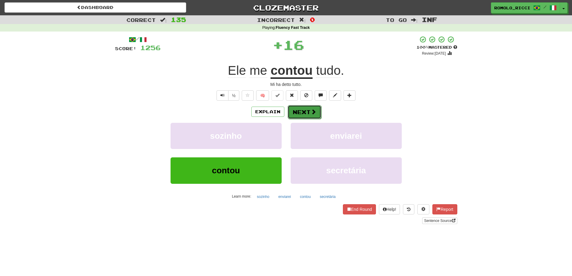
click at [296, 114] on button "Next" at bounding box center [305, 112] width 34 height 14
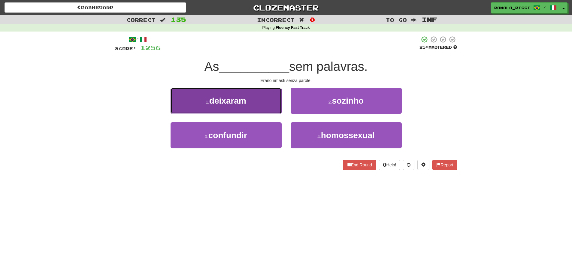
click at [260, 105] on button "1 . deixaram" at bounding box center [226, 101] width 111 height 26
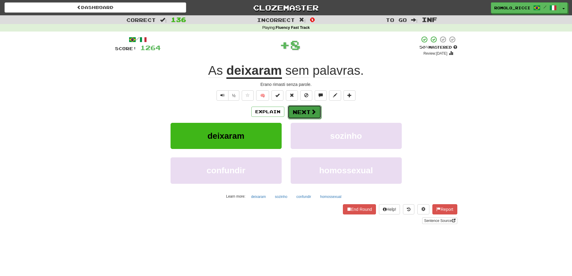
click at [301, 112] on button "Next" at bounding box center [305, 112] width 34 height 14
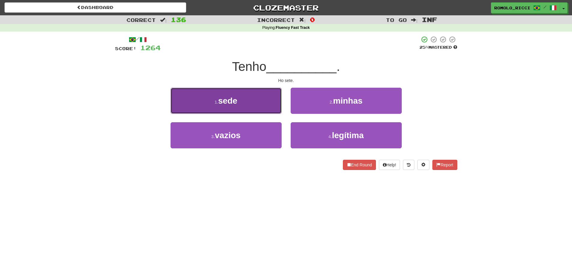
click at [272, 109] on button "1 . sede" at bounding box center [226, 101] width 111 height 26
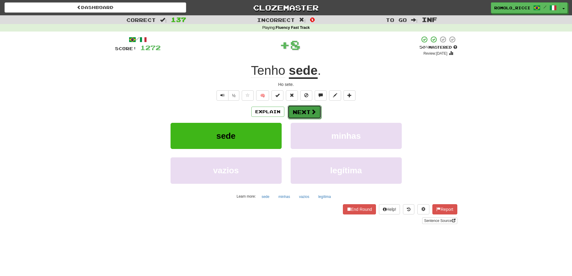
click at [315, 109] on span at bounding box center [313, 111] width 5 height 5
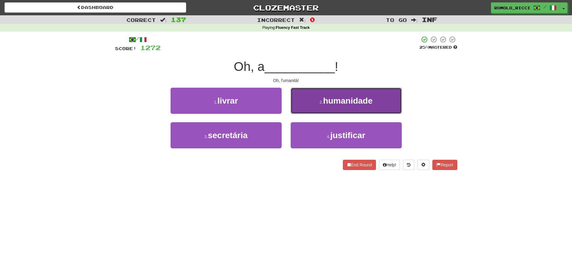
click at [326, 109] on button "2 . humanidade" at bounding box center [346, 101] width 111 height 26
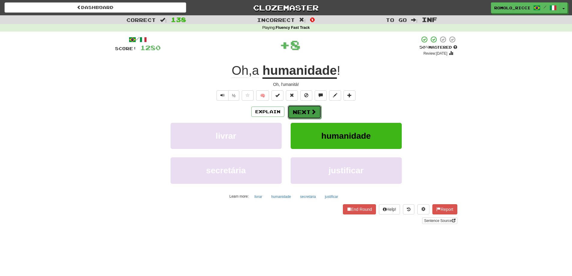
click at [312, 111] on span at bounding box center [313, 111] width 5 height 5
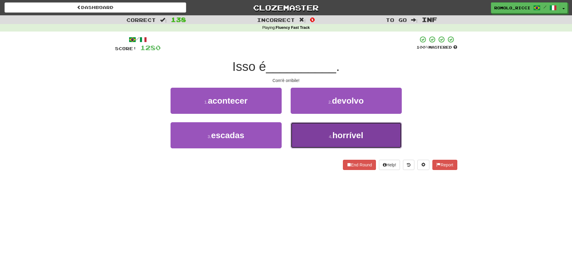
click at [316, 127] on button "4 . horrível" at bounding box center [346, 135] width 111 height 26
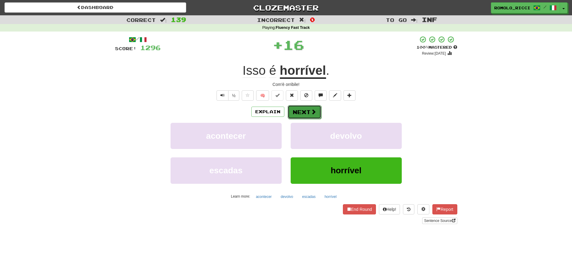
click at [317, 111] on button "Next" at bounding box center [305, 112] width 34 height 14
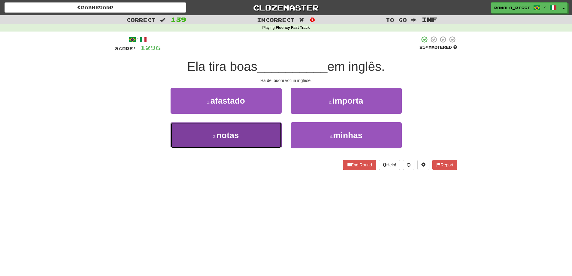
click at [278, 133] on button "3 . notas" at bounding box center [226, 135] width 111 height 26
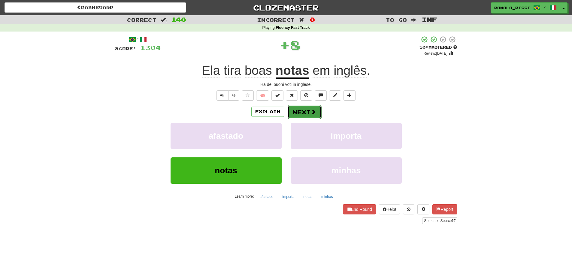
click at [314, 114] on span at bounding box center [313, 111] width 5 height 5
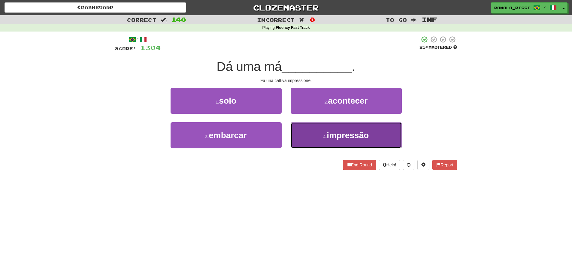
click at [315, 131] on button "4 . impressão" at bounding box center [346, 135] width 111 height 26
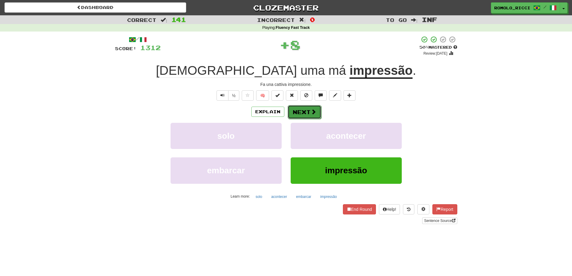
click at [307, 111] on button "Next" at bounding box center [305, 112] width 34 height 14
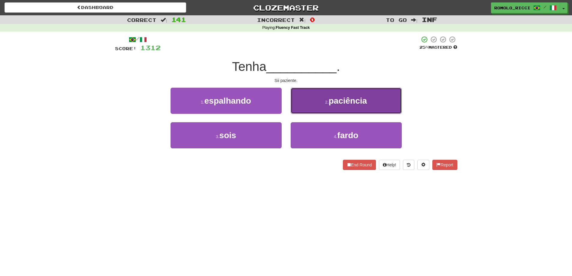
click at [305, 101] on button "2 . paciência" at bounding box center [346, 101] width 111 height 26
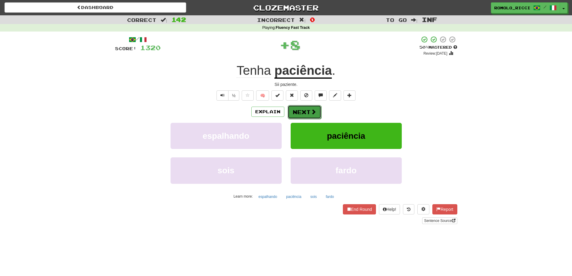
click at [312, 112] on span at bounding box center [313, 111] width 5 height 5
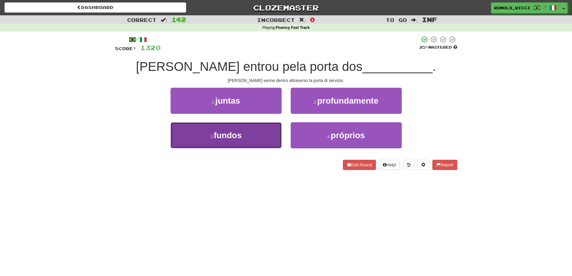
click at [272, 129] on button "3 . fundos" at bounding box center [226, 135] width 111 height 26
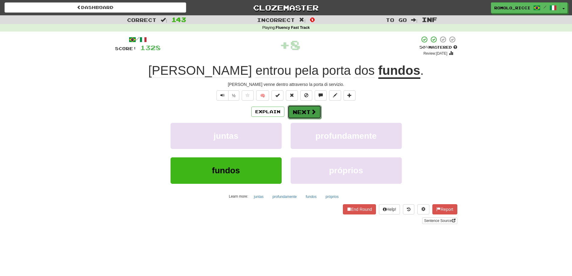
click at [301, 106] on button "Next" at bounding box center [305, 112] width 34 height 14
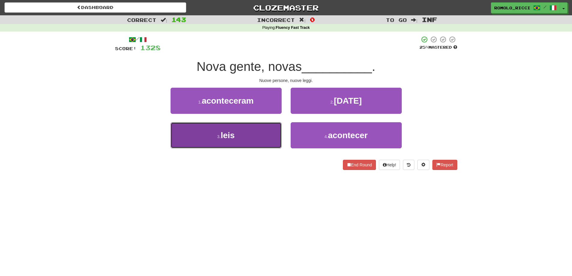
click at [252, 124] on button "3 . leis" at bounding box center [226, 135] width 111 height 26
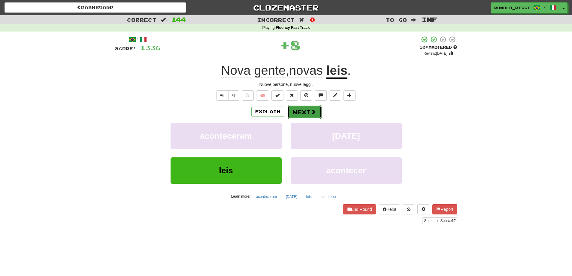
click at [298, 114] on button "Next" at bounding box center [305, 112] width 34 height 14
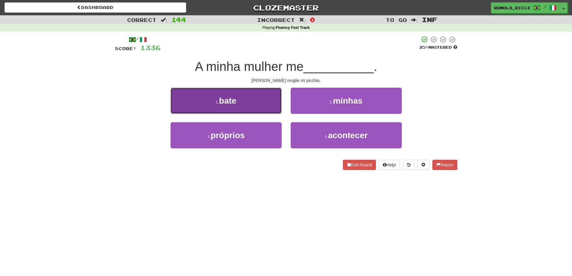
click at [256, 103] on button "1 . bate" at bounding box center [226, 101] width 111 height 26
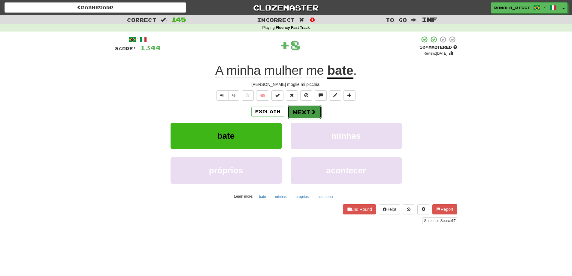
click at [300, 108] on button "Next" at bounding box center [305, 112] width 34 height 14
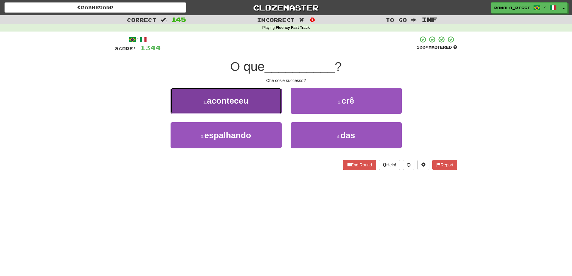
click at [260, 103] on button "1 . aconteceu" at bounding box center [226, 101] width 111 height 26
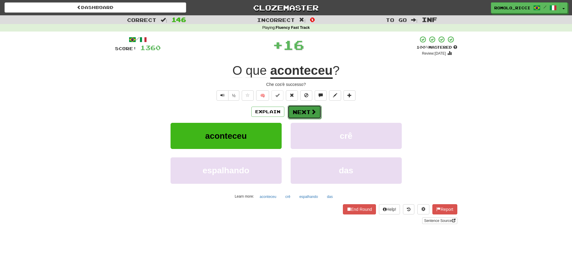
click at [302, 109] on button "Next" at bounding box center [305, 112] width 34 height 14
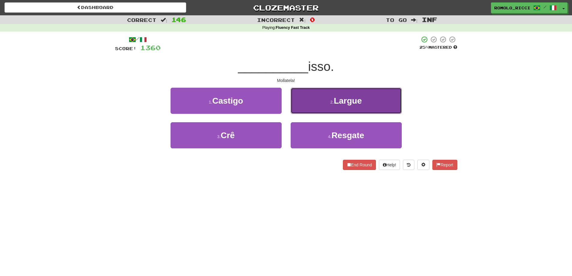
click at [320, 108] on button "2 . Largue" at bounding box center [346, 101] width 111 height 26
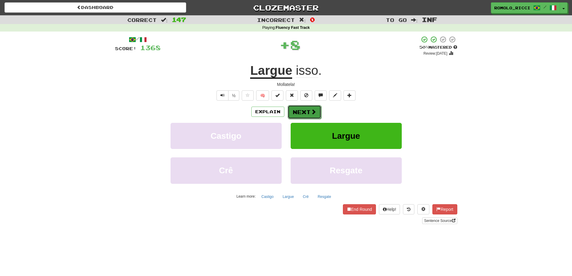
click at [308, 112] on button "Next" at bounding box center [305, 112] width 34 height 14
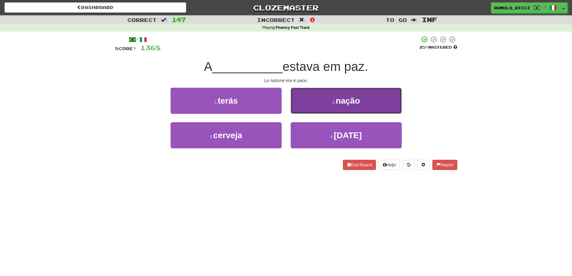
click at [314, 108] on button "2 . nação" at bounding box center [346, 101] width 111 height 26
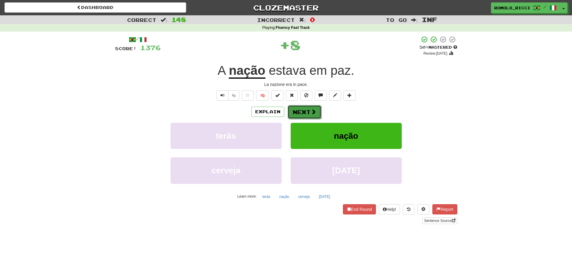
click at [312, 110] on span at bounding box center [313, 111] width 5 height 5
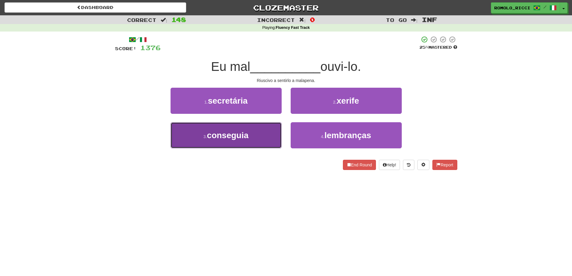
click at [251, 138] on button "3 . conseguia" at bounding box center [226, 135] width 111 height 26
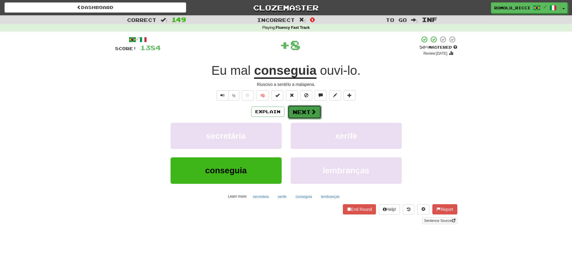
click at [309, 109] on button "Next" at bounding box center [305, 112] width 34 height 14
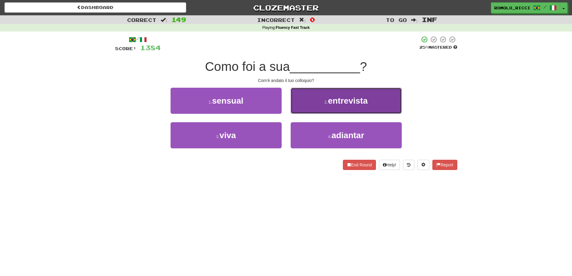
click at [339, 106] on button "2 . entrevista" at bounding box center [346, 101] width 111 height 26
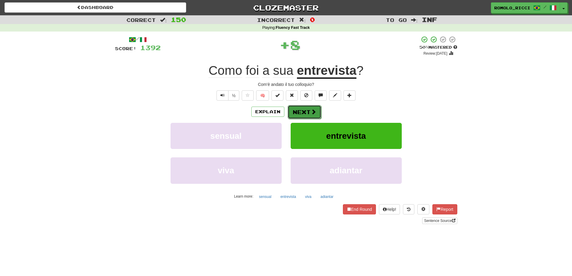
click at [315, 112] on span at bounding box center [313, 111] width 5 height 5
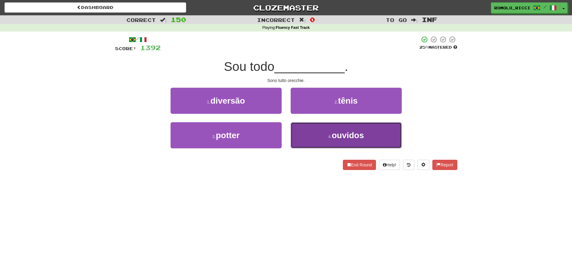
click at [333, 132] on span "ouvidos" at bounding box center [348, 135] width 32 height 9
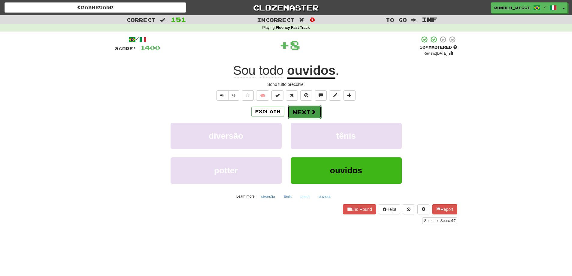
click at [317, 110] on button "Next" at bounding box center [305, 112] width 34 height 14
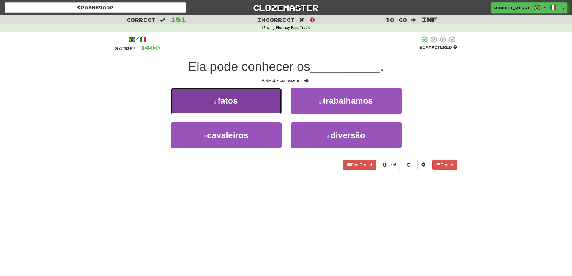
click at [251, 101] on button "1 . fatos" at bounding box center [226, 101] width 111 height 26
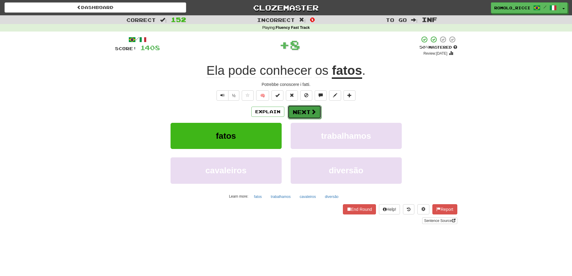
click at [312, 112] on span at bounding box center [313, 111] width 5 height 5
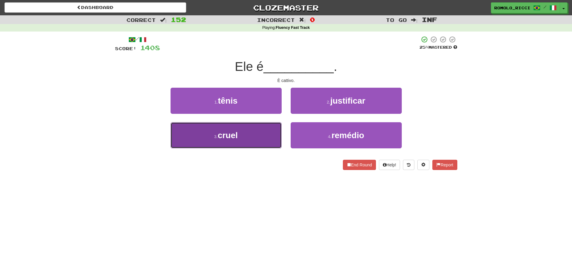
click at [270, 123] on button "3 . cruel" at bounding box center [226, 135] width 111 height 26
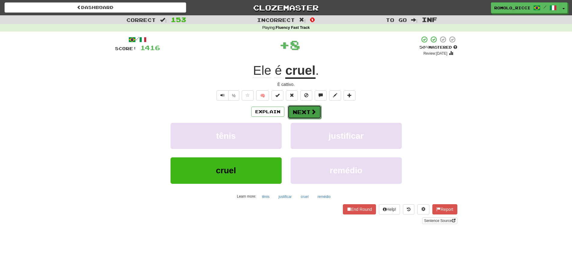
click at [300, 110] on button "Next" at bounding box center [305, 112] width 34 height 14
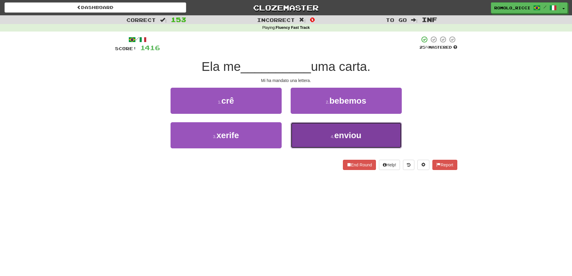
click at [326, 130] on button "4 . enviou" at bounding box center [346, 135] width 111 height 26
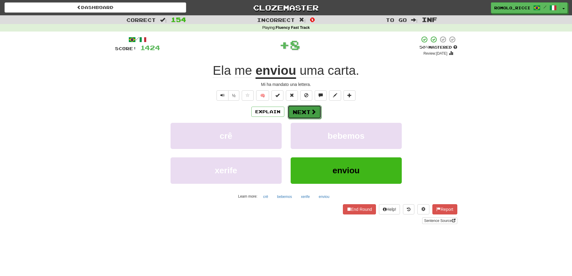
click at [306, 113] on button "Next" at bounding box center [305, 112] width 34 height 14
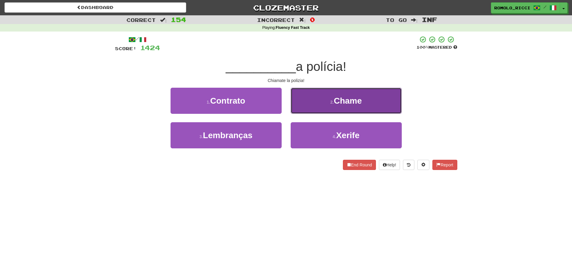
click at [343, 104] on span "Chame" at bounding box center [348, 100] width 28 height 9
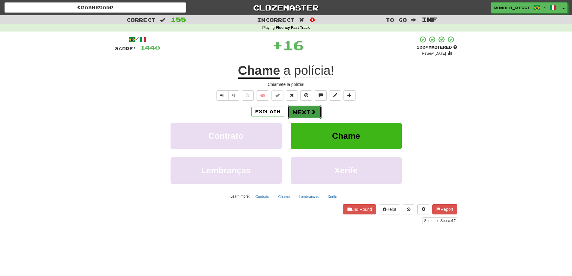
click at [309, 108] on button "Next" at bounding box center [305, 112] width 34 height 14
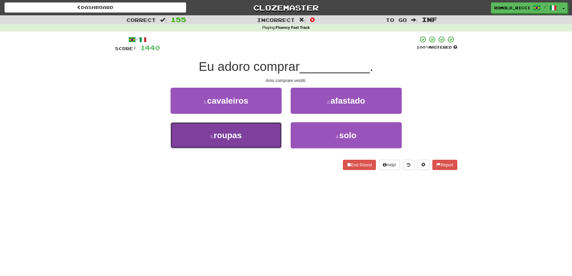
click at [269, 129] on button "3 . roupas" at bounding box center [226, 135] width 111 height 26
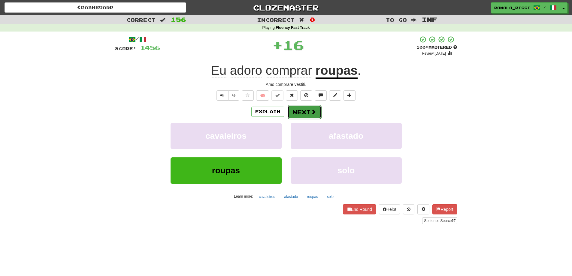
click at [301, 114] on button "Next" at bounding box center [305, 112] width 34 height 14
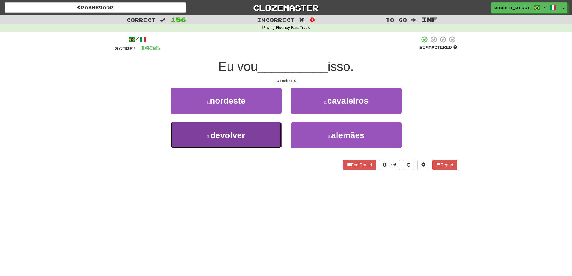
click at [260, 129] on button "3 . devolver" at bounding box center [226, 135] width 111 height 26
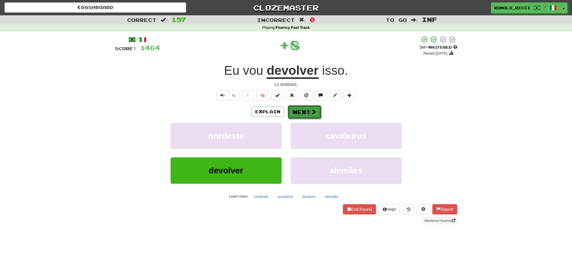
click at [299, 111] on button "Next" at bounding box center [305, 112] width 34 height 14
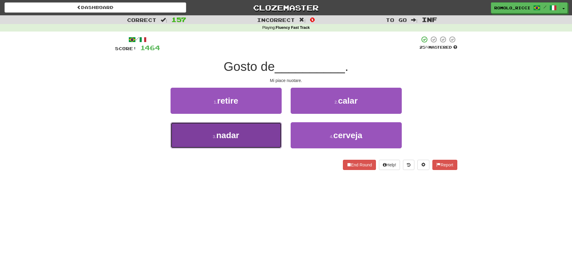
click at [267, 129] on button "3 . nadar" at bounding box center [226, 135] width 111 height 26
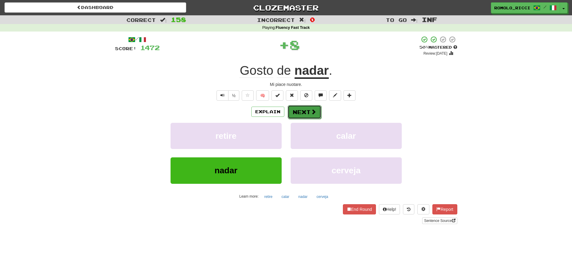
click at [307, 110] on button "Next" at bounding box center [305, 112] width 34 height 14
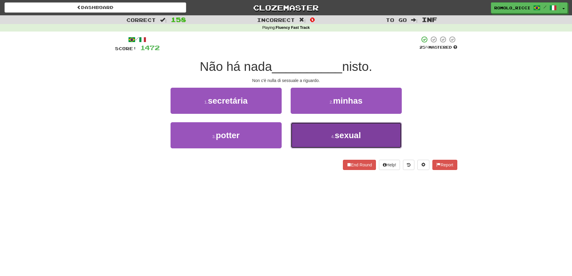
click at [335, 132] on button "4 . sexual" at bounding box center [346, 135] width 111 height 26
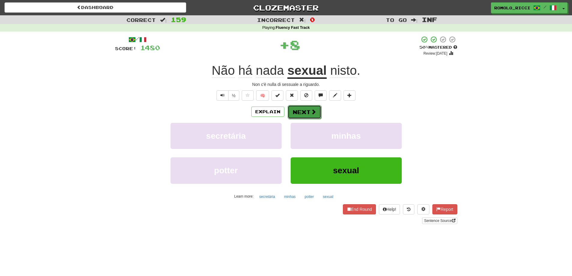
click at [299, 110] on button "Next" at bounding box center [305, 112] width 34 height 14
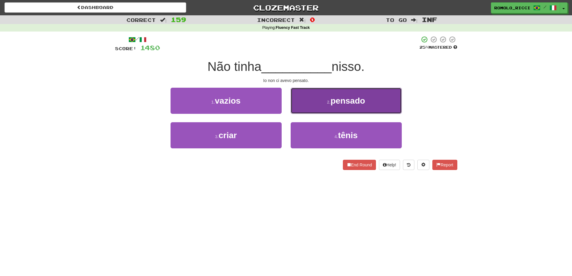
click at [307, 104] on button "2 . pensado" at bounding box center [346, 101] width 111 height 26
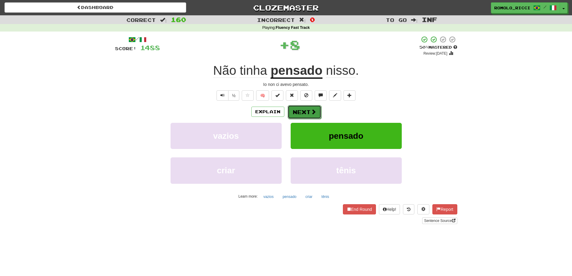
click at [292, 112] on button "Next" at bounding box center [305, 112] width 34 height 14
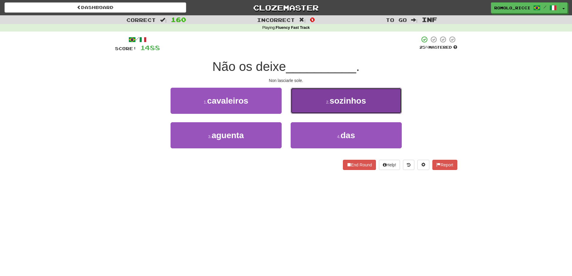
click at [323, 103] on button "2 . sozinhos" at bounding box center [346, 101] width 111 height 26
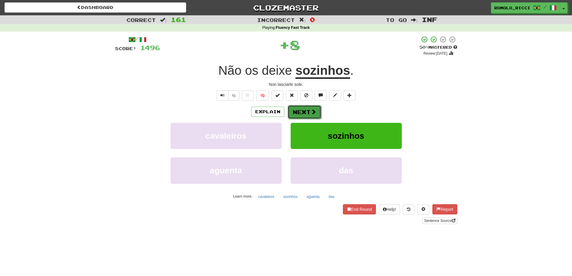
click at [311, 109] on span at bounding box center [313, 111] width 5 height 5
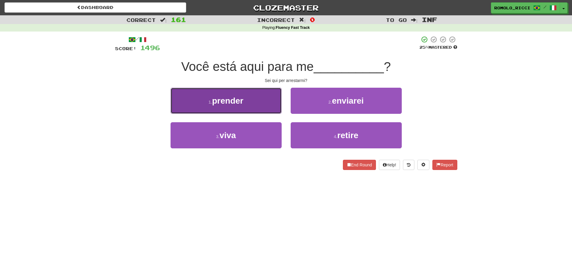
click at [266, 110] on button "1 . prender" at bounding box center [226, 101] width 111 height 26
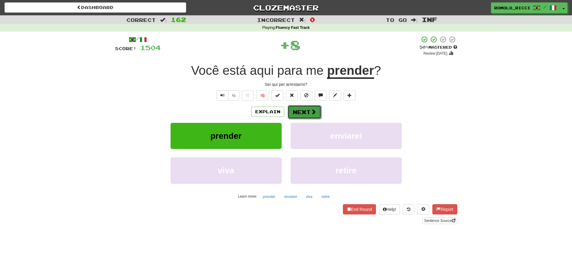
click at [307, 110] on button "Next" at bounding box center [305, 112] width 34 height 14
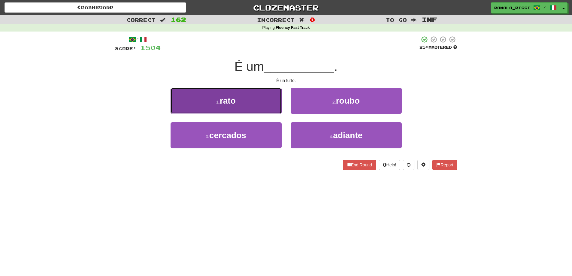
click at [268, 108] on button "1 . rato" at bounding box center [226, 101] width 111 height 26
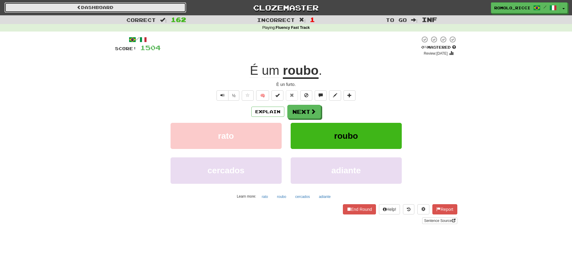
click at [116, 5] on link "Dashboard" at bounding box center [96, 7] width 182 height 10
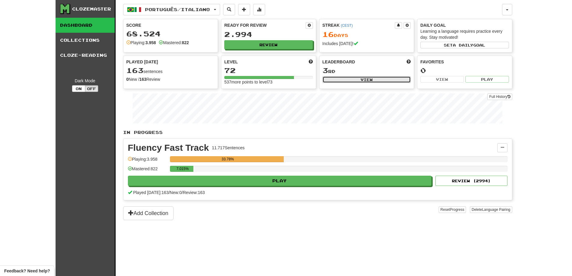
click at [344, 78] on button "View" at bounding box center [367, 79] width 89 height 7
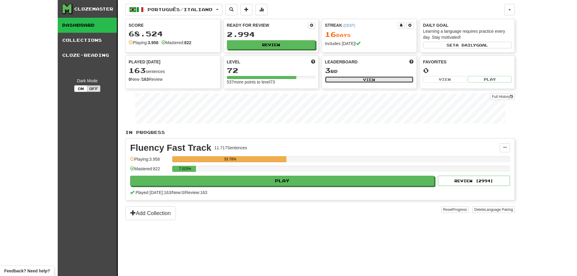
select select "**********"
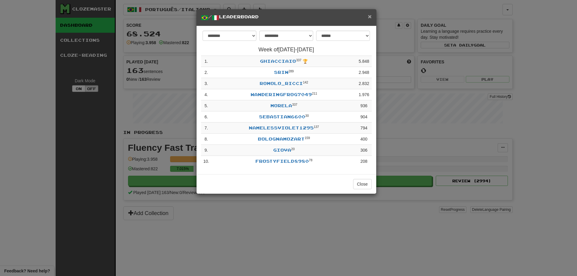
click at [369, 17] on span "×" at bounding box center [370, 16] width 4 height 7
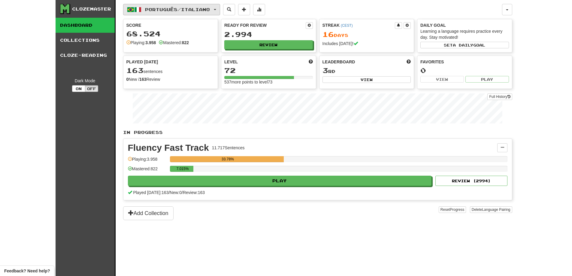
click at [215, 10] on button "Português / Italiano" at bounding box center [171, 9] width 97 height 11
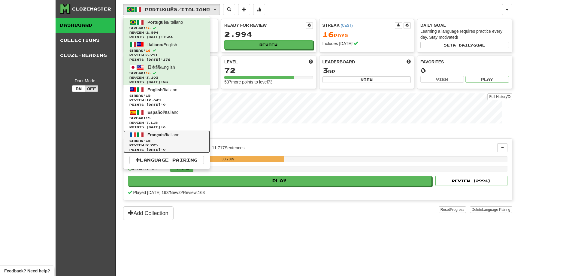
click at [180, 135] on span "Français / Italiano" at bounding box center [163, 134] width 32 height 5
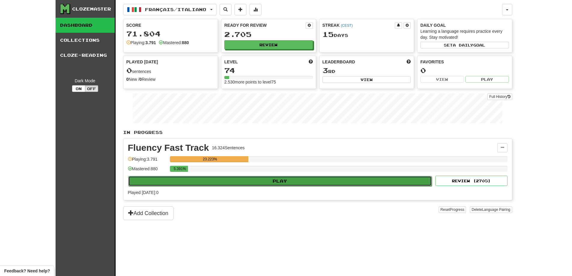
click at [255, 177] on button "Play" at bounding box center [280, 181] width 304 height 10
select select "**"
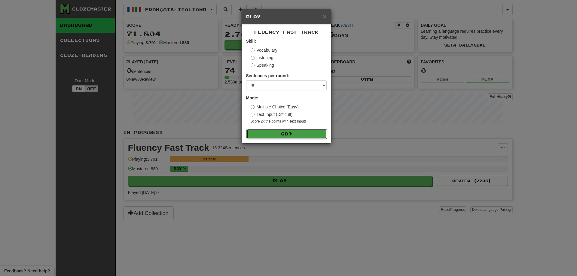
click at [276, 132] on button "Go" at bounding box center [286, 134] width 81 height 10
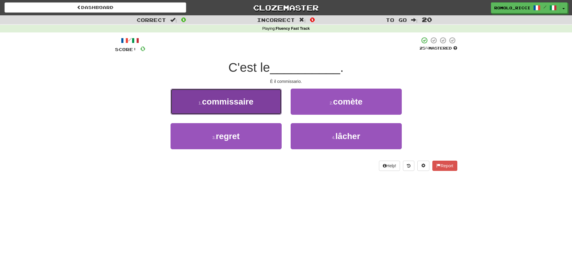
click at [250, 109] on button "1 . commissaire" at bounding box center [226, 102] width 111 height 26
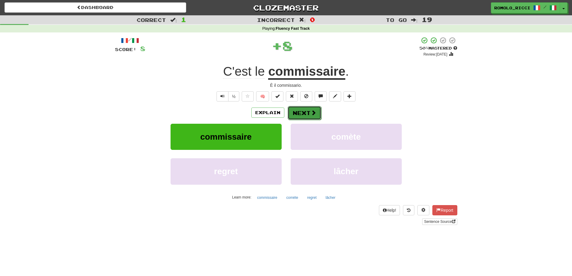
click at [300, 111] on button "Next" at bounding box center [305, 113] width 34 height 14
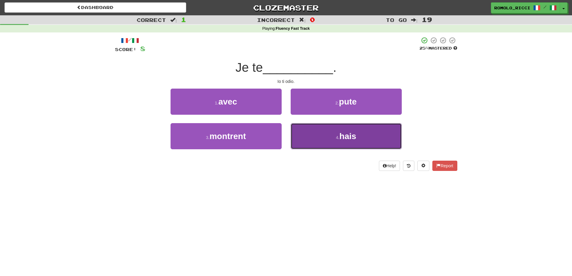
click at [340, 132] on span "hais" at bounding box center [347, 136] width 17 height 9
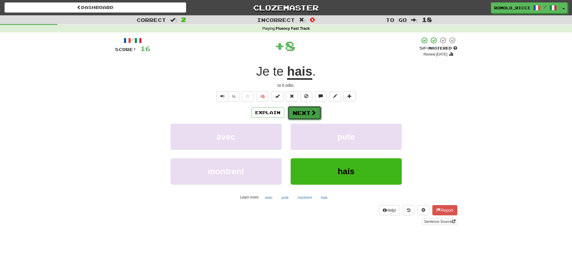
click at [305, 113] on button "Next" at bounding box center [305, 113] width 34 height 14
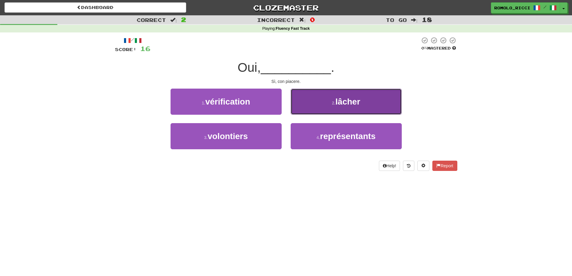
click at [310, 110] on button "2 . lâcher" at bounding box center [346, 102] width 111 height 26
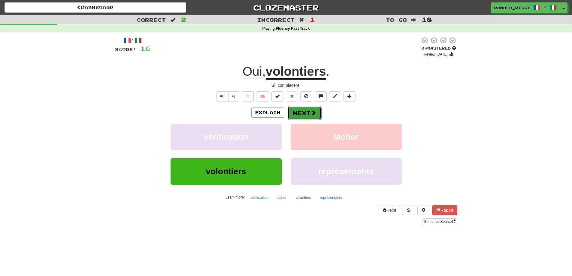
click at [304, 113] on button "Next" at bounding box center [305, 113] width 34 height 14
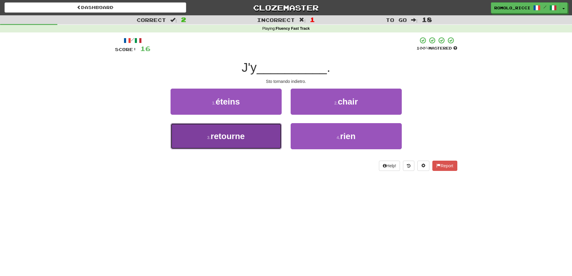
click at [255, 139] on button "3 . retourne" at bounding box center [226, 136] width 111 height 26
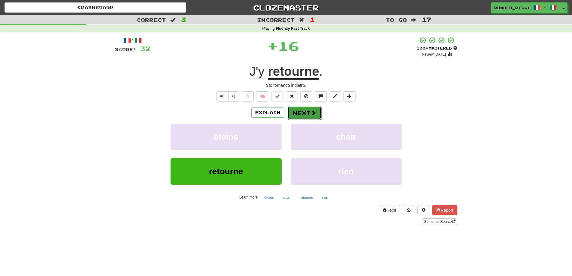
click at [309, 112] on button "Next" at bounding box center [305, 113] width 34 height 14
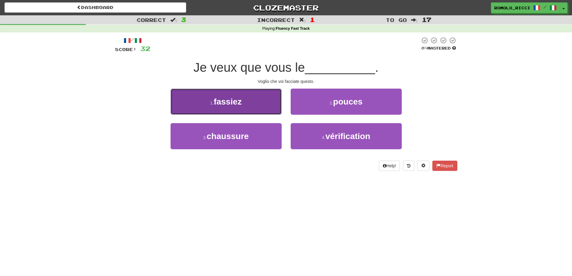
click at [214, 114] on button "1 . fassiez" at bounding box center [226, 102] width 111 height 26
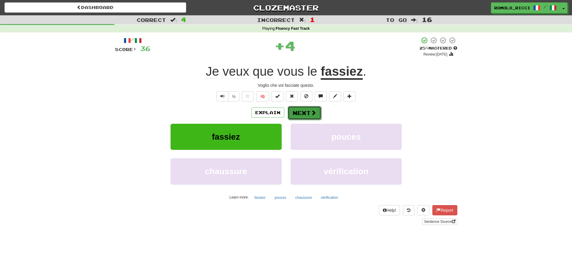
click at [303, 110] on button "Next" at bounding box center [305, 113] width 34 height 14
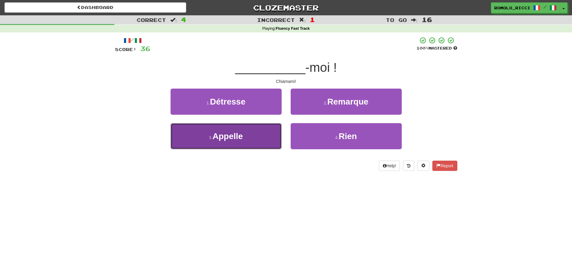
click at [233, 133] on span "Appelle" at bounding box center [228, 136] width 30 height 9
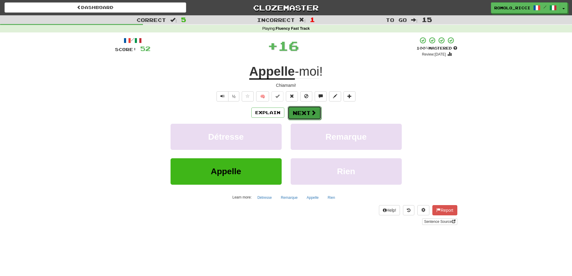
click at [297, 114] on button "Next" at bounding box center [305, 113] width 34 height 14
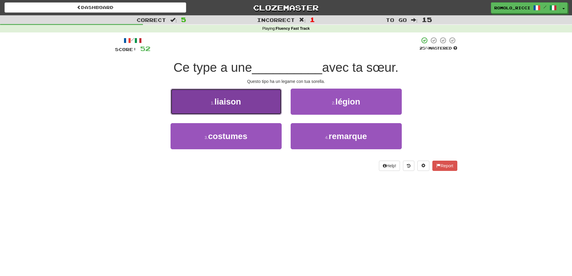
click at [225, 108] on button "1 . liaison" at bounding box center [226, 102] width 111 height 26
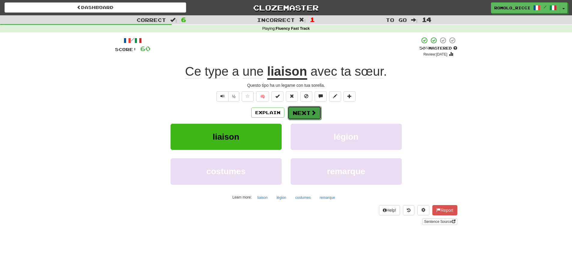
click at [309, 113] on button "Next" at bounding box center [305, 113] width 34 height 14
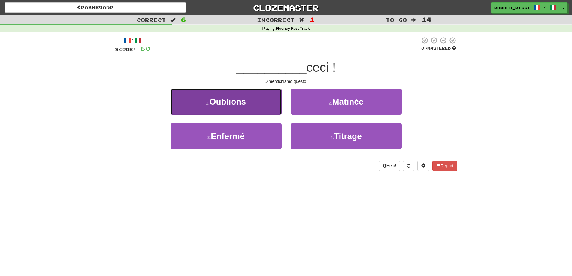
click at [258, 106] on button "1 . Oublions" at bounding box center [226, 102] width 111 height 26
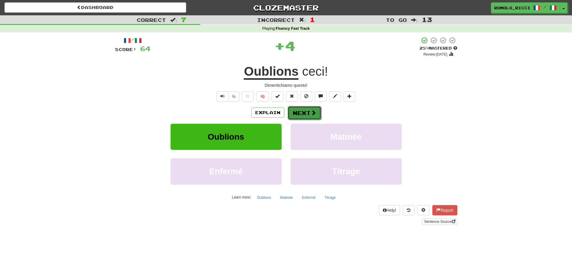
click at [311, 112] on span at bounding box center [313, 112] width 5 height 5
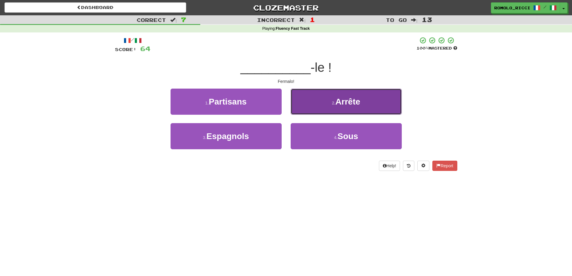
click at [340, 107] on button "2 . Arrête" at bounding box center [346, 102] width 111 height 26
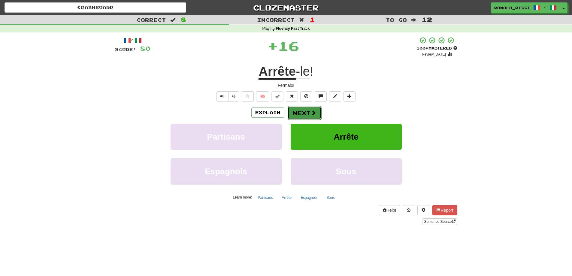
click at [307, 113] on button "Next" at bounding box center [305, 113] width 34 height 14
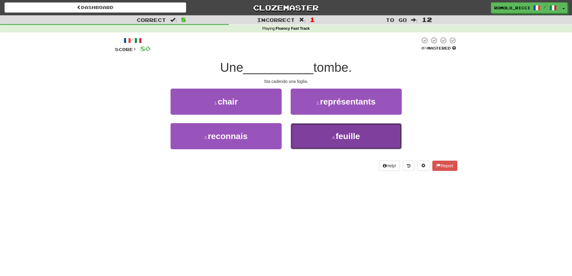
click at [310, 131] on button "4 . feuille" at bounding box center [346, 136] width 111 height 26
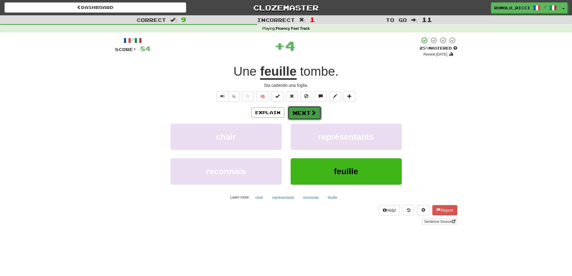
click at [307, 111] on button "Next" at bounding box center [305, 113] width 34 height 14
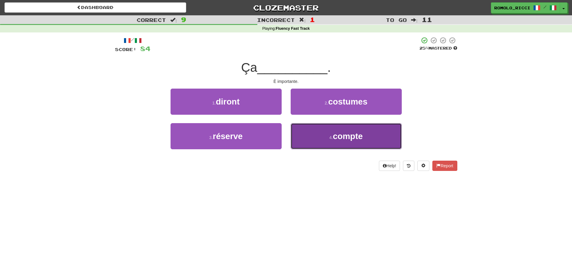
click at [316, 131] on button "4 . compte" at bounding box center [346, 136] width 111 height 26
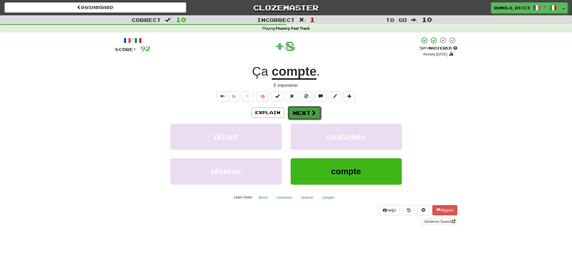
click at [310, 115] on button "Next" at bounding box center [305, 113] width 34 height 14
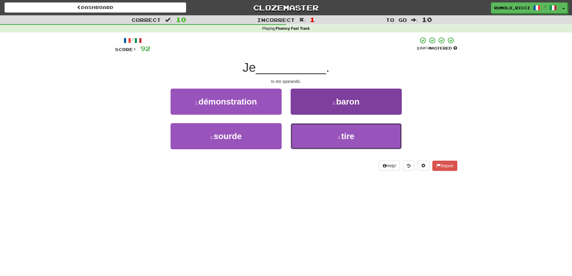
click at [325, 138] on button "4 . tire" at bounding box center [346, 136] width 111 height 26
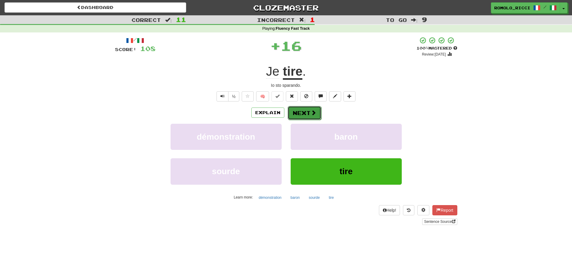
click at [309, 118] on button "Next" at bounding box center [305, 113] width 34 height 14
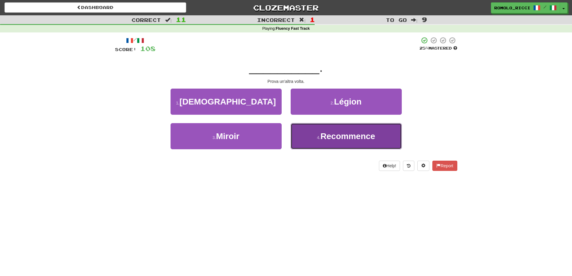
click at [315, 140] on button "4 . Recommence" at bounding box center [346, 136] width 111 height 26
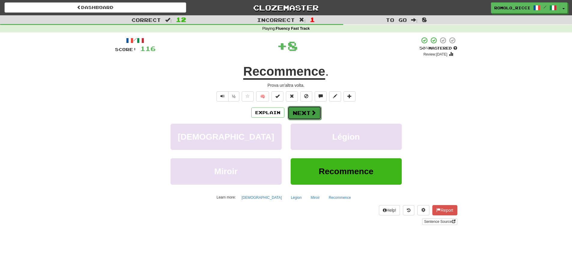
click at [308, 115] on button "Next" at bounding box center [305, 113] width 34 height 14
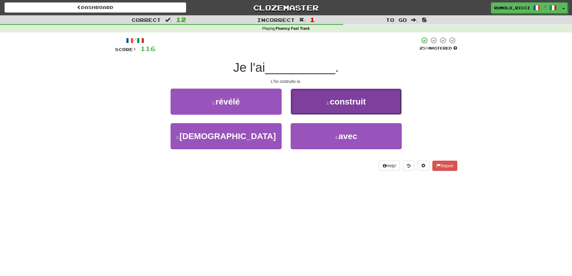
click at [317, 102] on button "2 . construit" at bounding box center [346, 102] width 111 height 26
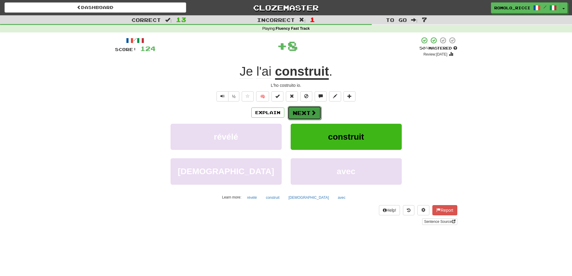
click at [309, 109] on button "Next" at bounding box center [305, 113] width 34 height 14
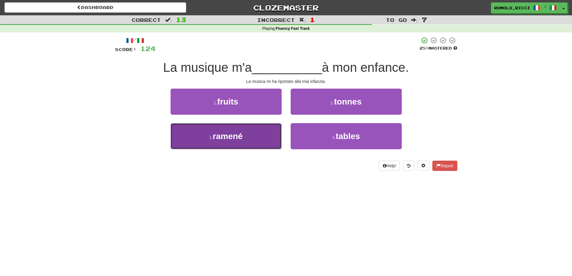
click at [268, 129] on button "3 . ramené" at bounding box center [226, 136] width 111 height 26
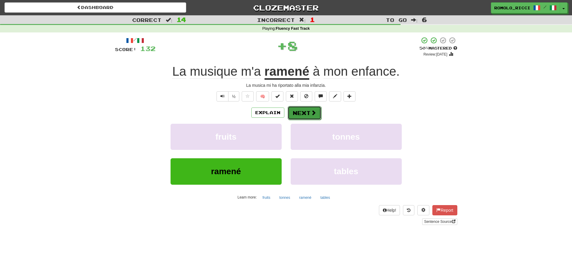
click at [307, 115] on button "Next" at bounding box center [305, 113] width 34 height 14
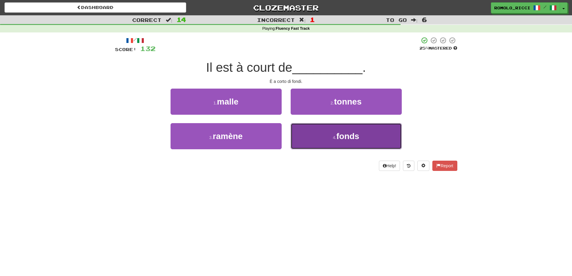
click at [346, 130] on button "4 . fonds" at bounding box center [346, 136] width 111 height 26
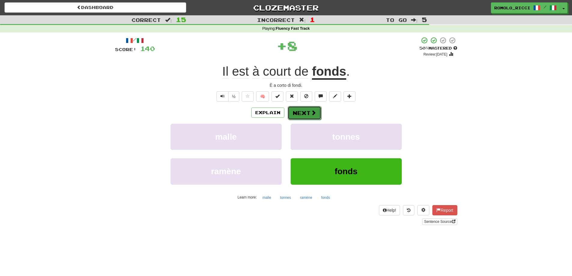
click at [304, 111] on button "Next" at bounding box center [305, 113] width 34 height 14
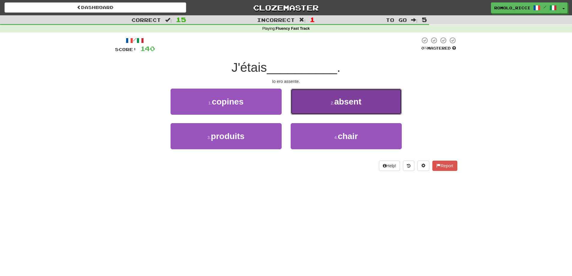
click at [339, 105] on span "absent" at bounding box center [347, 101] width 27 height 9
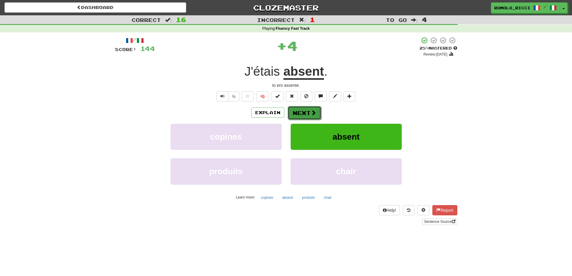
click at [307, 113] on button "Next" at bounding box center [305, 113] width 34 height 14
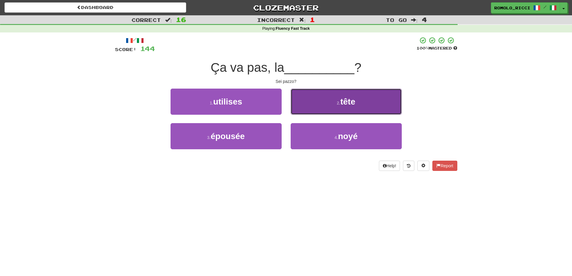
click at [353, 94] on button "2 . tête" at bounding box center [346, 102] width 111 height 26
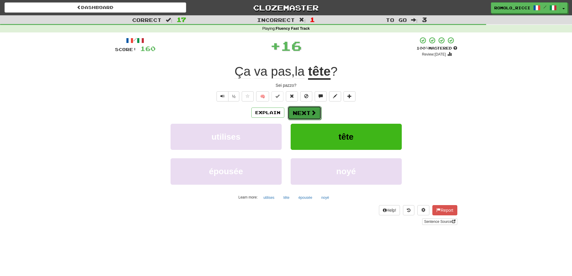
click at [305, 117] on button "Next" at bounding box center [305, 113] width 34 height 14
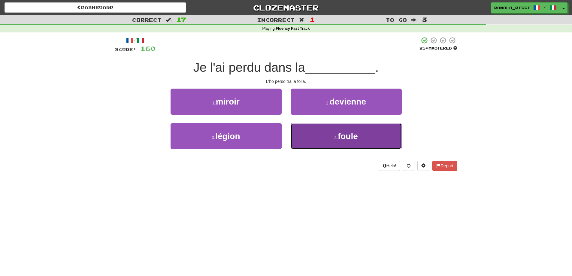
click at [334, 130] on button "4 . foule" at bounding box center [346, 136] width 111 height 26
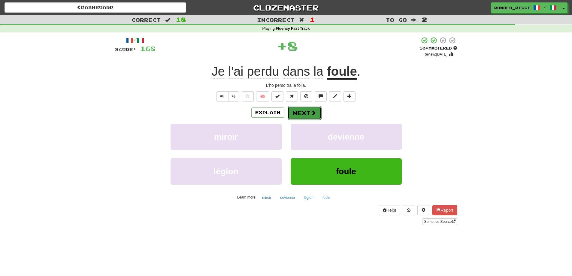
click at [301, 112] on button "Next" at bounding box center [305, 113] width 34 height 14
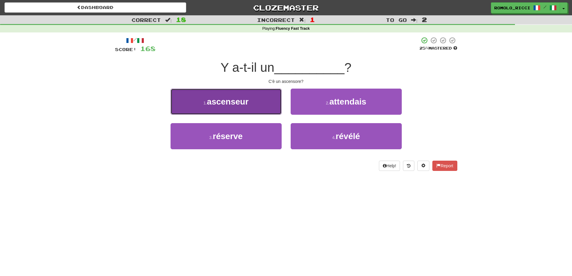
click at [264, 100] on button "1 . ascenseur" at bounding box center [226, 102] width 111 height 26
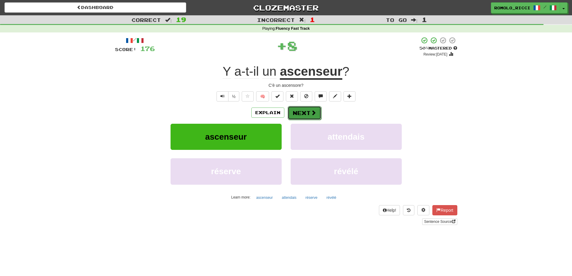
click at [301, 107] on button "Next" at bounding box center [305, 113] width 34 height 14
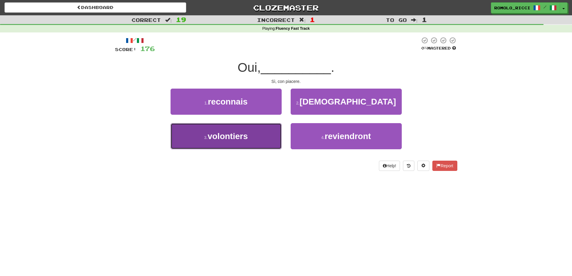
click at [258, 140] on button "3 . volontiers" at bounding box center [226, 136] width 111 height 26
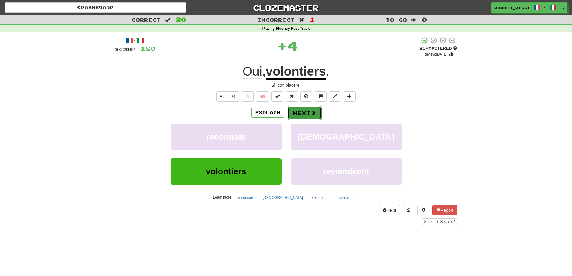
click at [320, 115] on button "Next" at bounding box center [305, 113] width 34 height 14
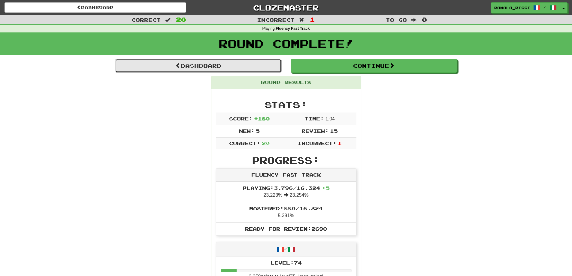
click at [254, 63] on link "Dashboard" at bounding box center [198, 66] width 167 height 14
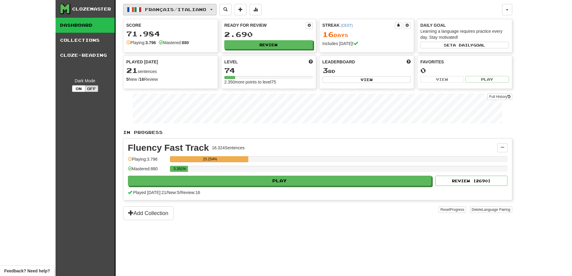
click at [197, 11] on span "Français / Italiano" at bounding box center [175, 9] width 61 height 5
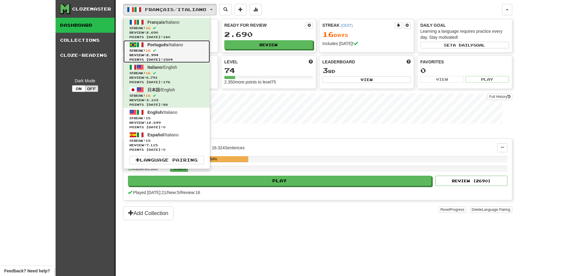
click at [184, 49] on span "Streak: 16" at bounding box center [166, 50] width 74 height 5
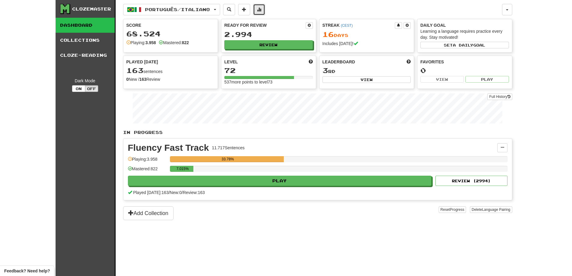
click at [265, 11] on button at bounding box center [259, 9] width 12 height 11
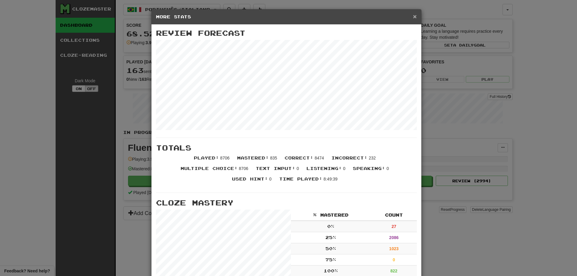
click at [413, 15] on span "×" at bounding box center [415, 16] width 4 height 7
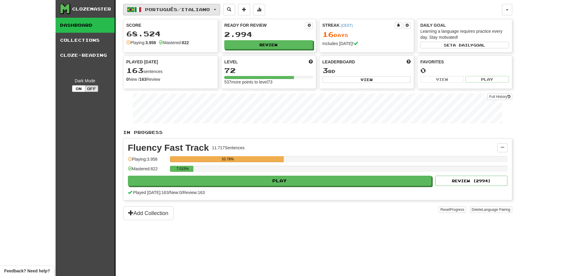
click at [210, 7] on span "Português / Italiano" at bounding box center [177, 9] width 65 height 5
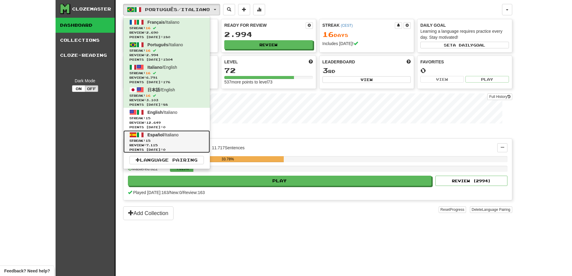
click at [185, 132] on link "Español / Italiano Streak: 15 Review: 7.115 Points today: 0" at bounding box center [166, 141] width 87 height 23
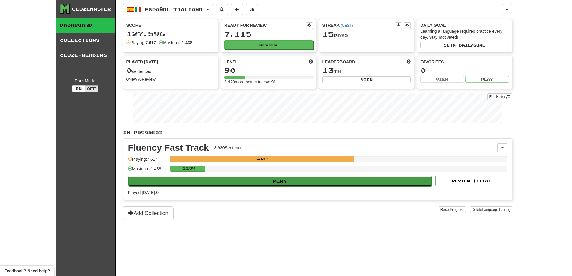
click at [280, 178] on button "Play" at bounding box center [280, 181] width 304 height 10
select select "**"
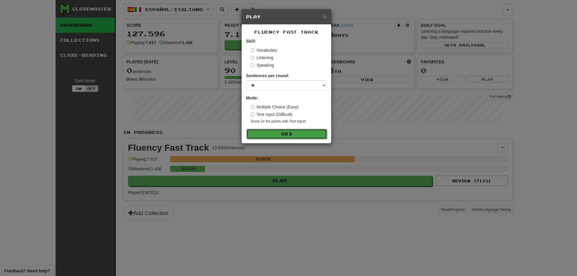
click at [297, 136] on button "Go" at bounding box center [286, 134] width 81 height 10
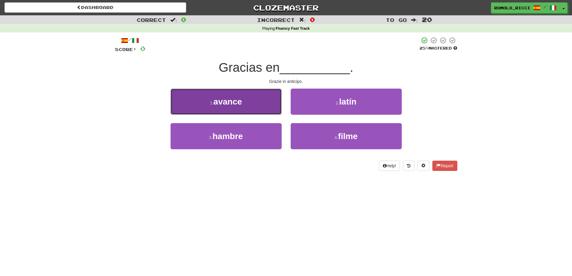
click at [259, 103] on button "1 . avance" at bounding box center [226, 102] width 111 height 26
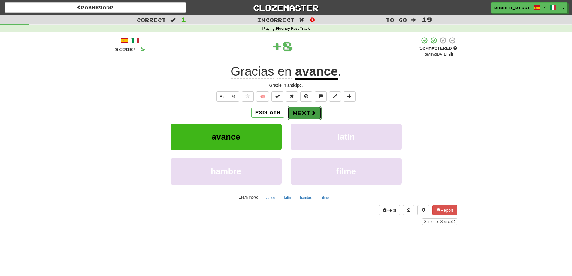
click at [315, 112] on span at bounding box center [313, 112] width 5 height 5
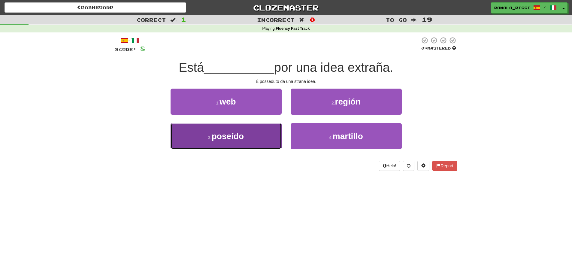
click at [257, 134] on button "3 . poseído" at bounding box center [226, 136] width 111 height 26
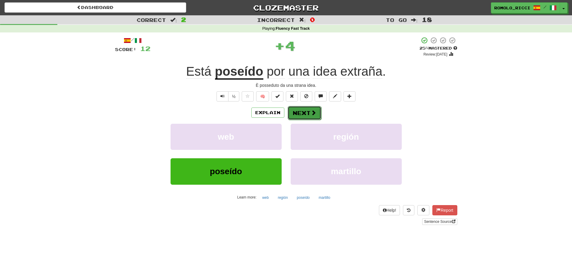
click at [302, 110] on button "Next" at bounding box center [305, 113] width 34 height 14
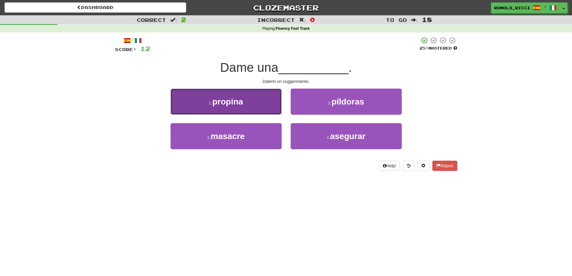
click at [251, 99] on button "1 . propina" at bounding box center [226, 102] width 111 height 26
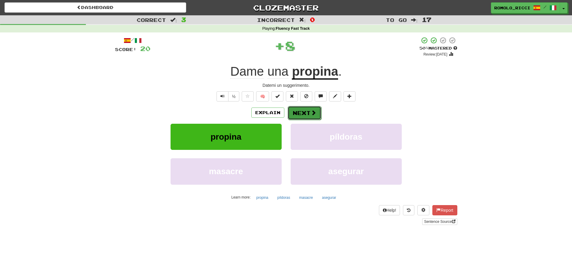
click at [318, 110] on button "Next" at bounding box center [305, 113] width 34 height 14
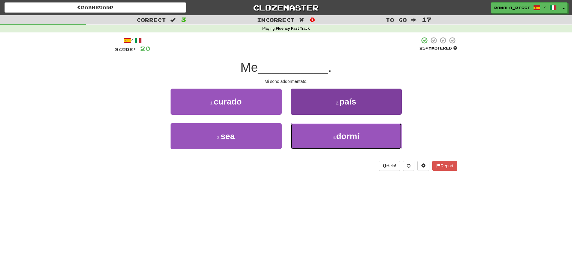
click at [326, 132] on button "4 . dormí" at bounding box center [346, 136] width 111 height 26
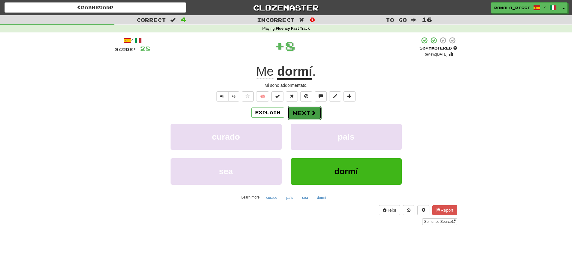
click at [312, 114] on span at bounding box center [313, 112] width 5 height 5
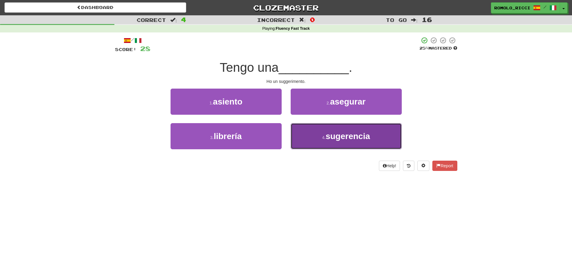
click at [331, 135] on span "sugerencia" at bounding box center [348, 136] width 44 height 9
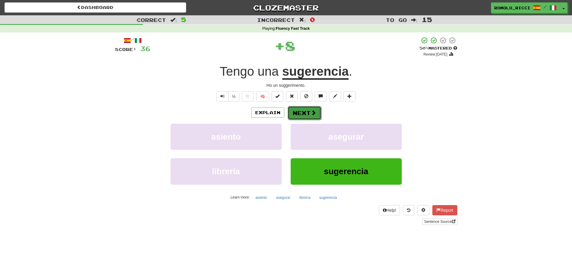
click at [304, 117] on button "Next" at bounding box center [305, 113] width 34 height 14
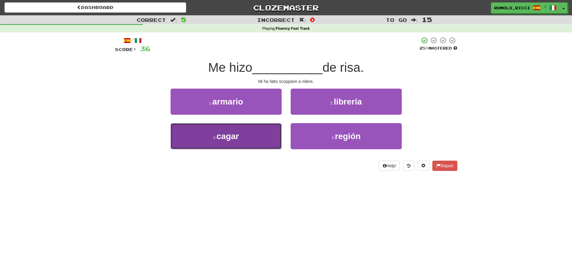
click at [266, 131] on button "3 . cagar" at bounding box center [226, 136] width 111 height 26
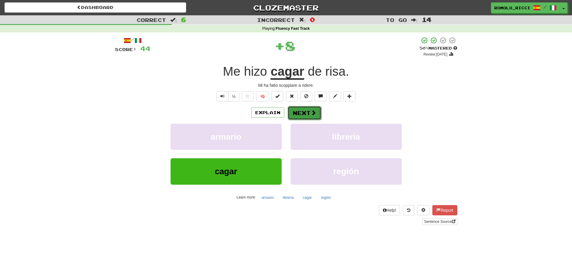
click at [311, 110] on span at bounding box center [313, 112] width 5 height 5
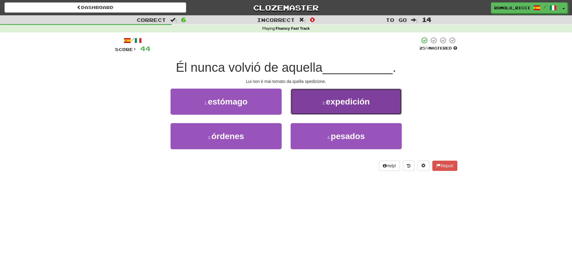
click at [328, 102] on span "expedición" at bounding box center [348, 101] width 44 height 9
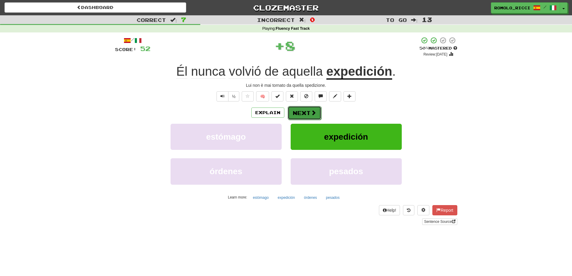
click at [313, 113] on span at bounding box center [313, 112] width 5 height 5
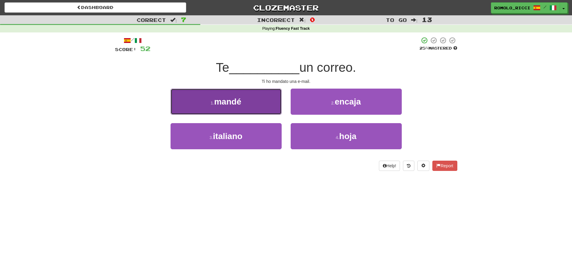
click at [268, 108] on button "1 . mandé" at bounding box center [226, 102] width 111 height 26
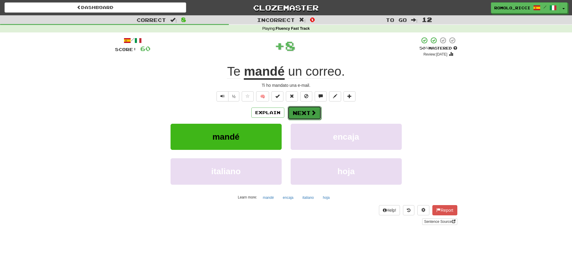
click at [310, 109] on button "Next" at bounding box center [305, 113] width 34 height 14
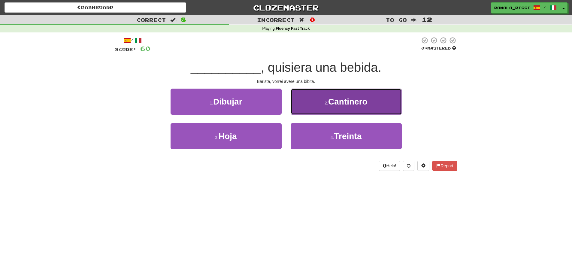
click at [328, 103] on small "2 ." at bounding box center [327, 103] width 4 height 5
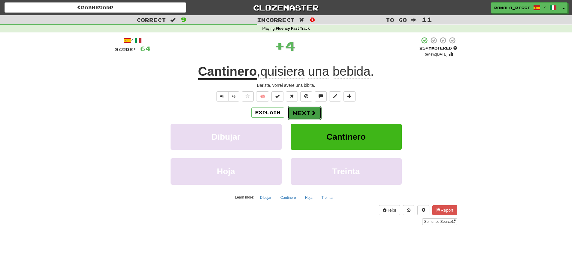
click at [308, 108] on button "Next" at bounding box center [305, 113] width 34 height 14
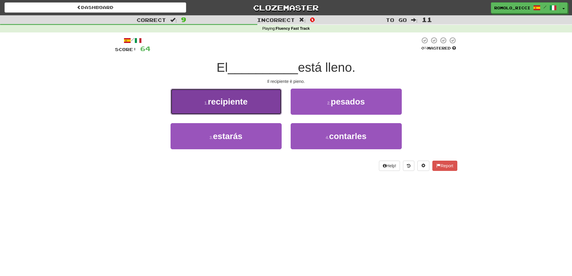
click at [266, 107] on button "1 . recipiente" at bounding box center [226, 102] width 111 height 26
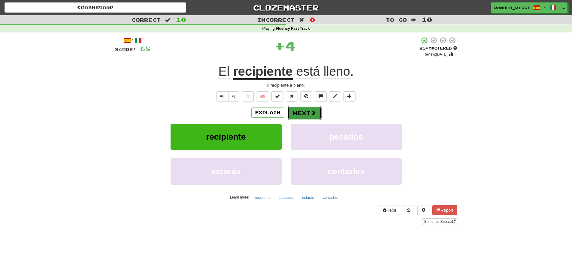
click at [309, 113] on button "Next" at bounding box center [305, 113] width 34 height 14
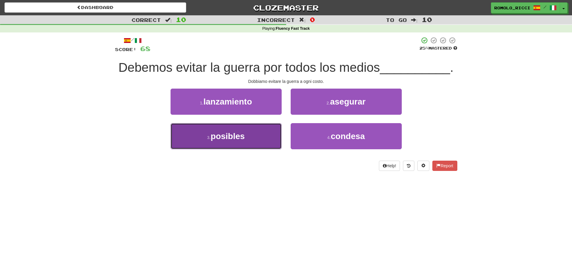
click at [260, 134] on button "3 . posibles" at bounding box center [226, 136] width 111 height 26
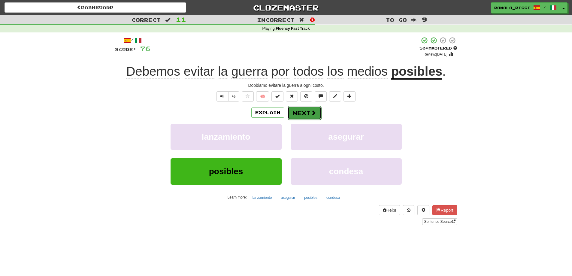
click at [316, 112] on button "Next" at bounding box center [305, 113] width 34 height 14
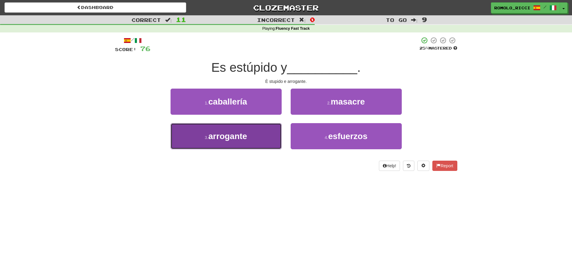
click at [278, 130] on button "3 . arrogante" at bounding box center [226, 136] width 111 height 26
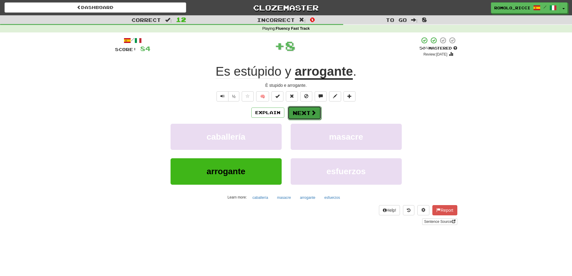
click at [304, 112] on button "Next" at bounding box center [305, 113] width 34 height 14
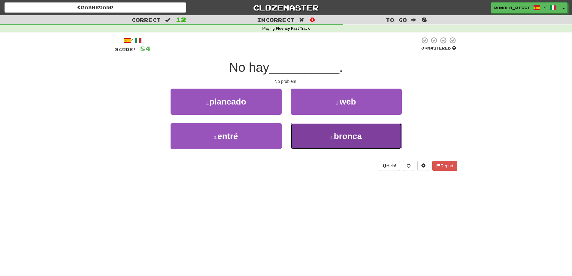
click at [310, 134] on button "4 . bronca" at bounding box center [346, 136] width 111 height 26
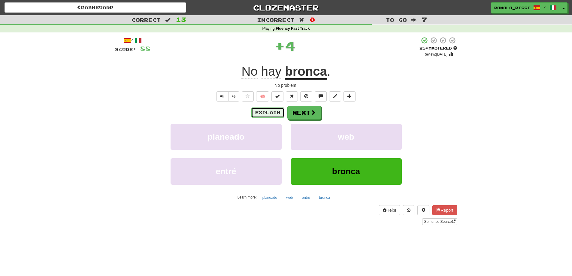
click at [276, 111] on button "Explain" at bounding box center [267, 113] width 33 height 10
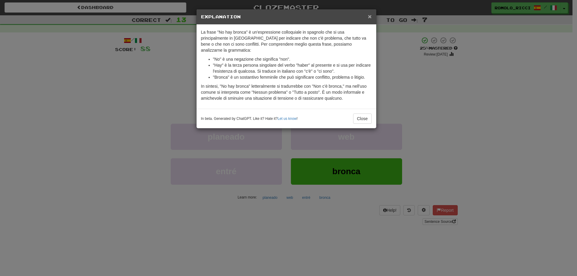
click at [371, 17] on span "×" at bounding box center [370, 16] width 4 height 7
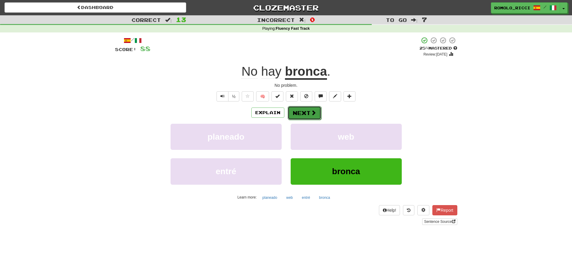
click at [315, 110] on span at bounding box center [313, 112] width 5 height 5
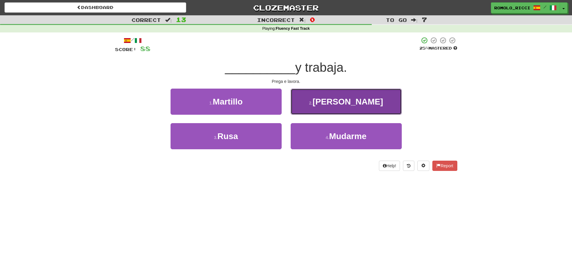
click at [327, 102] on button "2 . Reza" at bounding box center [346, 102] width 111 height 26
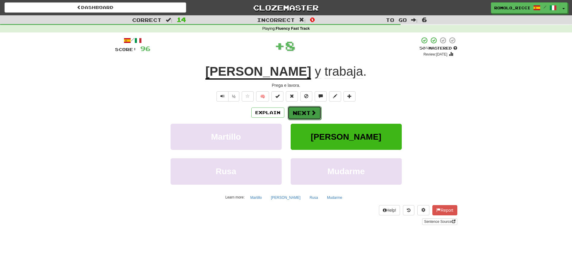
click at [311, 110] on span at bounding box center [313, 112] width 5 height 5
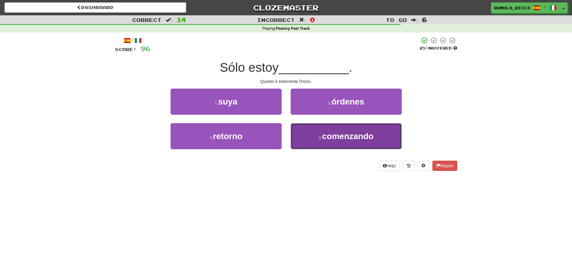
click at [315, 137] on button "4 . comenzando" at bounding box center [346, 136] width 111 height 26
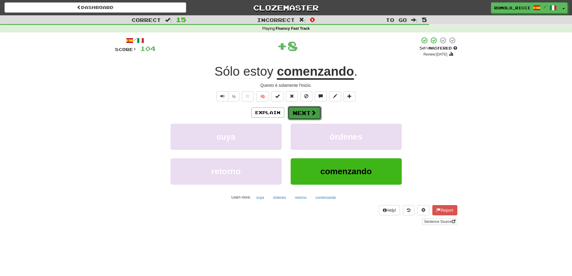
click at [314, 114] on span at bounding box center [313, 112] width 5 height 5
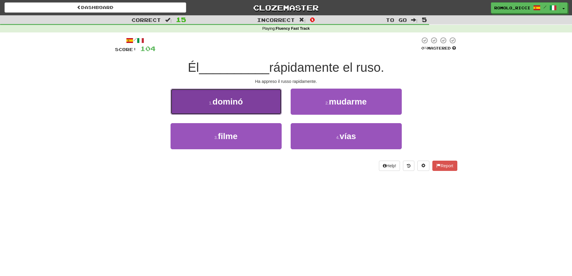
click at [232, 103] on span "dominó" at bounding box center [228, 101] width 30 height 9
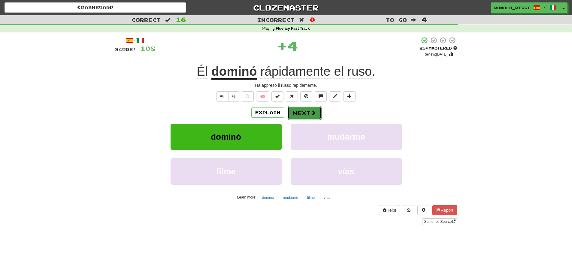
click at [296, 113] on button "Next" at bounding box center [305, 113] width 34 height 14
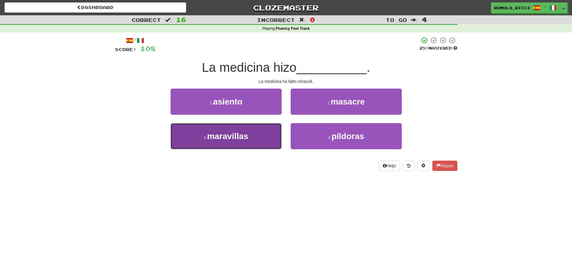
click at [274, 132] on button "3 . maravillas" at bounding box center [226, 136] width 111 height 26
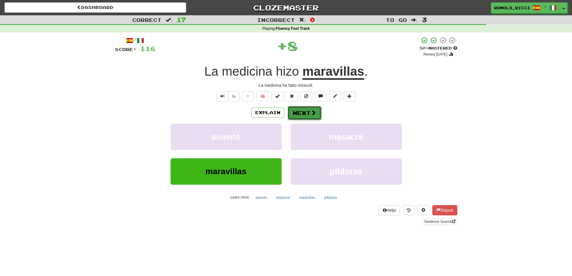
click at [307, 109] on button "Next" at bounding box center [305, 113] width 34 height 14
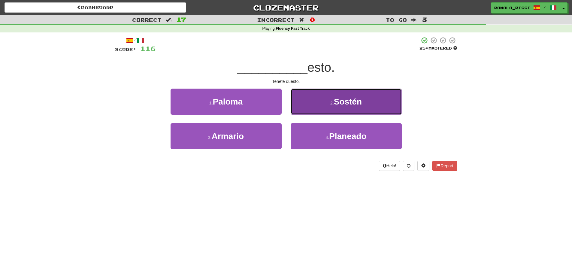
click at [345, 105] on span "Sostén" at bounding box center [348, 101] width 28 height 9
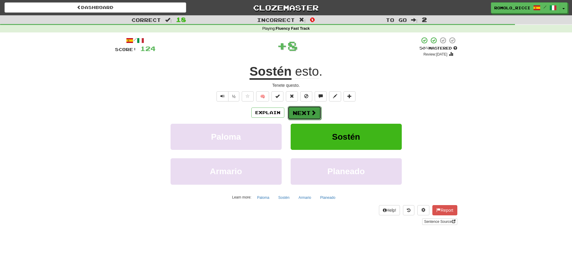
click at [309, 114] on button "Next" at bounding box center [305, 113] width 34 height 14
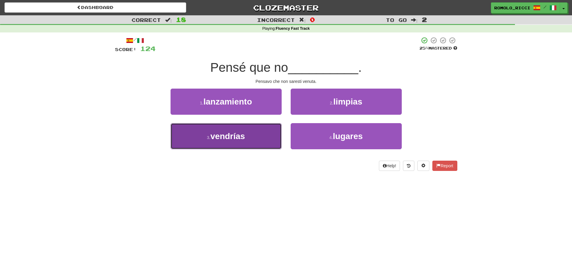
click at [273, 135] on button "3 . vendrías" at bounding box center [226, 136] width 111 height 26
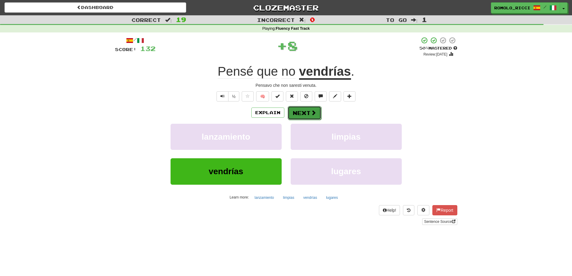
click at [311, 113] on span at bounding box center [313, 112] width 5 height 5
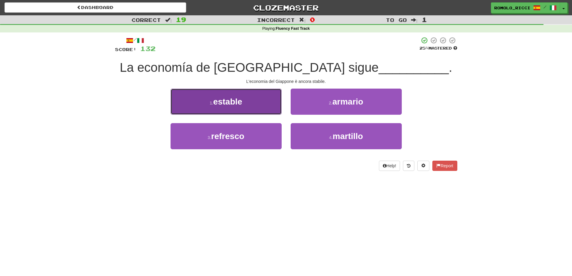
click at [264, 101] on button "1 . estable" at bounding box center [226, 102] width 111 height 26
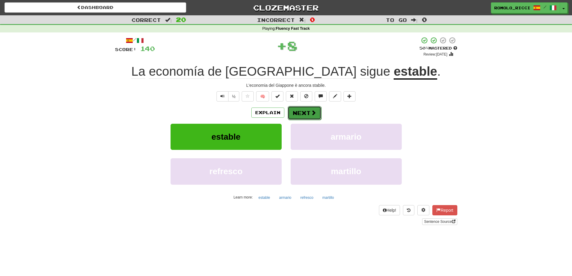
click at [302, 113] on button "Next" at bounding box center [305, 113] width 34 height 14
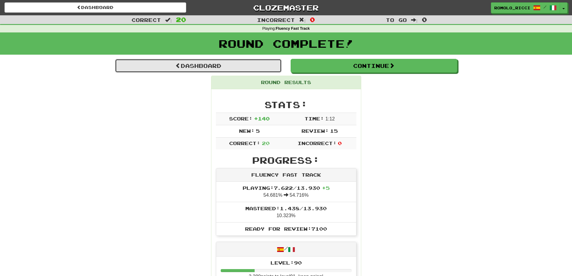
click at [168, 66] on link "Dashboard" at bounding box center [198, 66] width 167 height 14
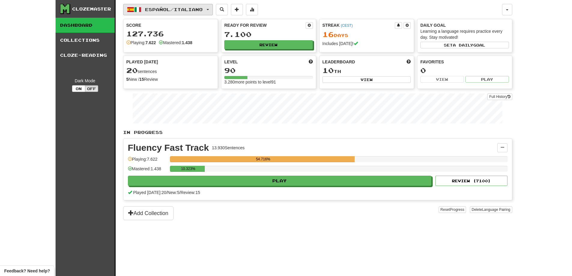
click at [179, 13] on button "Español / Italiano" at bounding box center [168, 9] width 90 height 11
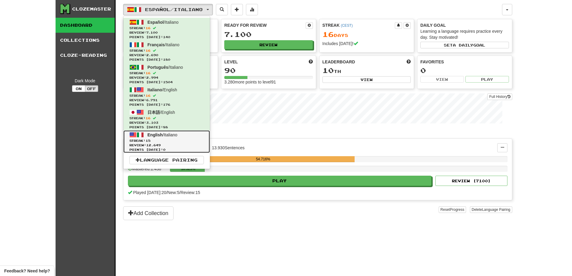
click at [178, 143] on span "Review: 12.649" at bounding box center [166, 145] width 74 height 5
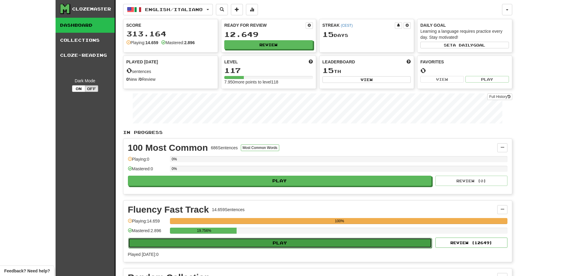
click at [308, 240] on button "Play" at bounding box center [280, 243] width 304 height 10
select select "**"
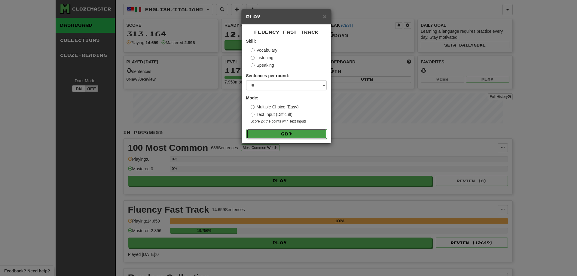
click at [292, 133] on span at bounding box center [290, 134] width 4 height 4
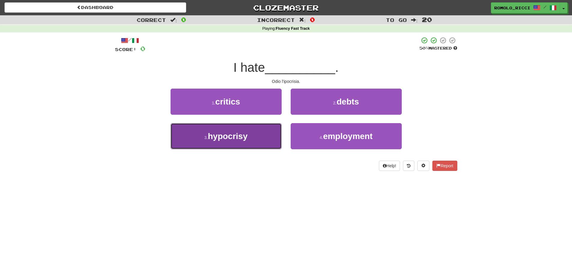
click at [256, 131] on button "3 . hypocrisy" at bounding box center [226, 136] width 111 height 26
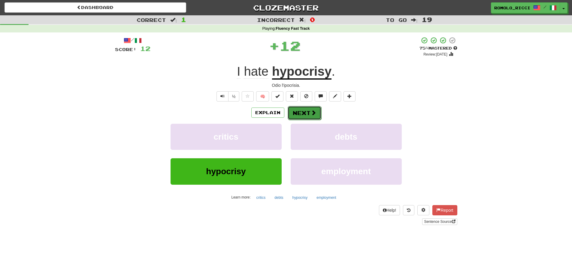
click at [309, 111] on button "Next" at bounding box center [305, 113] width 34 height 14
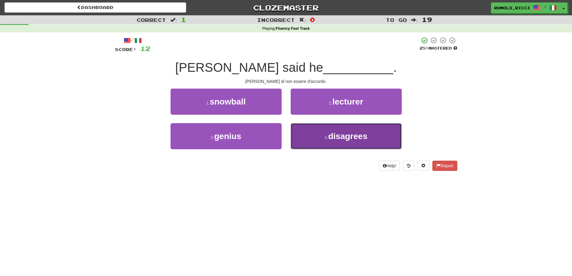
click at [325, 139] on small "4 ." at bounding box center [327, 137] width 4 height 5
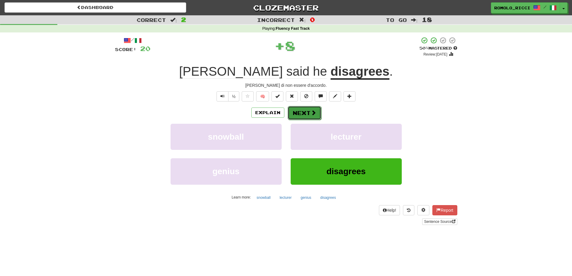
click at [308, 115] on button "Next" at bounding box center [305, 113] width 34 height 14
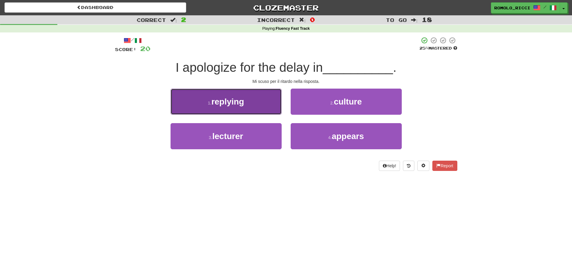
click at [263, 99] on button "1 . replying" at bounding box center [226, 102] width 111 height 26
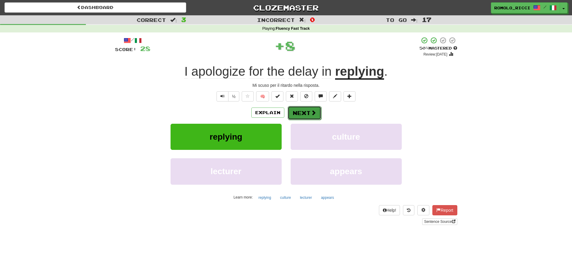
click at [305, 110] on button "Next" at bounding box center [305, 113] width 34 height 14
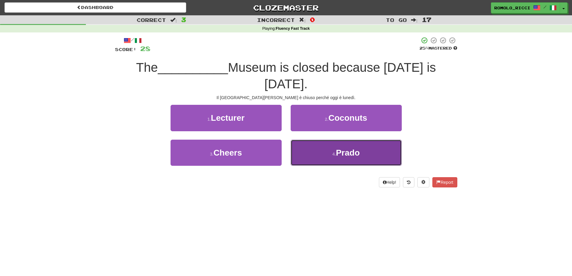
click at [342, 155] on span "Prado" at bounding box center [348, 152] width 24 height 9
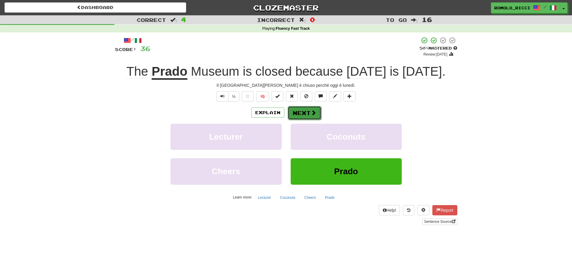
click at [312, 111] on span at bounding box center [313, 112] width 5 height 5
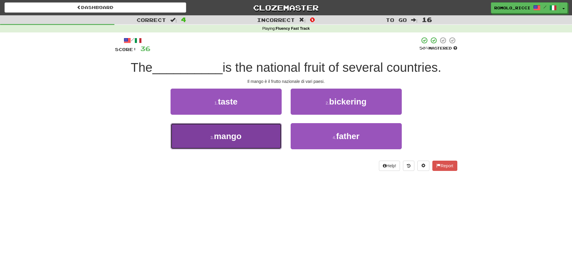
click at [253, 134] on button "3 . mango" at bounding box center [226, 136] width 111 height 26
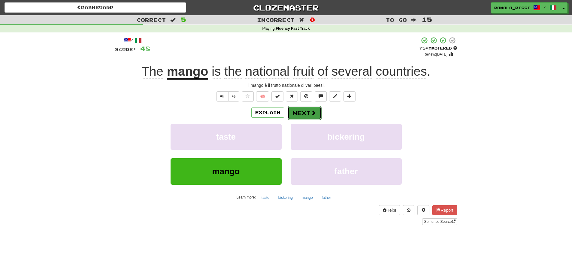
click at [313, 110] on span at bounding box center [313, 112] width 5 height 5
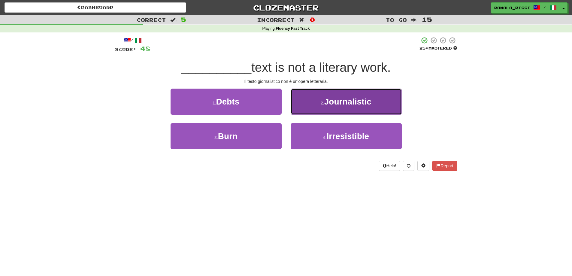
click at [318, 106] on button "2 . Journalistic" at bounding box center [346, 102] width 111 height 26
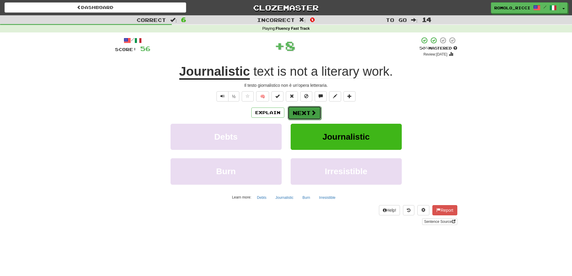
click at [320, 109] on button "Next" at bounding box center [305, 113] width 34 height 14
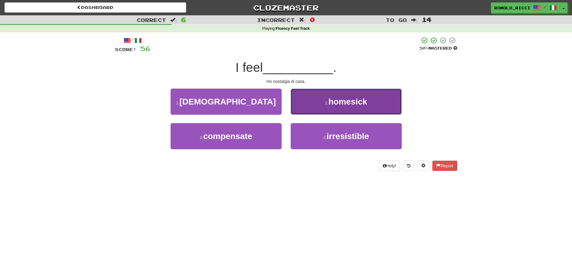
click at [324, 108] on button "2 . homesick" at bounding box center [346, 102] width 111 height 26
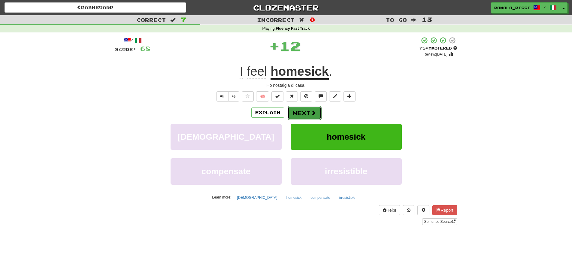
click at [309, 111] on button "Next" at bounding box center [305, 113] width 34 height 14
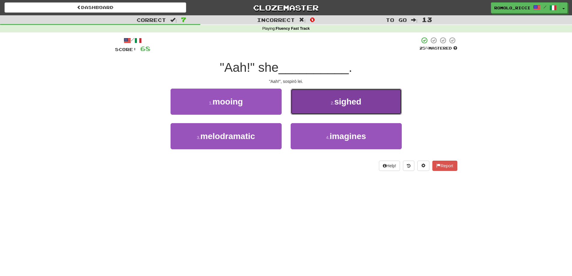
click at [322, 109] on button "2 . sighed" at bounding box center [346, 102] width 111 height 26
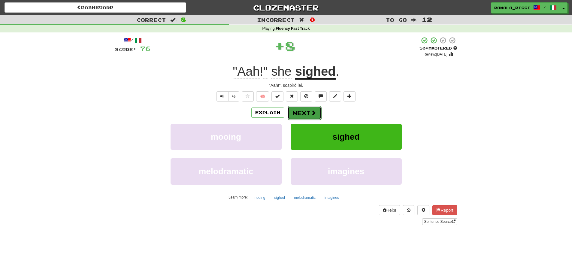
click at [300, 112] on button "Next" at bounding box center [305, 113] width 34 height 14
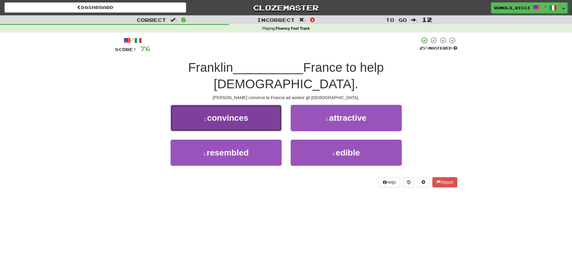
click at [264, 105] on button "1 . convinces" at bounding box center [226, 118] width 111 height 26
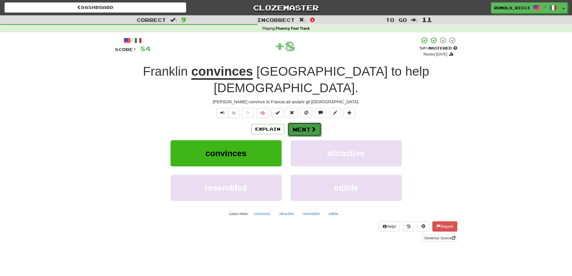
click at [306, 123] on button "Next" at bounding box center [305, 130] width 34 height 14
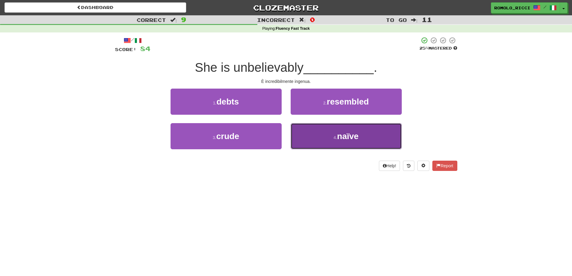
click at [349, 137] on span "naïve" at bounding box center [348, 136] width 22 height 9
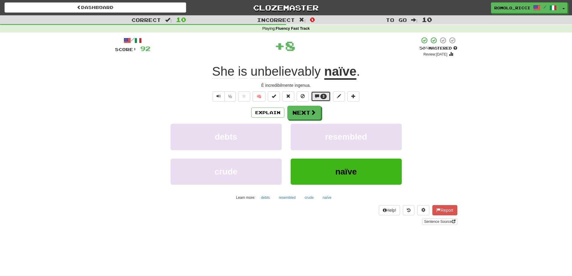
click at [315, 97] on button "3" at bounding box center [321, 96] width 20 height 10
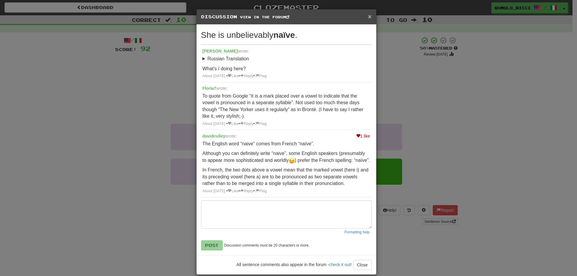
click at [368, 17] on span "×" at bounding box center [370, 16] width 4 height 7
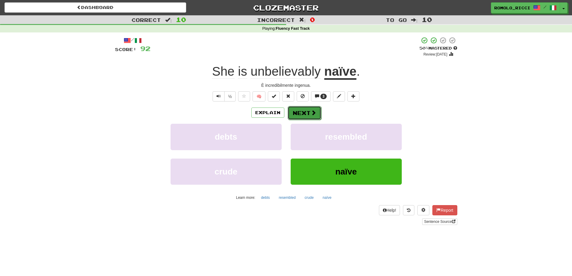
click at [309, 112] on button "Next" at bounding box center [305, 113] width 34 height 14
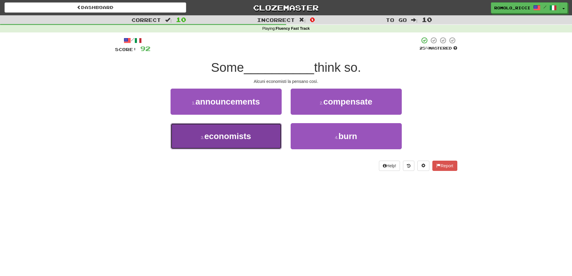
click at [258, 132] on button "3 . economists" at bounding box center [226, 136] width 111 height 26
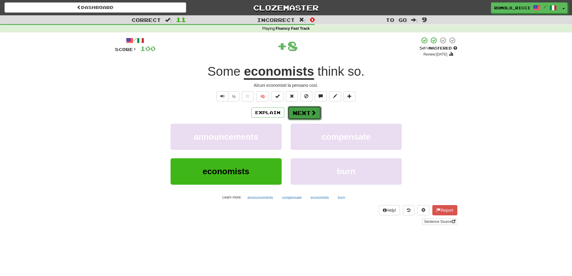
click at [312, 113] on span at bounding box center [313, 112] width 5 height 5
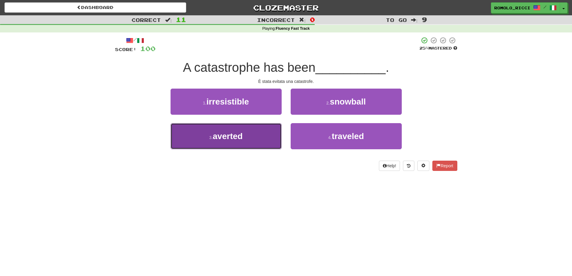
click at [257, 130] on button "3 . averted" at bounding box center [226, 136] width 111 height 26
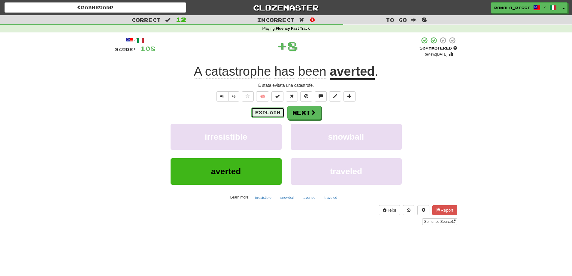
click at [264, 112] on button "Explain" at bounding box center [267, 113] width 33 height 10
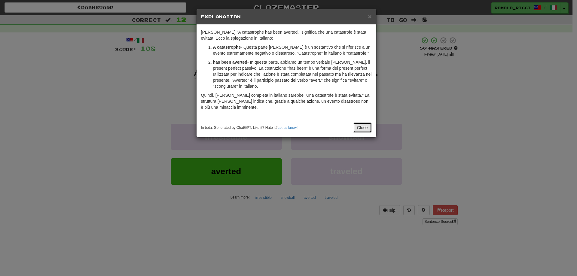
click at [360, 127] on button "Close" at bounding box center [362, 128] width 19 height 10
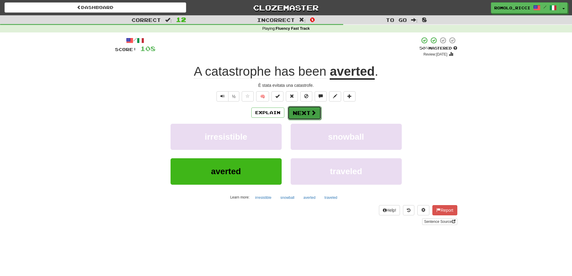
click at [303, 114] on button "Next" at bounding box center [305, 113] width 34 height 14
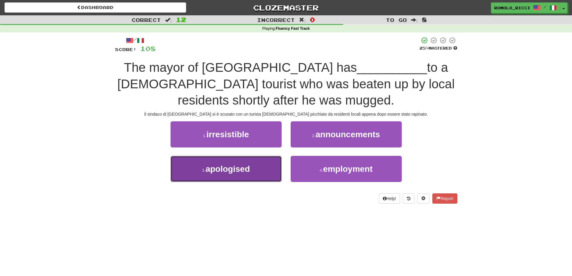
click at [250, 167] on span "apologised" at bounding box center [227, 168] width 44 height 9
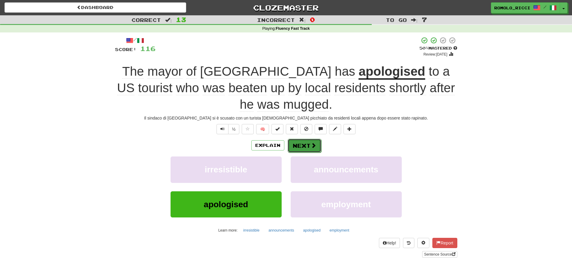
click at [307, 146] on button "Next" at bounding box center [305, 146] width 34 height 14
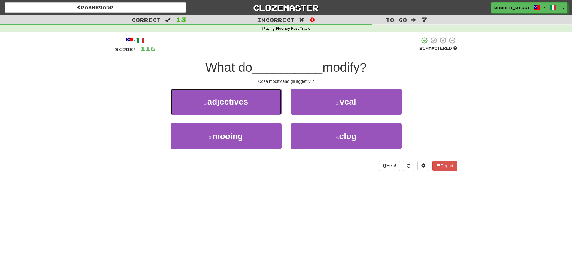
click at [260, 104] on button "1 . adjectives" at bounding box center [226, 102] width 111 height 26
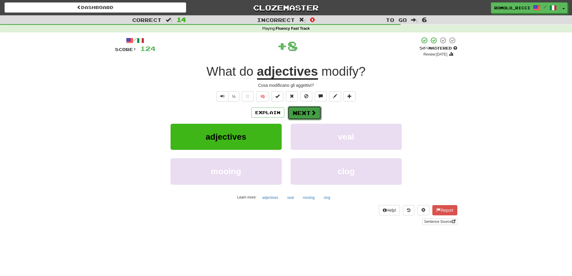
click at [316, 116] on button "Next" at bounding box center [305, 113] width 34 height 14
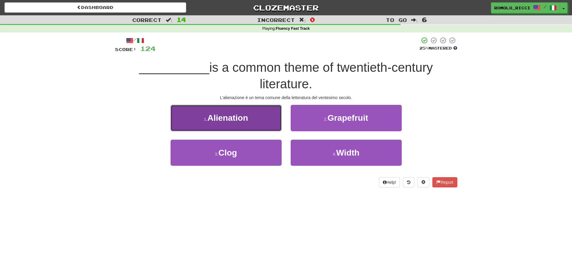
click at [223, 124] on button "1 . Alienation" at bounding box center [226, 118] width 111 height 26
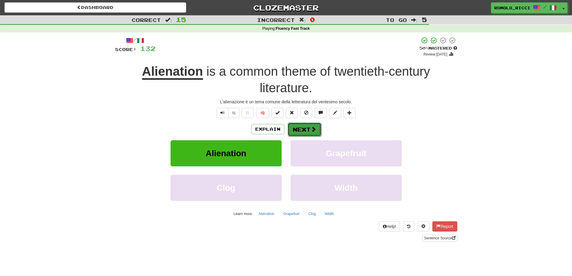
click at [303, 128] on button "Next" at bounding box center [305, 130] width 34 height 14
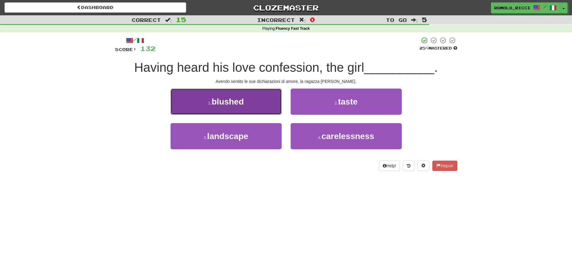
click at [230, 111] on button "1 . blushed" at bounding box center [226, 102] width 111 height 26
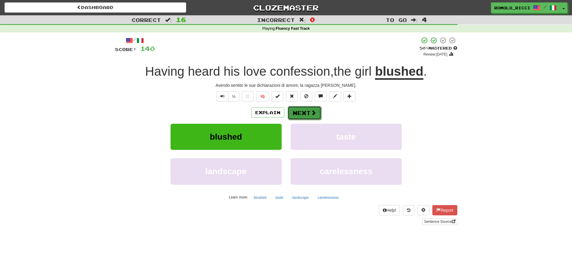
click at [293, 114] on button "Next" at bounding box center [305, 113] width 34 height 14
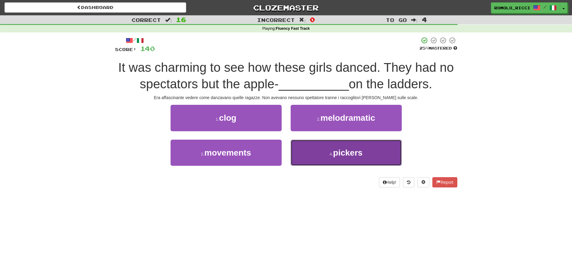
click at [327, 154] on button "4 . pickers" at bounding box center [346, 153] width 111 height 26
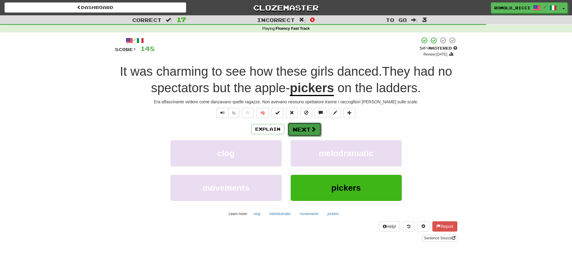
click at [313, 130] on span at bounding box center [313, 128] width 5 height 5
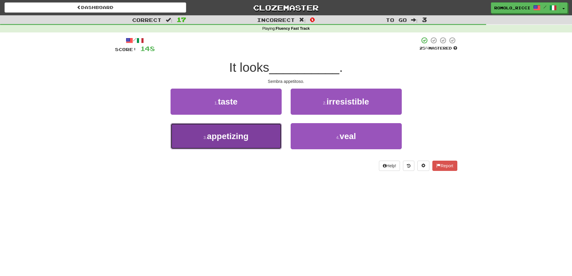
click at [221, 134] on span "appetizing" at bounding box center [227, 136] width 41 height 9
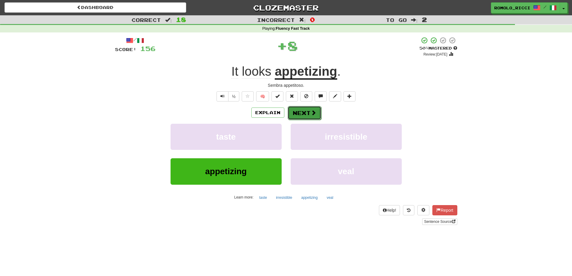
click at [308, 112] on button "Next" at bounding box center [305, 113] width 34 height 14
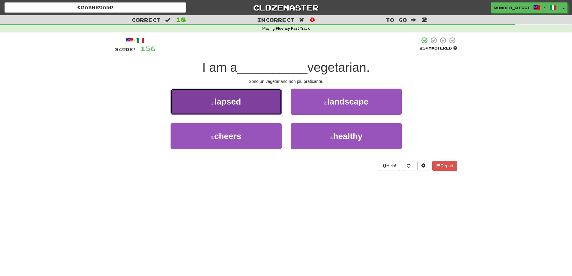
click at [264, 102] on button "1 . lapsed" at bounding box center [226, 102] width 111 height 26
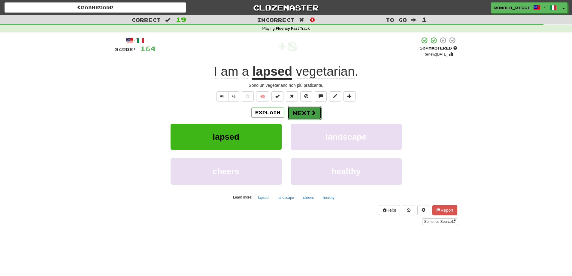
click at [306, 115] on button "Next" at bounding box center [305, 113] width 34 height 14
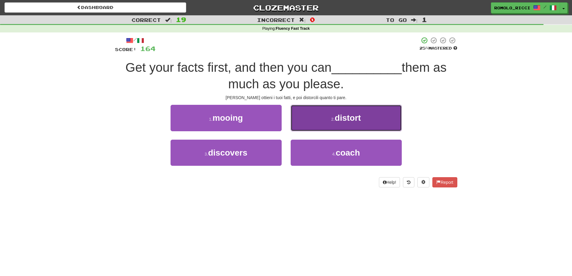
click at [335, 123] on button "2 . distort" at bounding box center [346, 118] width 111 height 26
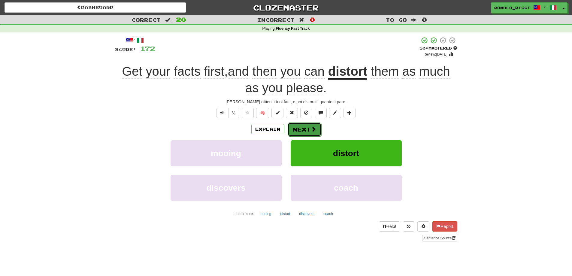
click at [304, 129] on button "Next" at bounding box center [305, 130] width 34 height 14
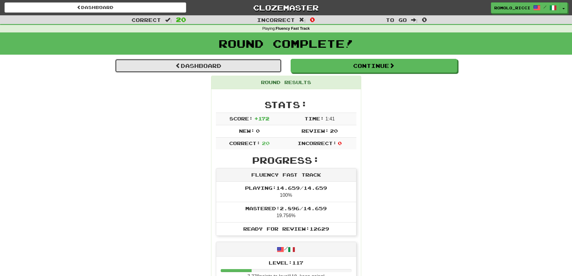
click at [175, 69] on link "Dashboard" at bounding box center [198, 66] width 167 height 14
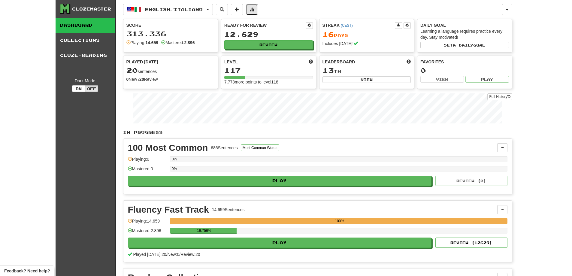
click at [258, 9] on button at bounding box center [252, 9] width 12 height 11
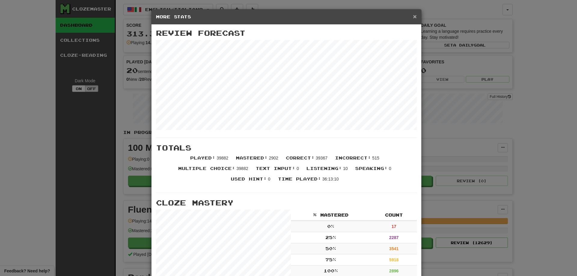
click at [413, 17] on span "×" at bounding box center [415, 16] width 4 height 7
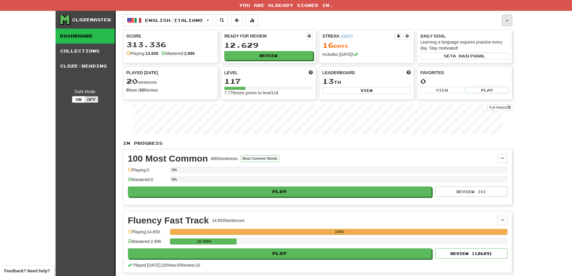
click at [508, 23] on button "button" at bounding box center [507, 20] width 10 height 11
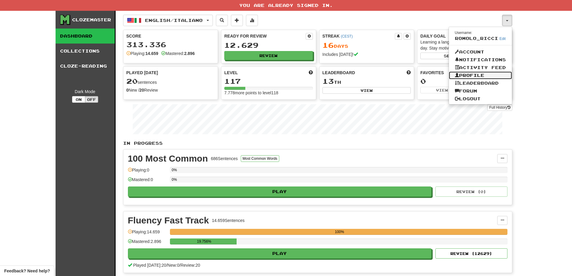
click at [491, 74] on link "Profile" at bounding box center [480, 75] width 63 height 8
